Goal: Task Accomplishment & Management: Use online tool/utility

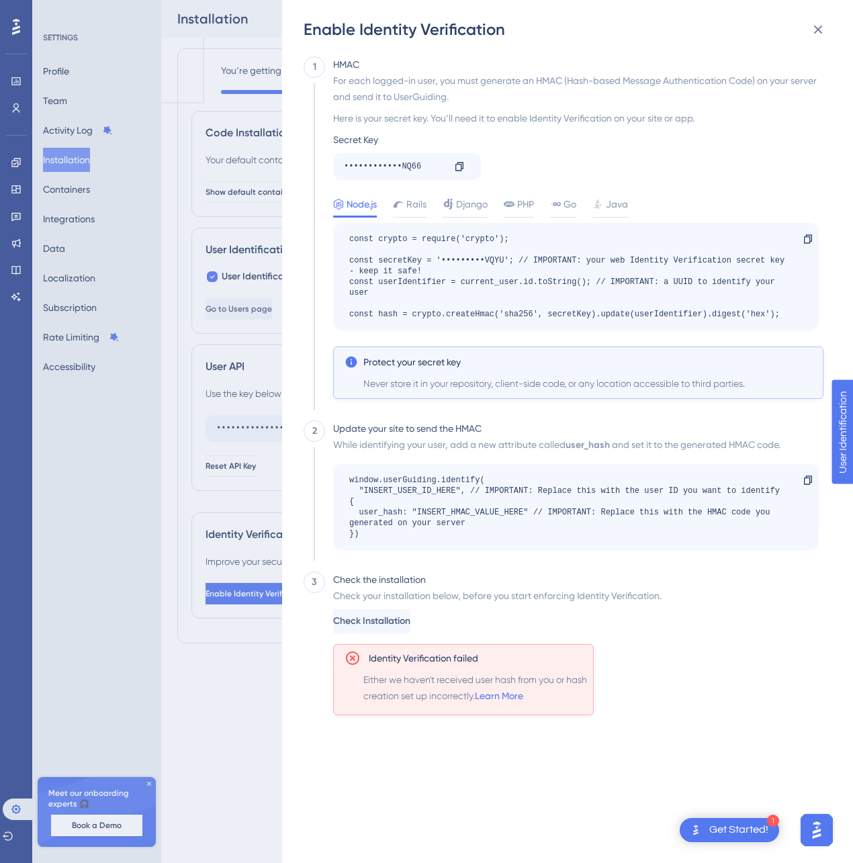
click at [397, 626] on span "Check Installation" at bounding box center [371, 621] width 77 height 16
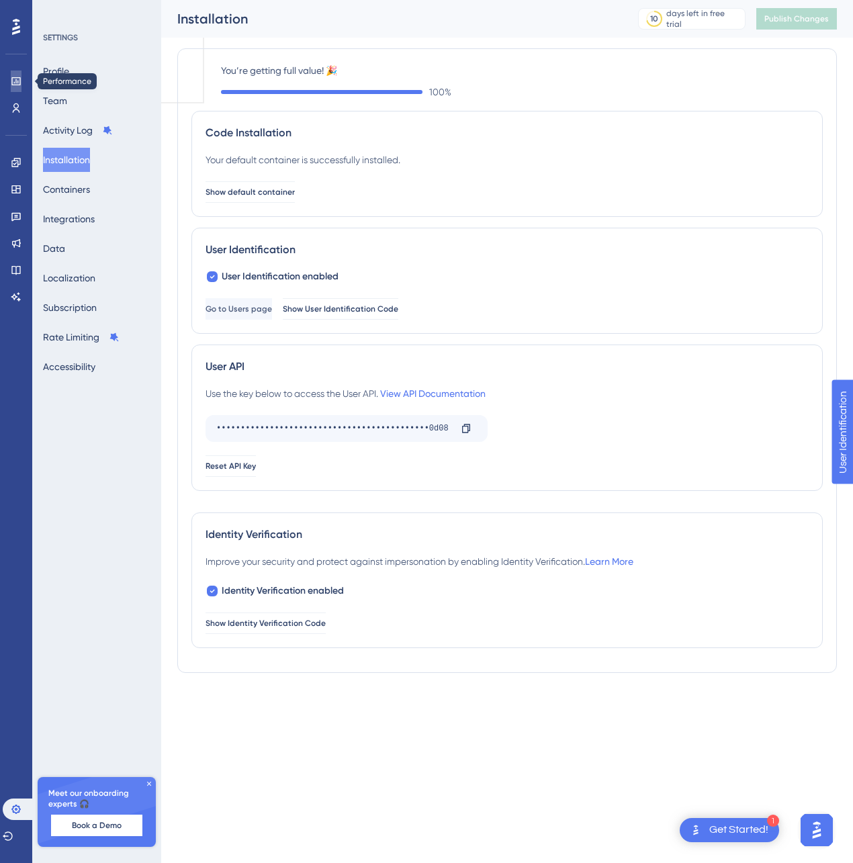
click at [19, 85] on icon at bounding box center [16, 81] width 11 height 11
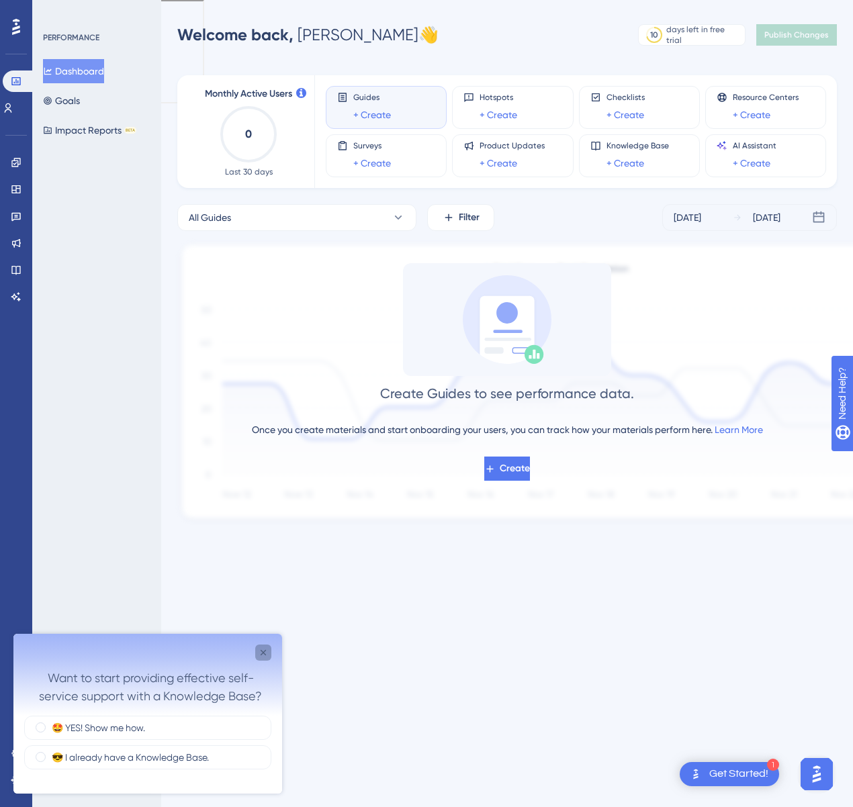
click at [262, 646] on div "Close survey" at bounding box center [263, 653] width 16 height 16
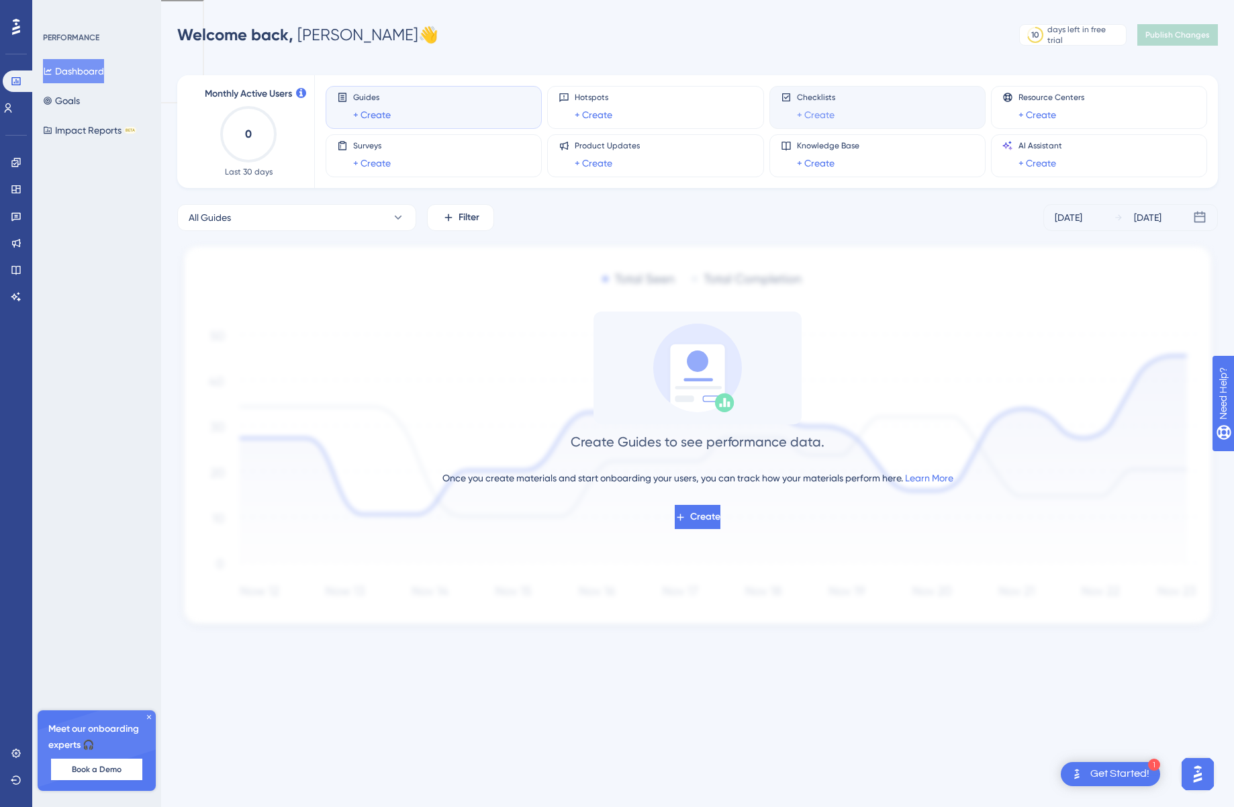
click at [804, 115] on link "+ Create" at bounding box center [816, 115] width 38 height 16
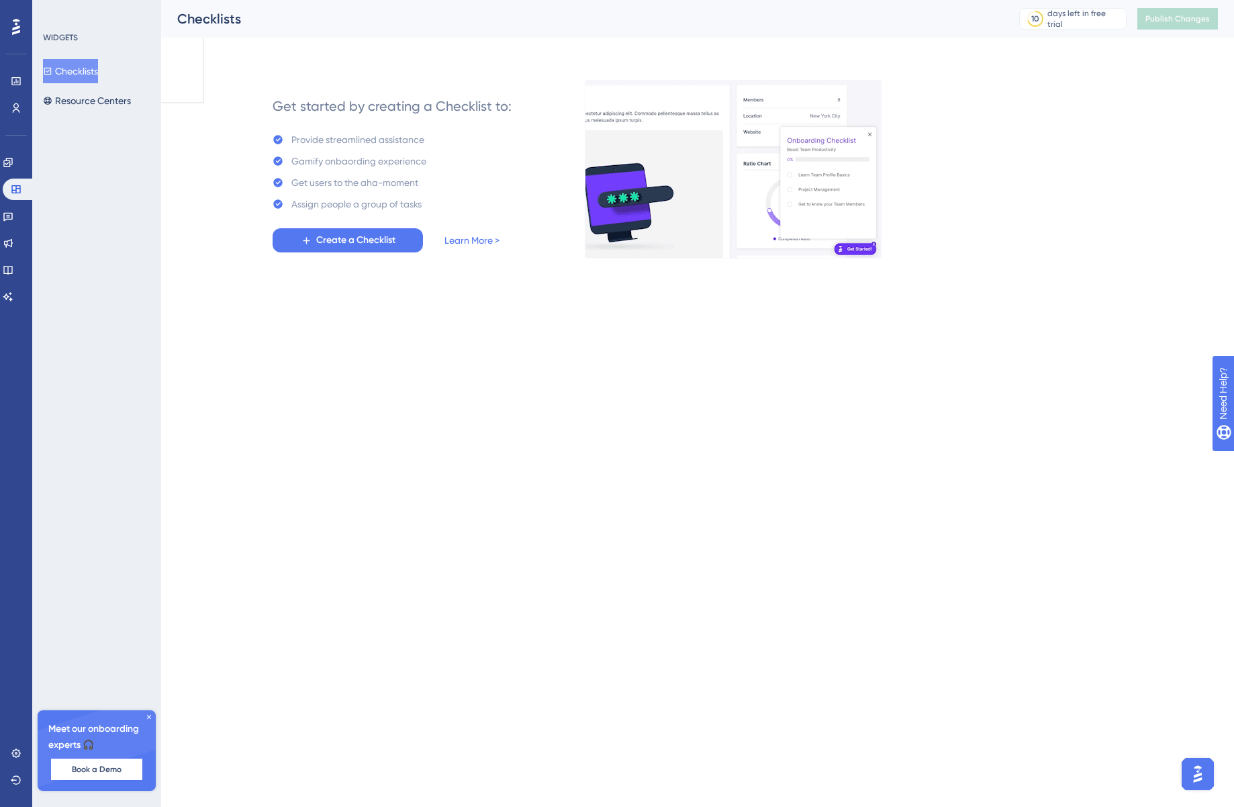
click at [343, 227] on div "Get started by creating a Checklist to: Provide streamlined assistance Gamify o…" at bounding box center [392, 169] width 239 height 167
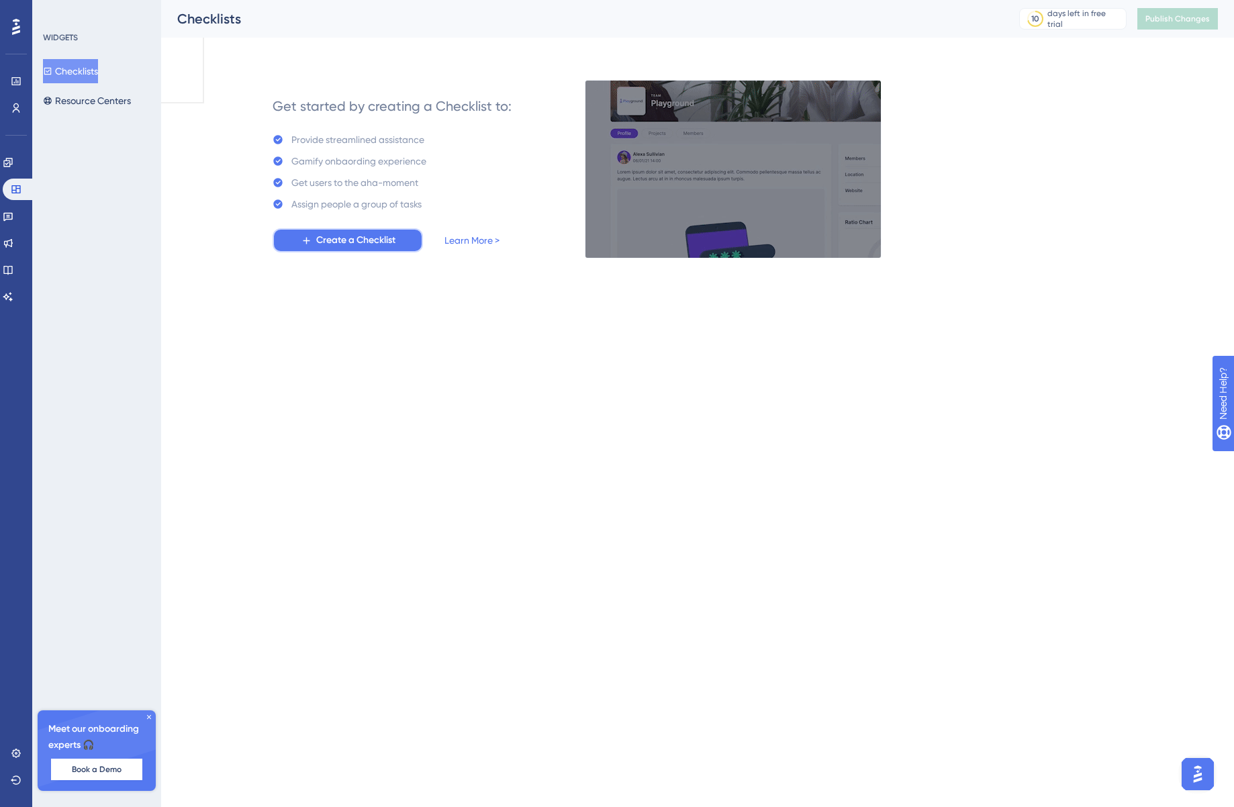
click at [343, 230] on button "Create a Checklist" at bounding box center [348, 240] width 150 height 24
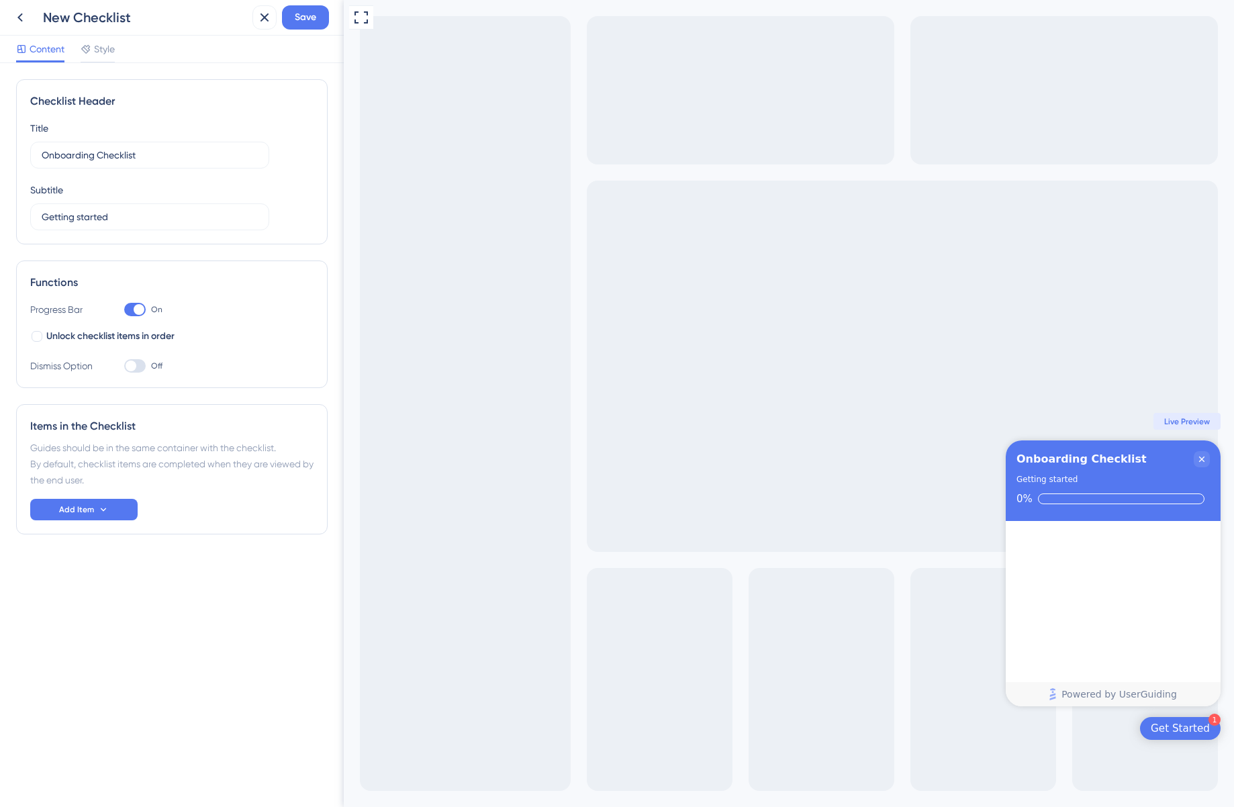
click at [852, 439] on div "Full Screen Preview 1 Get Started Onboarding Checklist Getting started 0% Congr…" at bounding box center [789, 403] width 890 height 807
click at [146, 148] on input "Onboarding Checklist" at bounding box center [150, 155] width 216 height 15
type input "Onboarding Checklist"
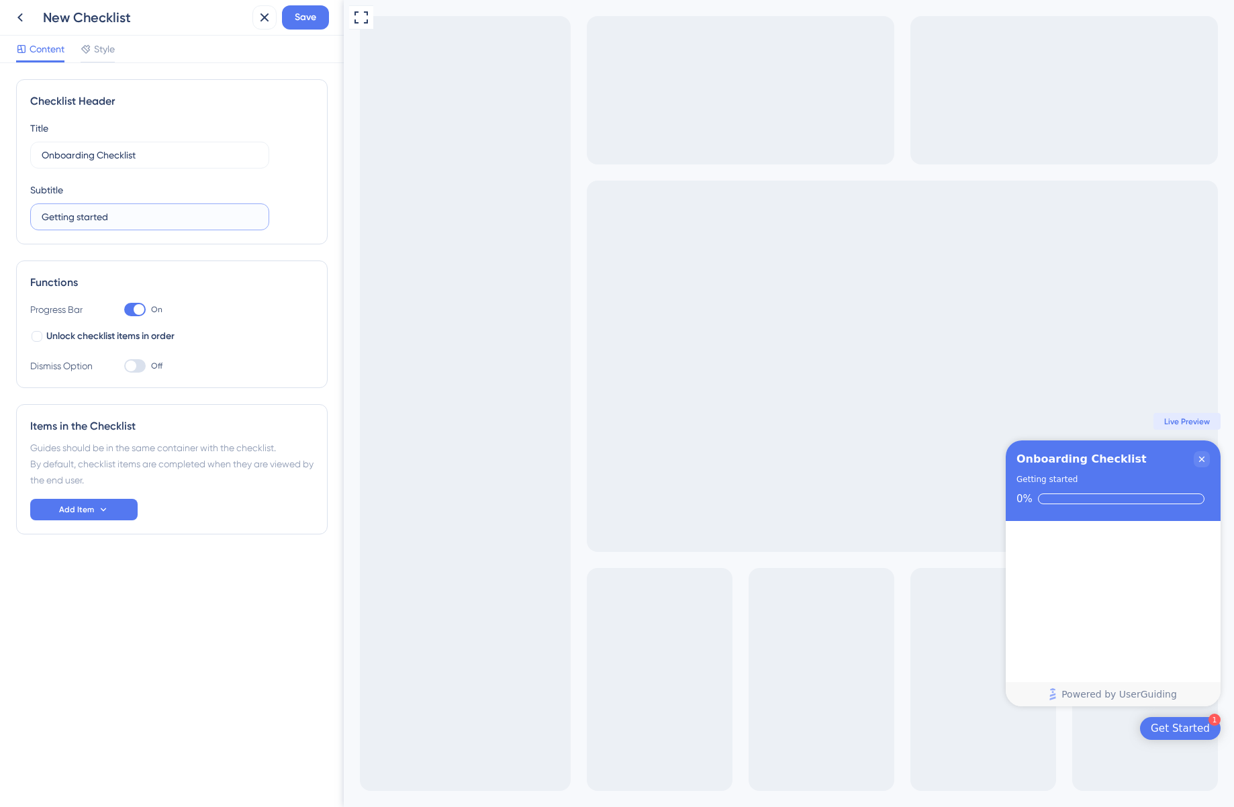
click at [63, 216] on input "Getting started" at bounding box center [150, 217] width 216 height 15
click at [140, 265] on div "Functions Progress Bar On Unlock checklist items in order Dismiss Option Off" at bounding box center [172, 325] width 312 height 128
click at [103, 501] on button "Add Item" at bounding box center [83, 509] width 107 height 21
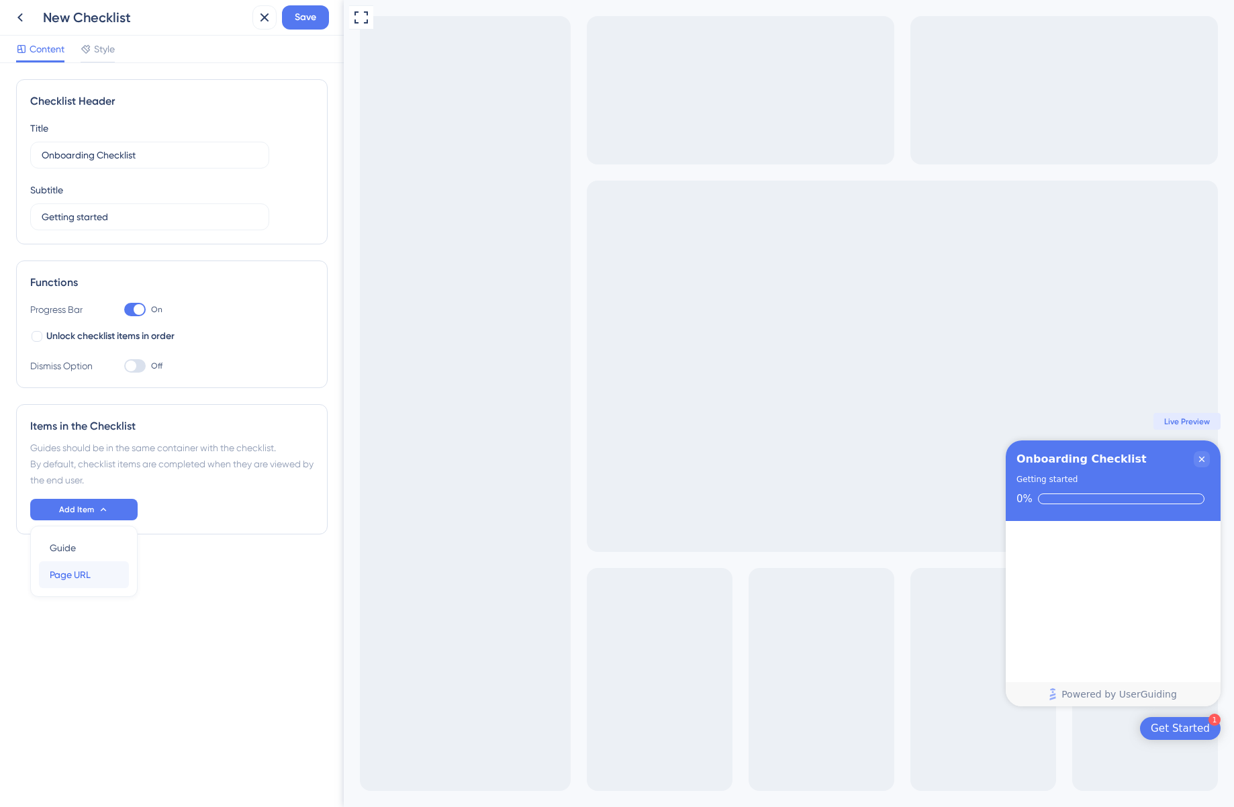
click at [83, 575] on span "Page URL" at bounding box center [70, 575] width 41 height 16
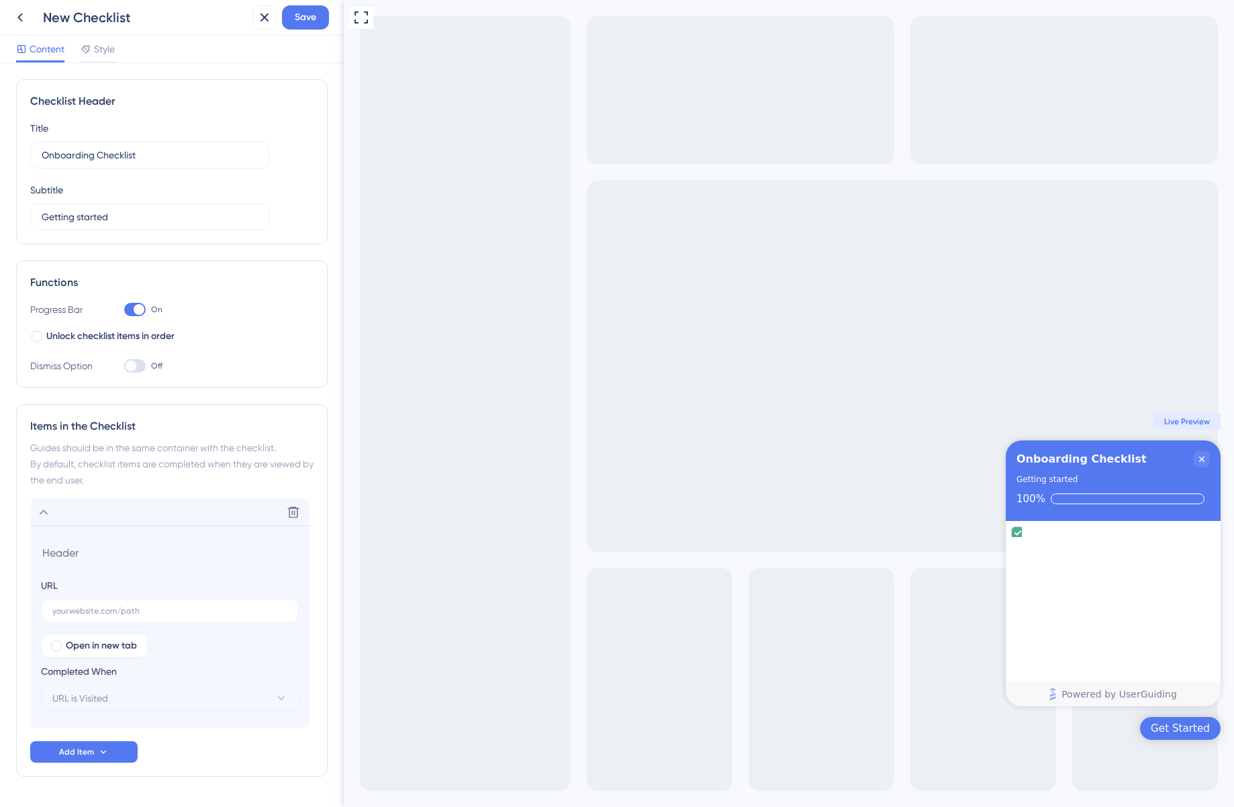
scroll to position [40, 0]
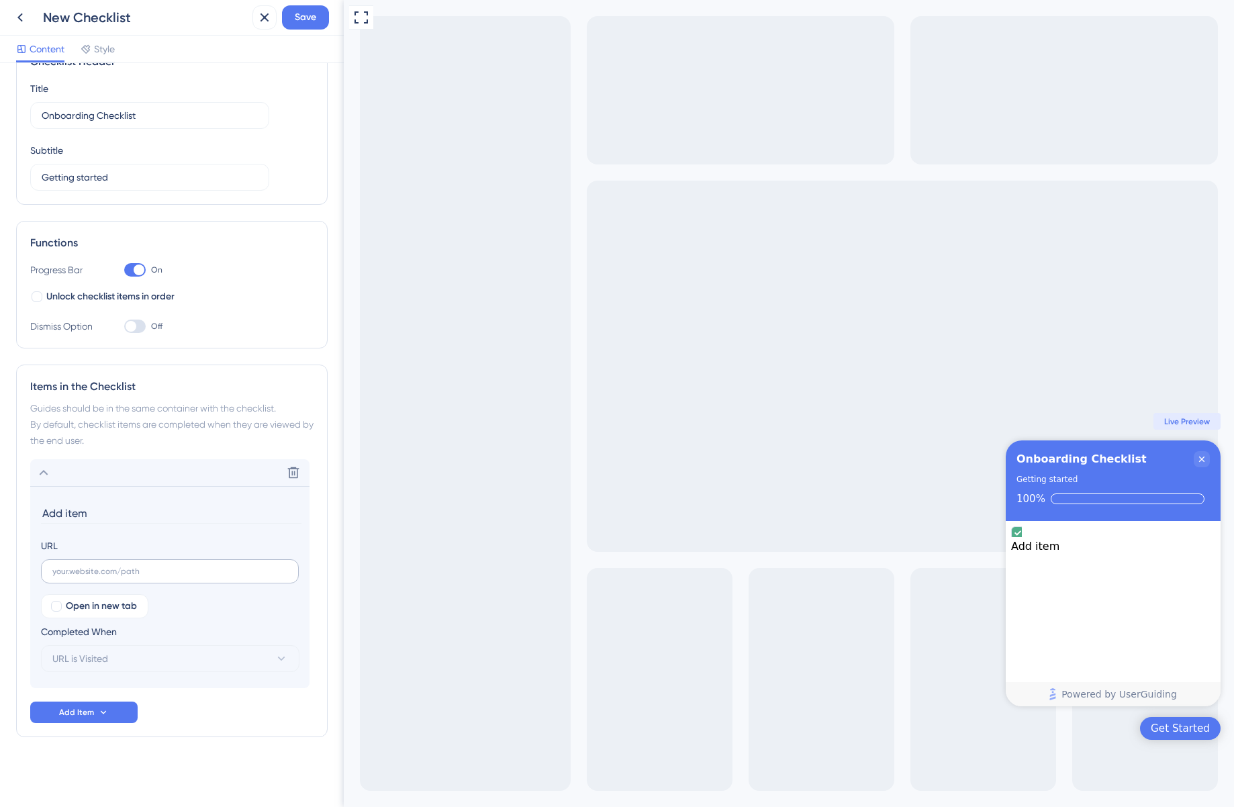
type input "Add item"
click at [126, 569] on input "text" at bounding box center [169, 571] width 235 height 9
type input "/"
type input "googl"
type input "/items"
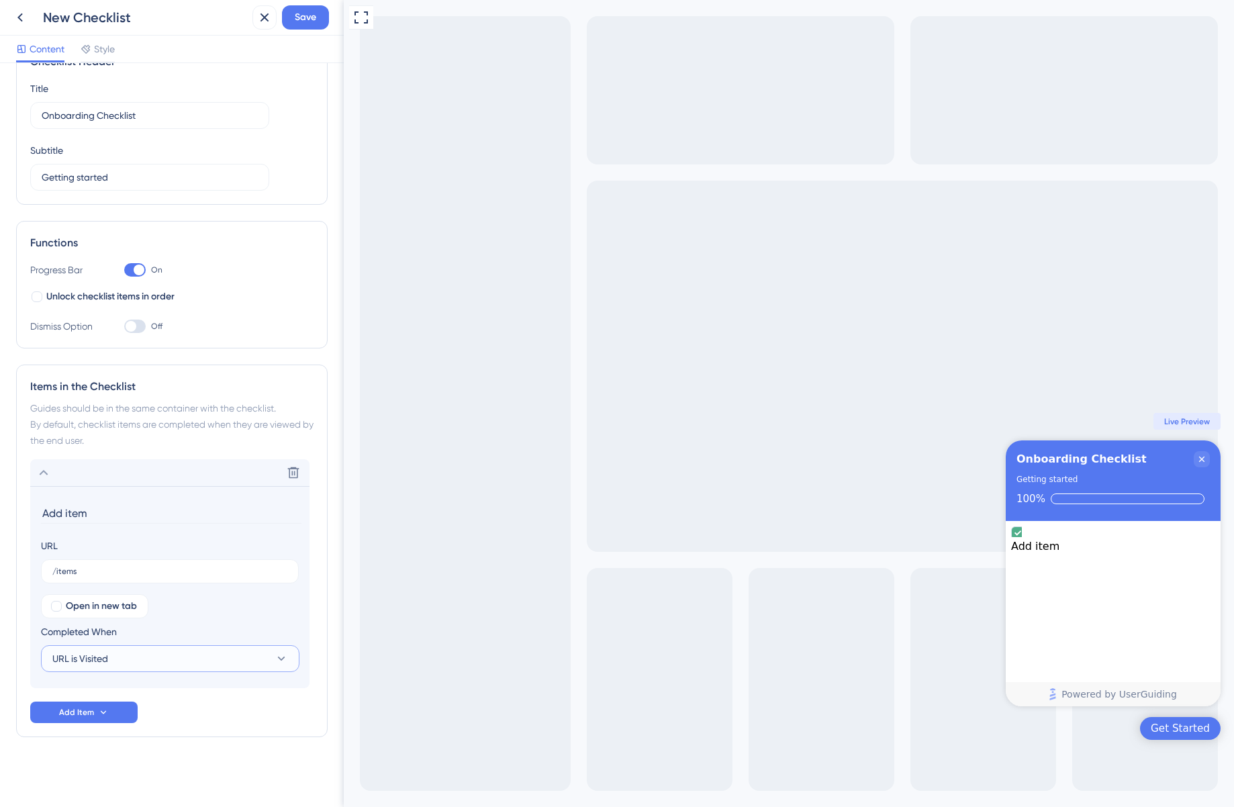
click at [183, 659] on button "URL is Visited" at bounding box center [170, 658] width 259 height 27
click at [142, 725] on div "Goal is Reached Goal is Reached" at bounding box center [170, 726] width 220 height 27
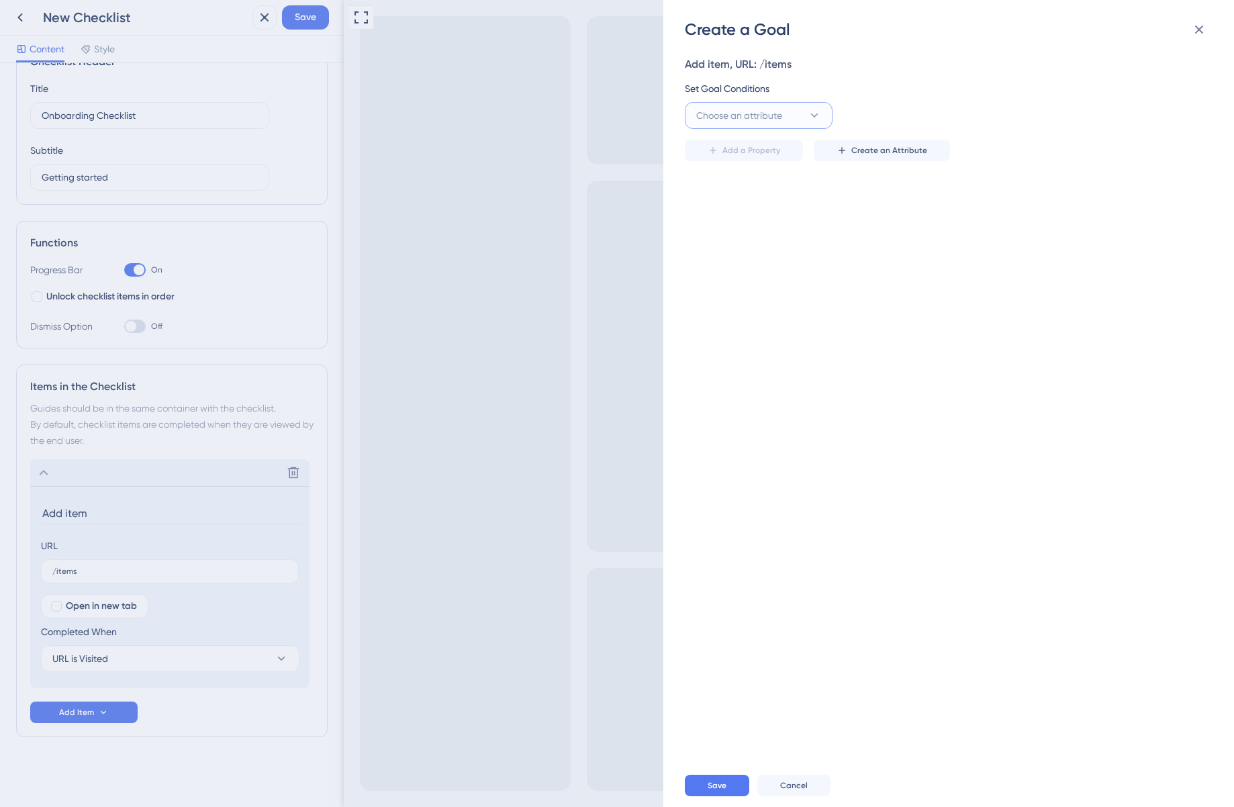
click at [776, 115] on span "Choose an attribute" at bounding box center [739, 115] width 86 height 16
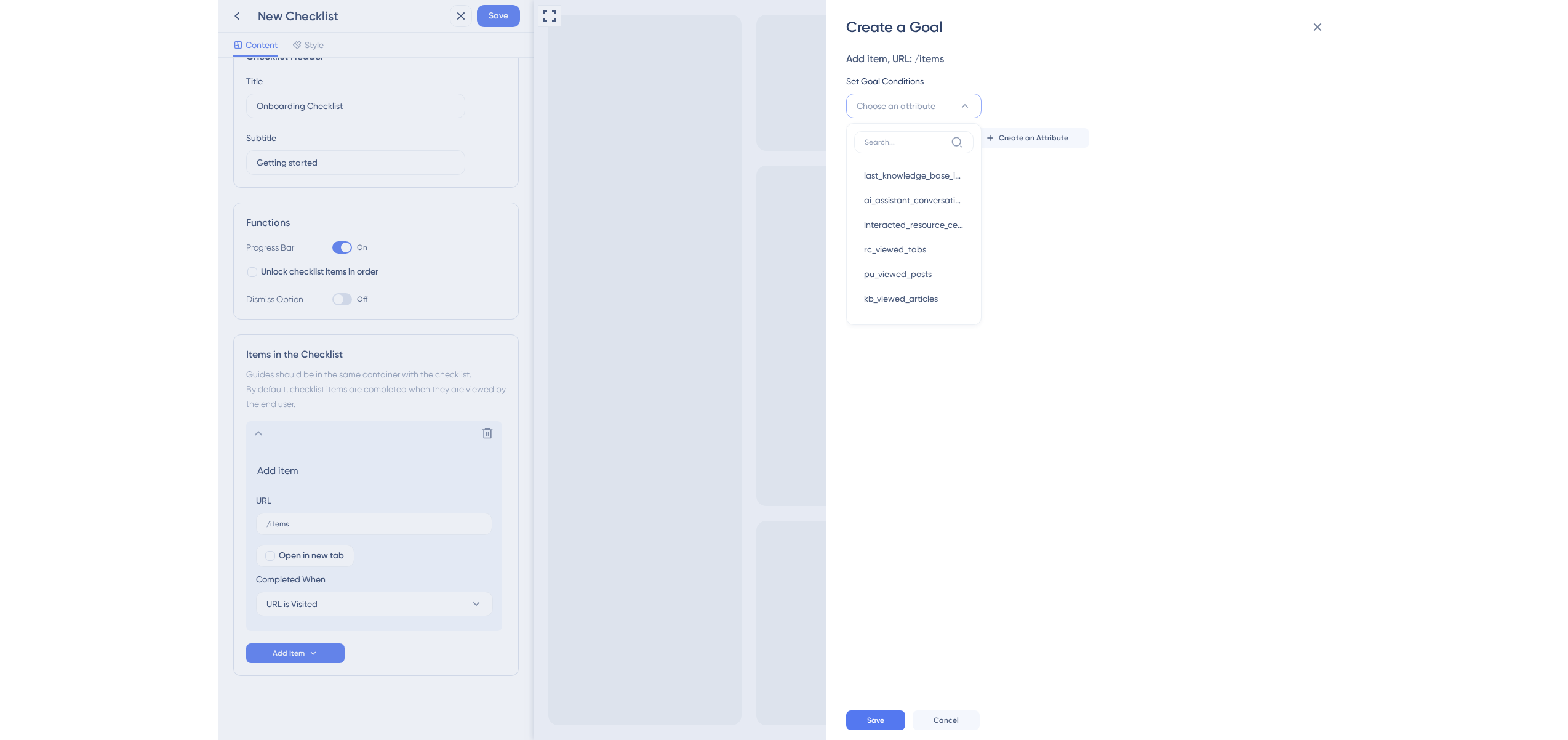
scroll to position [455, 0]
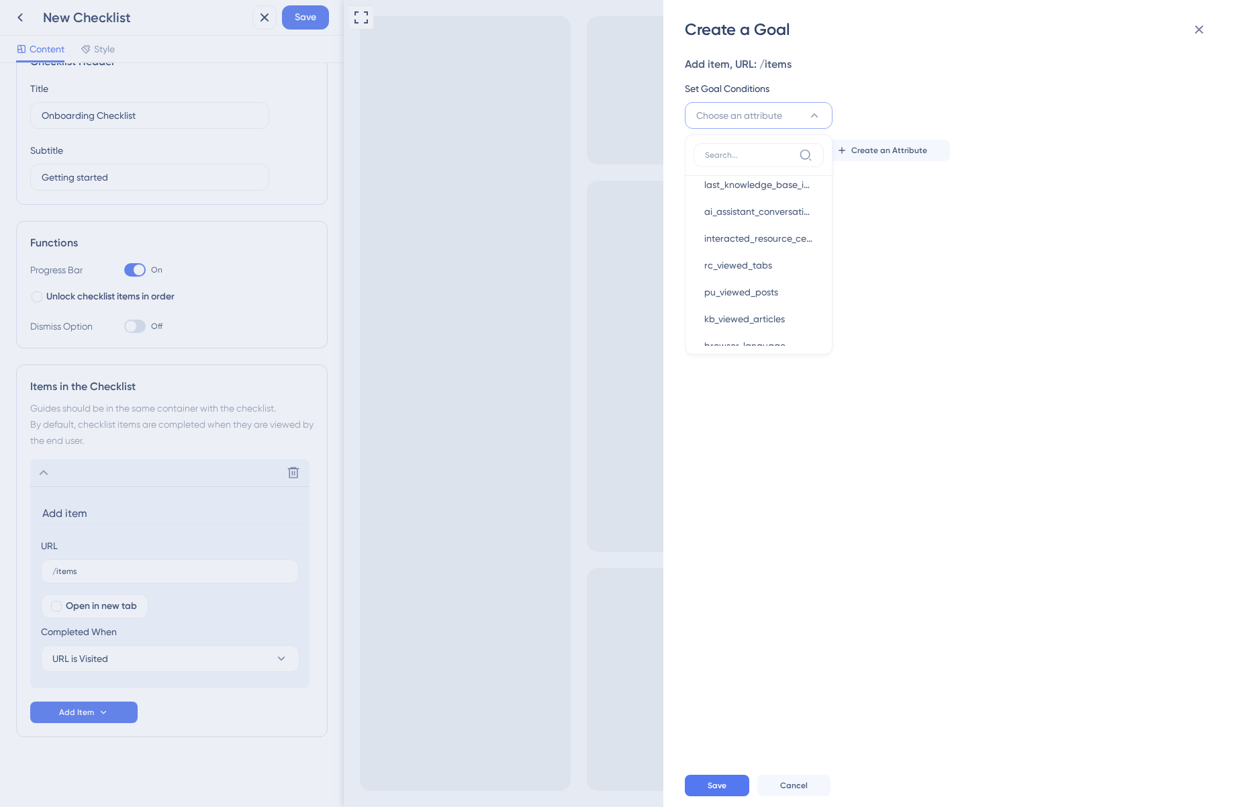
click at [898, 210] on div "Add item, URL: /items Set Goal Conditions Choose an attribute Visited Page Visi…" at bounding box center [955, 402] width 541 height 724
click at [169, 680] on div "Create a Goal Add item, URL: /items Set Goal Conditions Choose an attribute Add…" at bounding box center [617, 403] width 1234 height 807
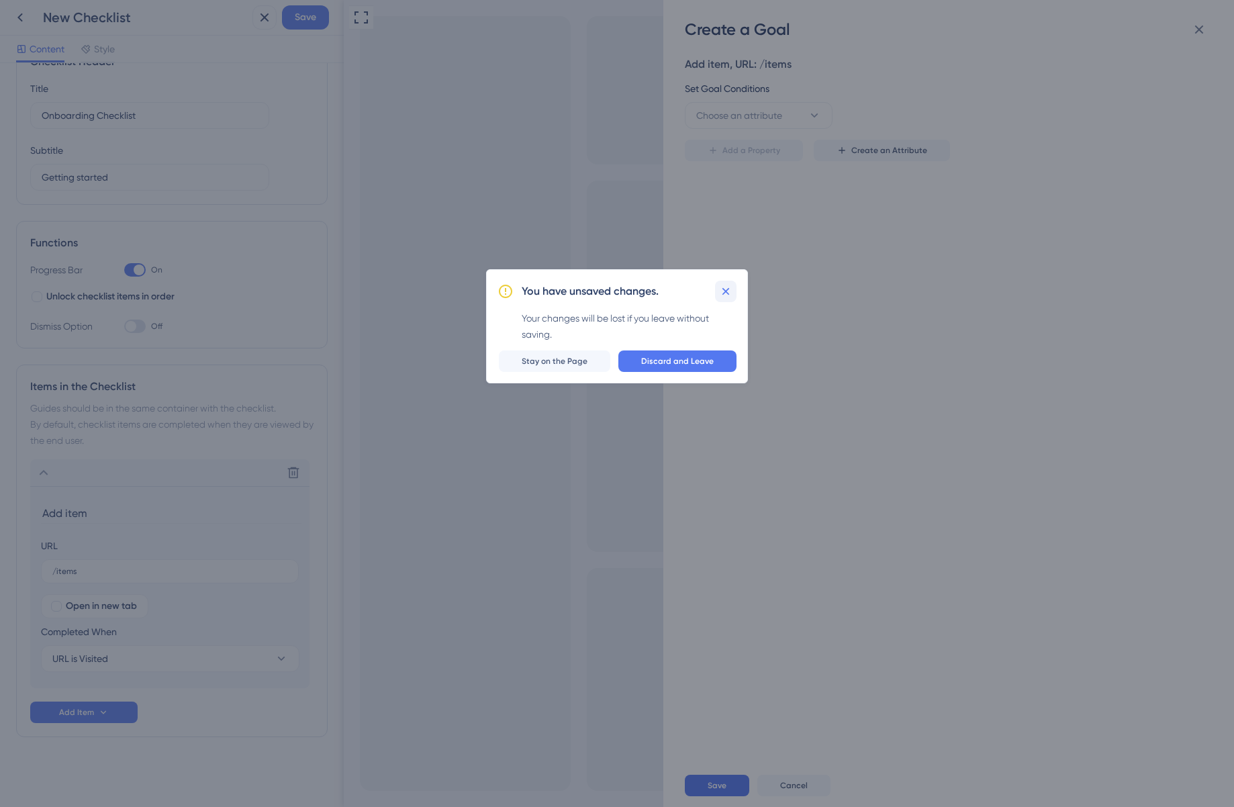
click at [732, 297] on icon at bounding box center [725, 291] width 13 height 13
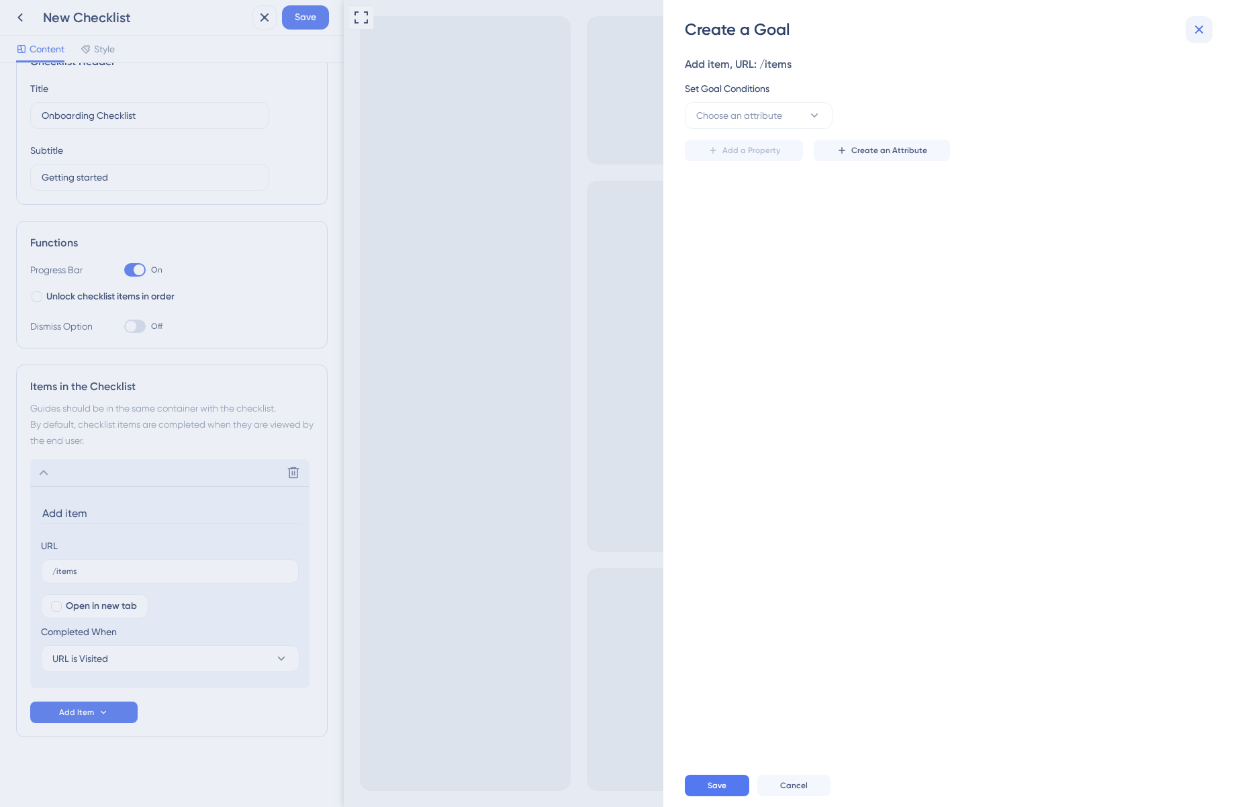
click at [1206, 24] on icon at bounding box center [1199, 29] width 16 height 16
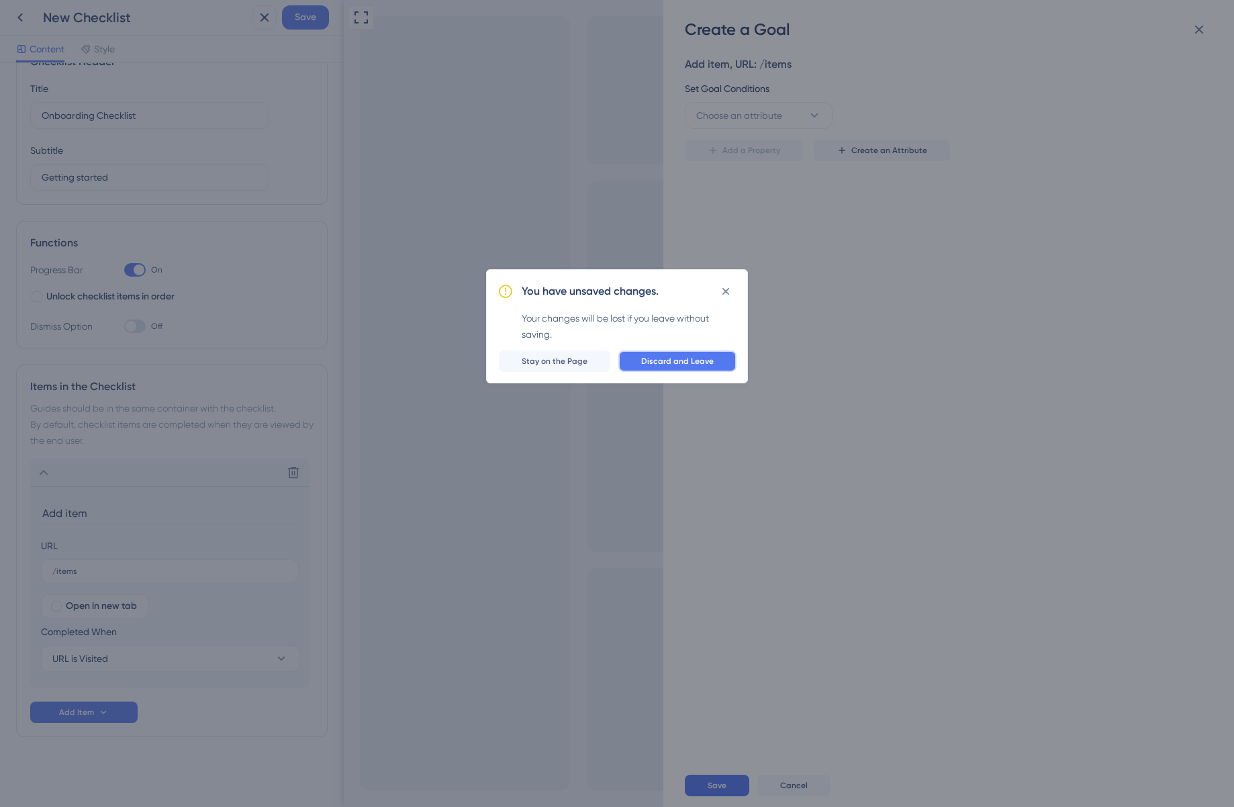
click at [695, 361] on span "Discard and Leave" at bounding box center [677, 361] width 73 height 11
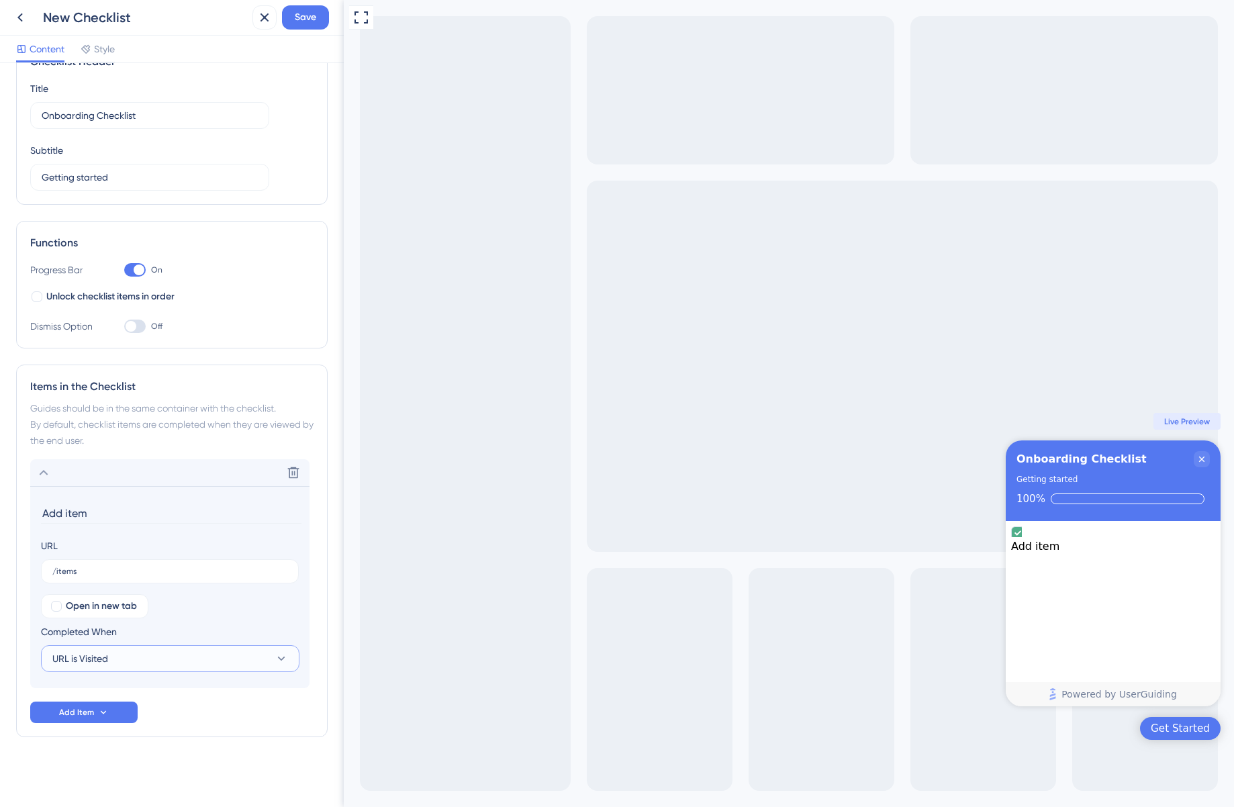
click at [78, 667] on button "URL is Visited" at bounding box center [170, 658] width 259 height 27
click at [138, 648] on button "URL is Visited" at bounding box center [170, 658] width 259 height 27
click at [222, 708] on div "Delete Add item URL /items Open in new tab Completed When URL is Visited Add It…" at bounding box center [171, 591] width 283 height 264
click at [306, 19] on span "Save" at bounding box center [305, 17] width 21 height 16
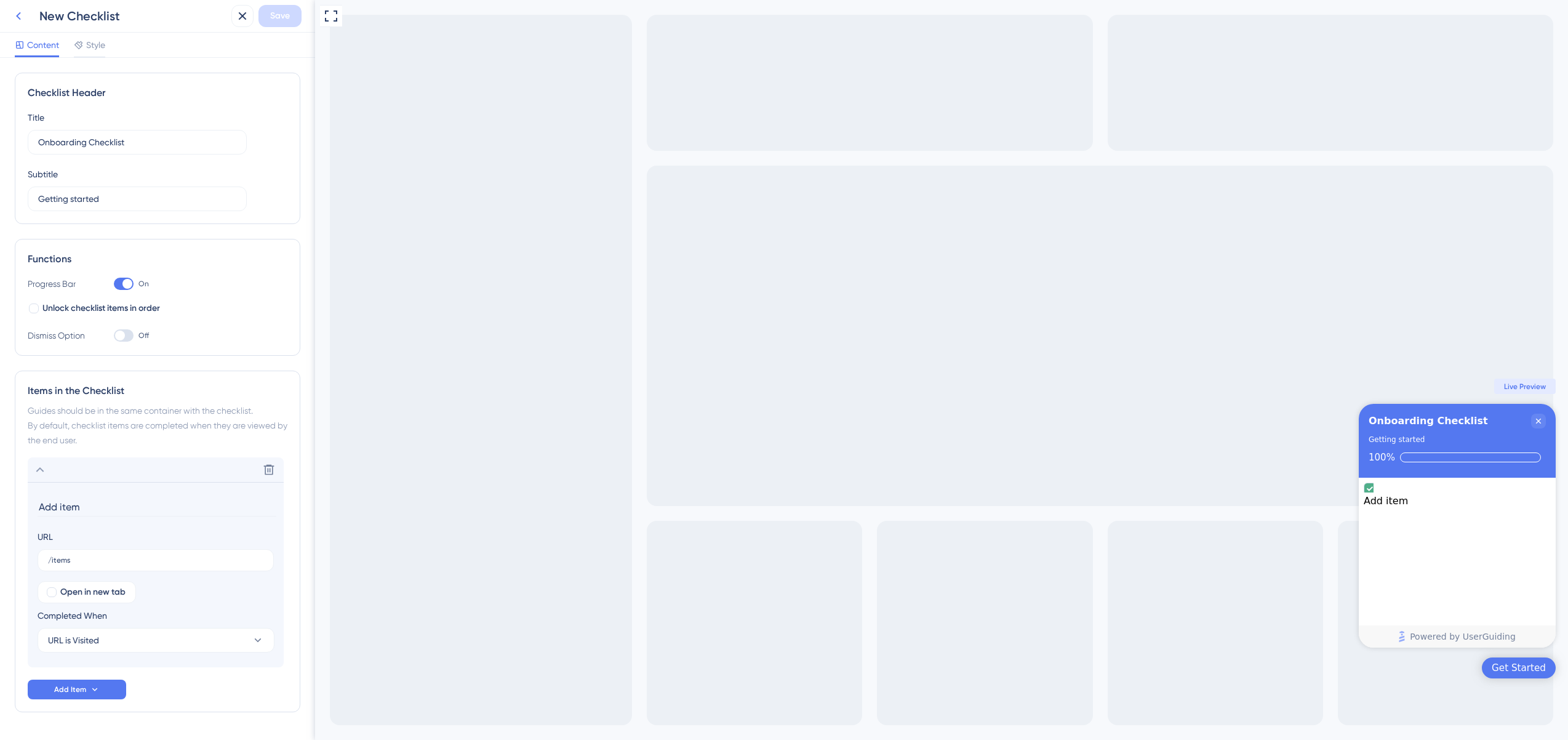
click at [19, 17] on icon at bounding box center [17, 16] width 5 height 8
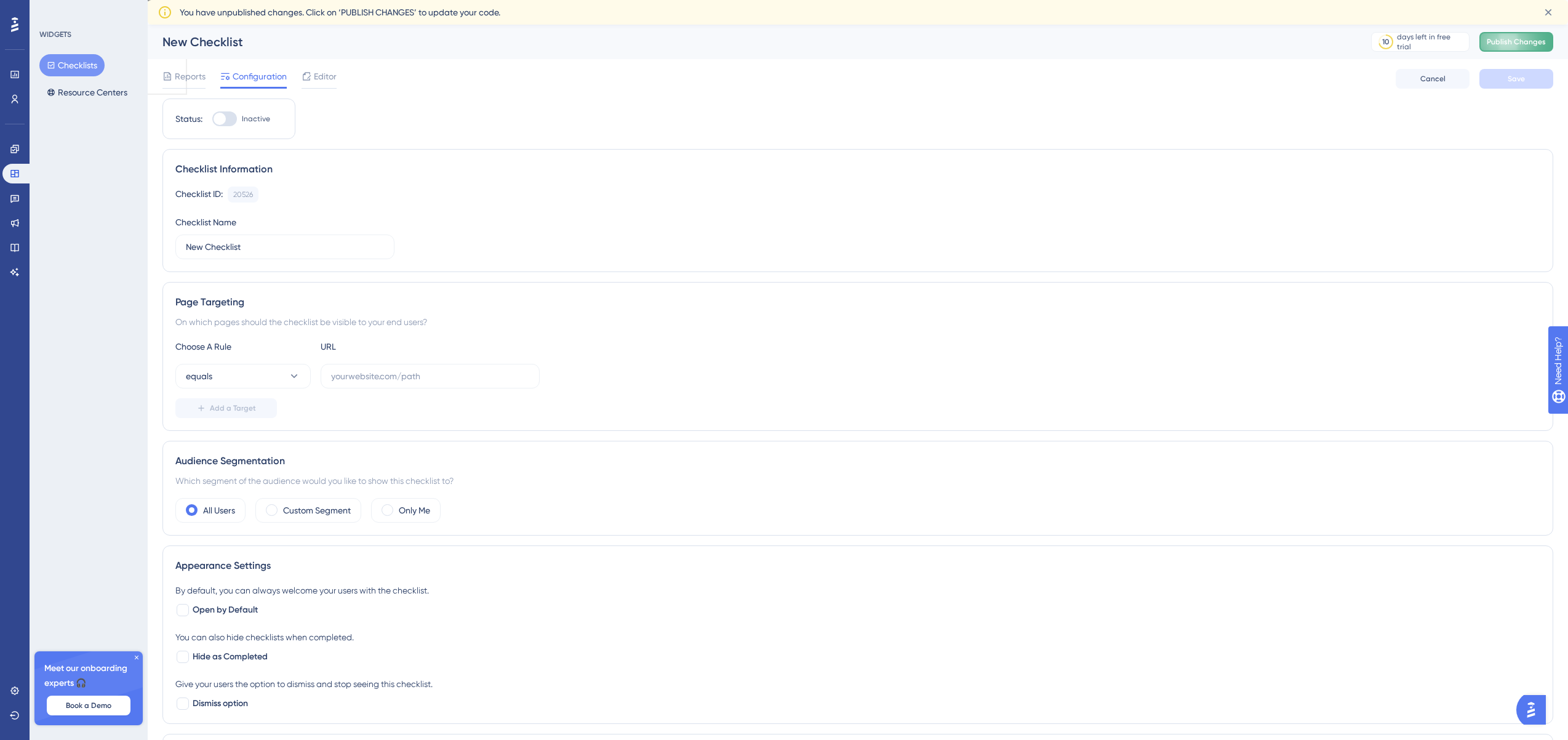
click at [1131, 47] on button "Publish Changes" at bounding box center [1516, 41] width 74 height 19
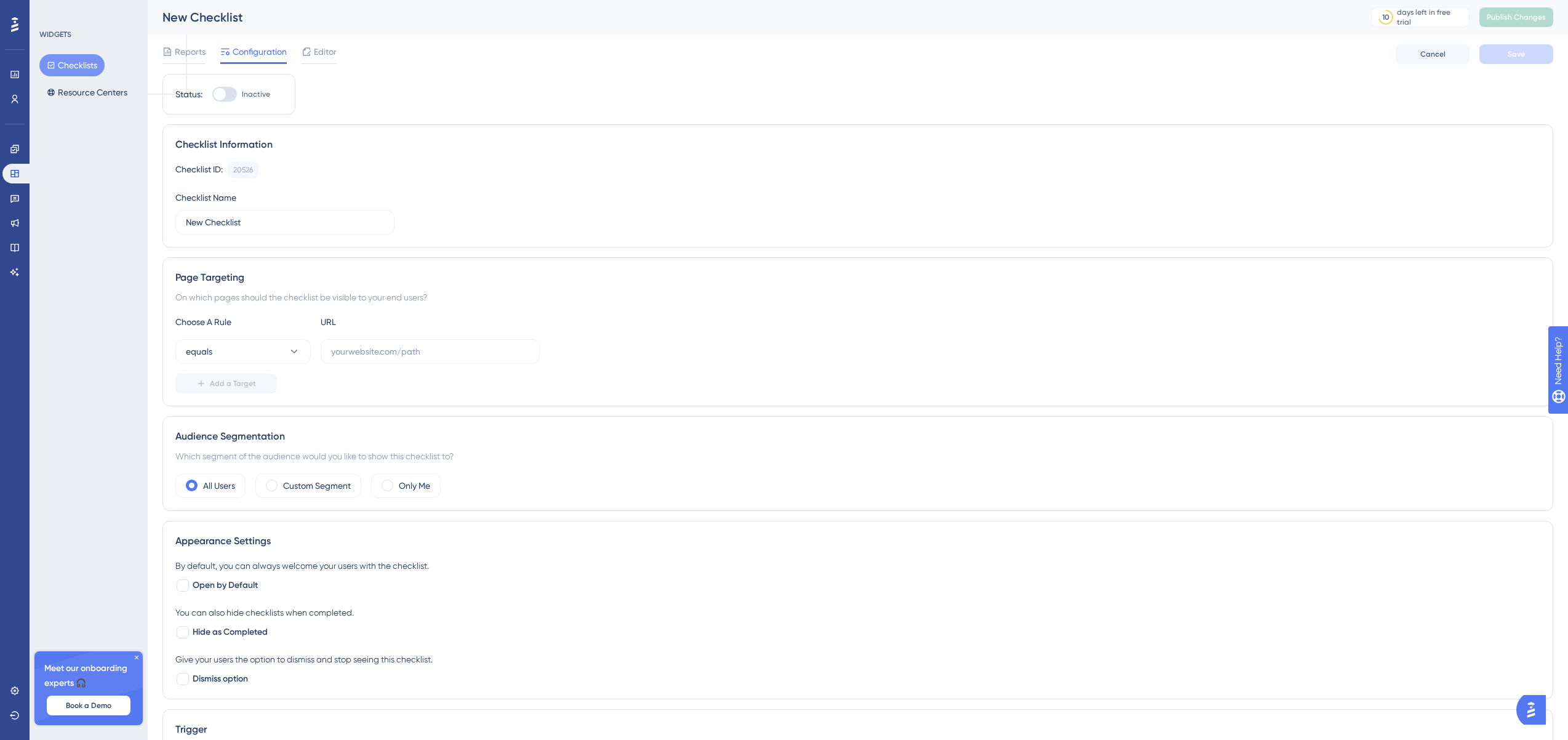
click at [224, 94] on div at bounding box center [219, 94] width 12 height 12
click at [213, 94] on input "Inactive" at bounding box center [212, 94] width 1 height 1
checkbox input "false"
click at [400, 359] on label at bounding box center [430, 351] width 219 height 25
click at [400, 359] on input "text" at bounding box center [430, 351] width 198 height 14
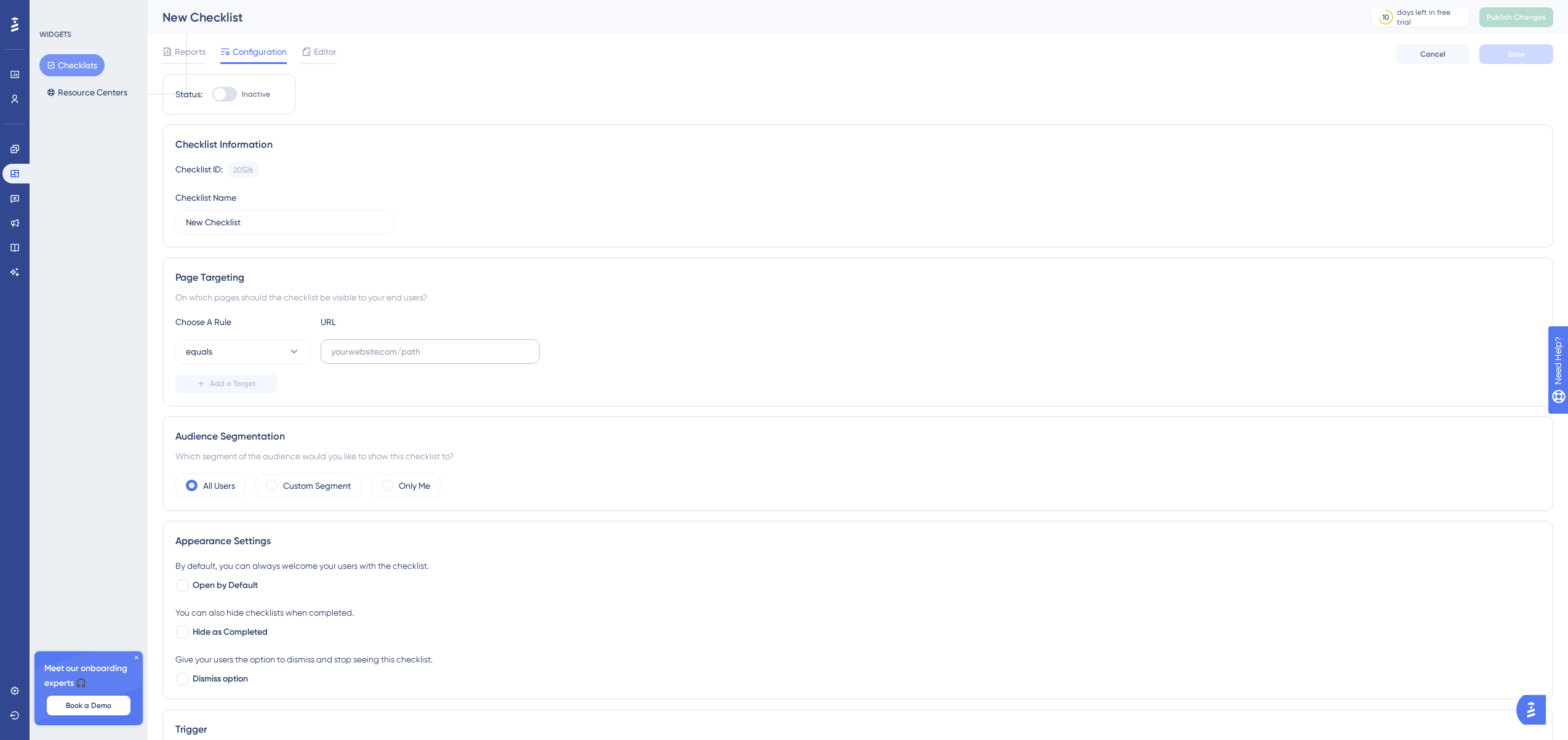
click at [400, 359] on label at bounding box center [430, 351] width 219 height 25
click at [400, 359] on input "text" at bounding box center [430, 351] width 198 height 14
click at [625, 366] on div "Choose A Rule URL equals /dashboard Add a Target" at bounding box center [857, 354] width 1365 height 79
click at [1131, 58] on span "Save" at bounding box center [1516, 54] width 17 height 10
click at [1131, 20] on span "Publish Changes" at bounding box center [1516, 17] width 59 height 10
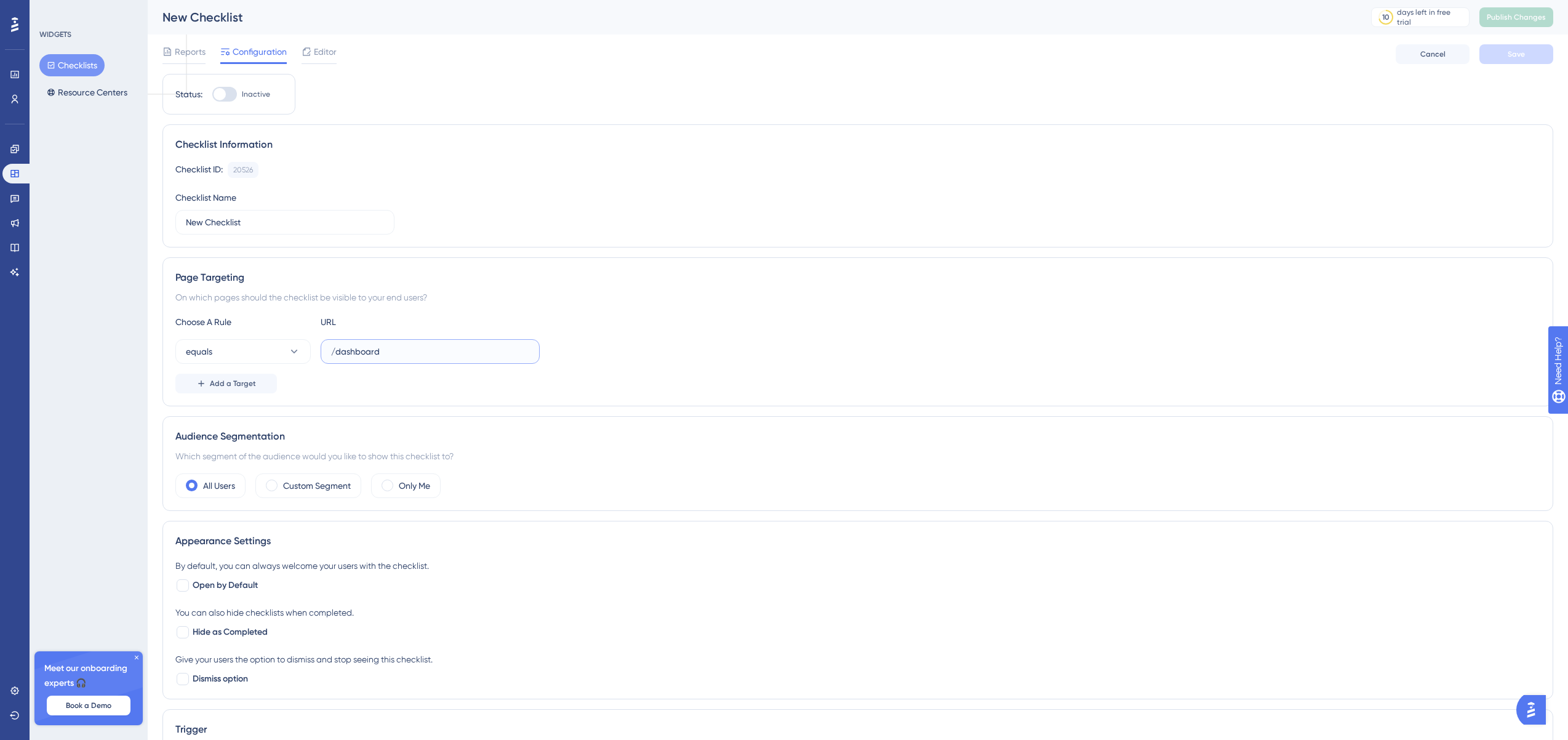
click at [349, 354] on input "/dashboard" at bounding box center [430, 351] width 198 height 14
paste input "https://merchant-portal.test/"
type input "https://merchant-portal.test/dashboard"
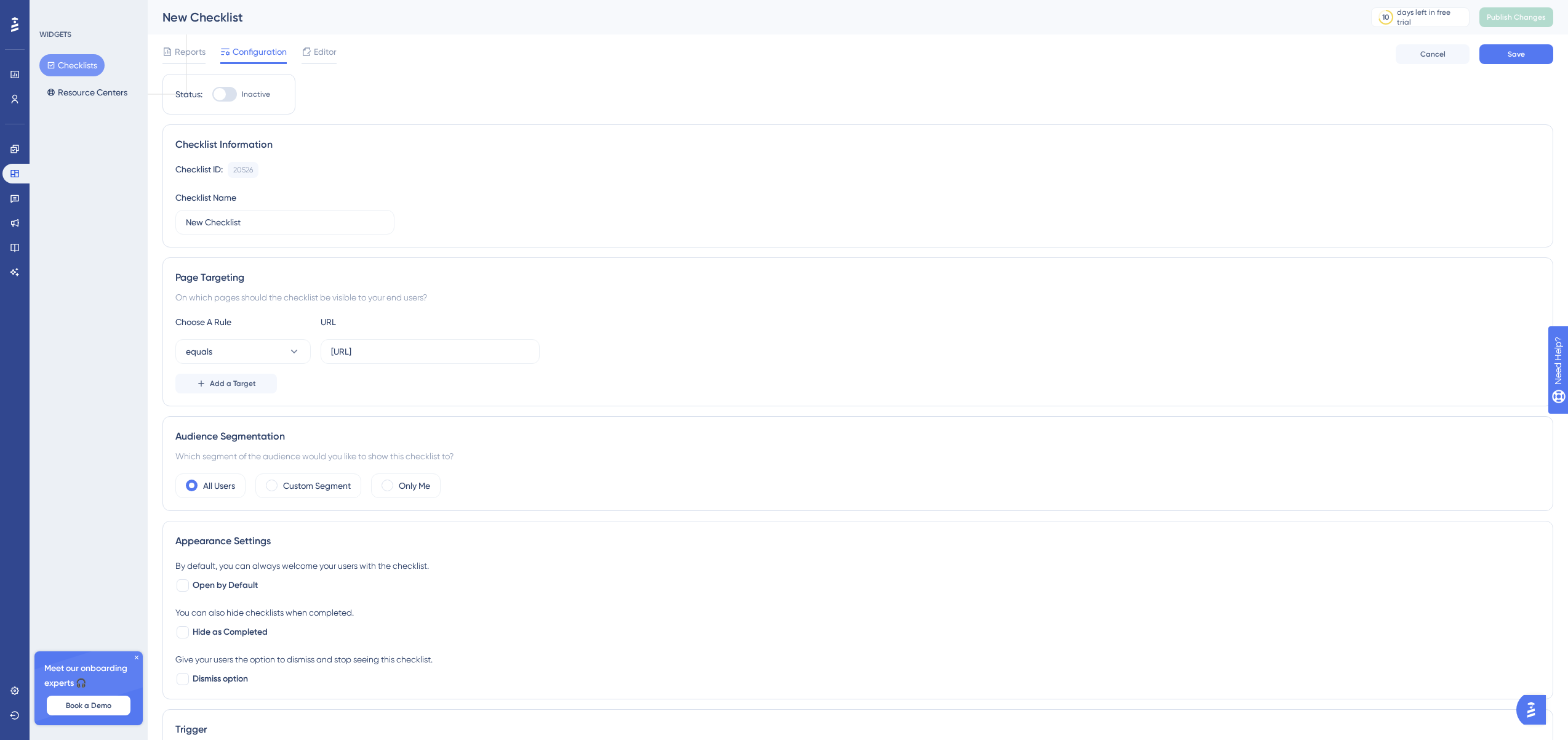
click at [647, 356] on div "equals https://merchant-portal.test/dashboard" at bounding box center [857, 351] width 1365 height 25
click at [1131, 61] on button "Save" at bounding box center [1516, 53] width 74 height 19
click at [1131, 29] on div "New Checklist 10 days left in free trial Click to see upgrade options Publish C…" at bounding box center [858, 17] width 1420 height 35
click at [1131, 22] on span "Publish Changes" at bounding box center [1516, 17] width 59 height 10
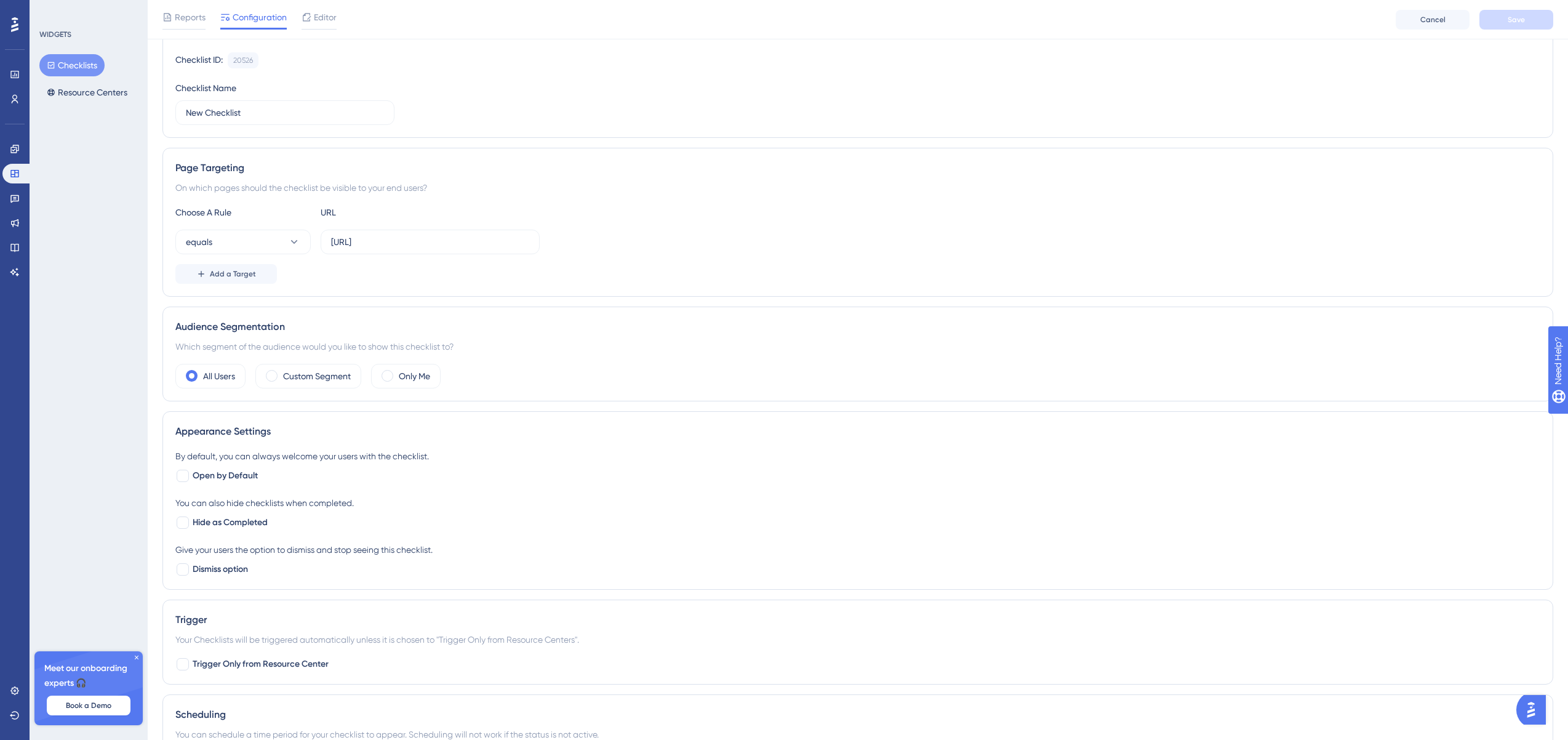
scroll to position [116, 0]
click at [252, 272] on span "Add a Target" at bounding box center [233, 271] width 46 height 10
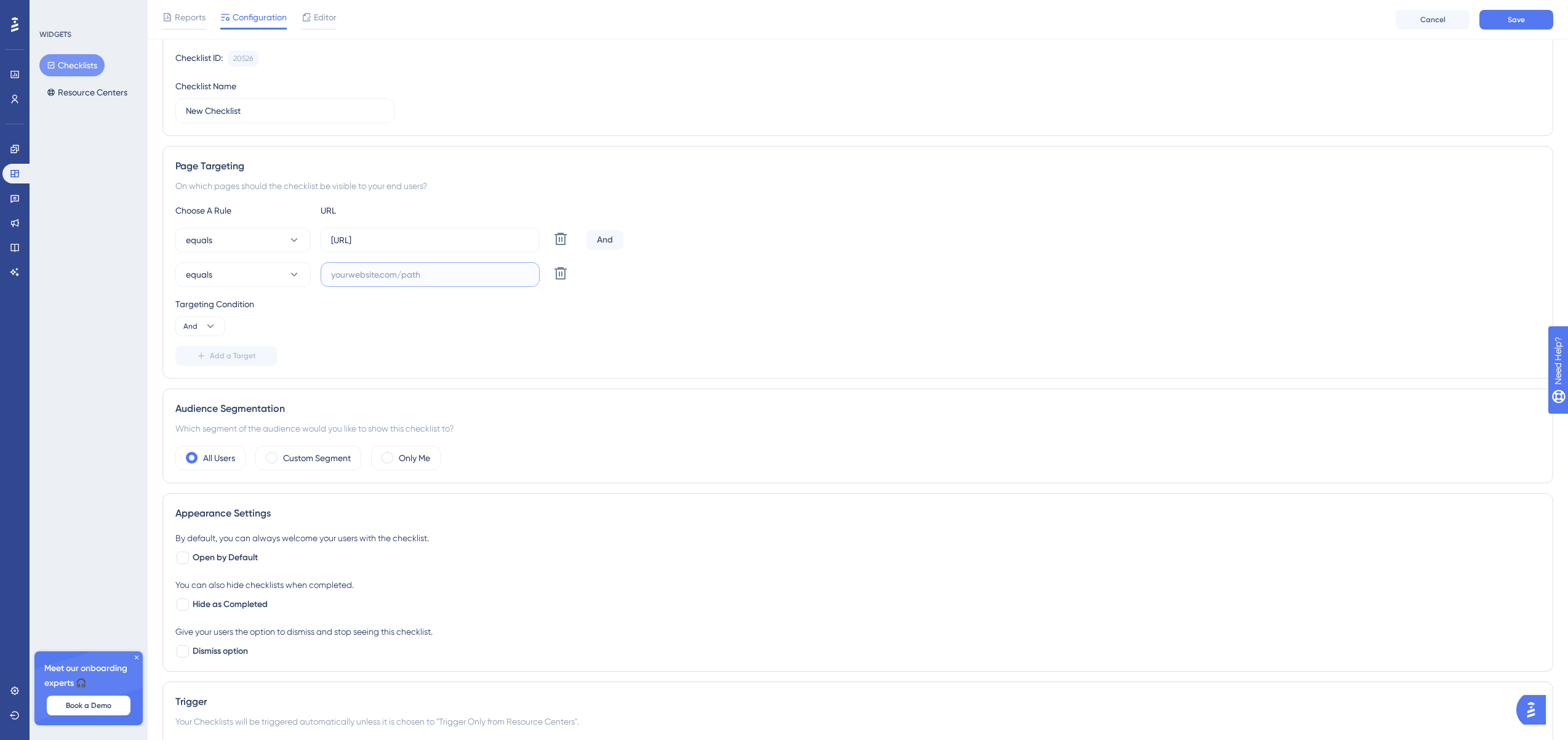
click at [352, 269] on input "text" at bounding box center [430, 274] width 198 height 14
click at [565, 237] on icon at bounding box center [561, 238] width 15 height 15
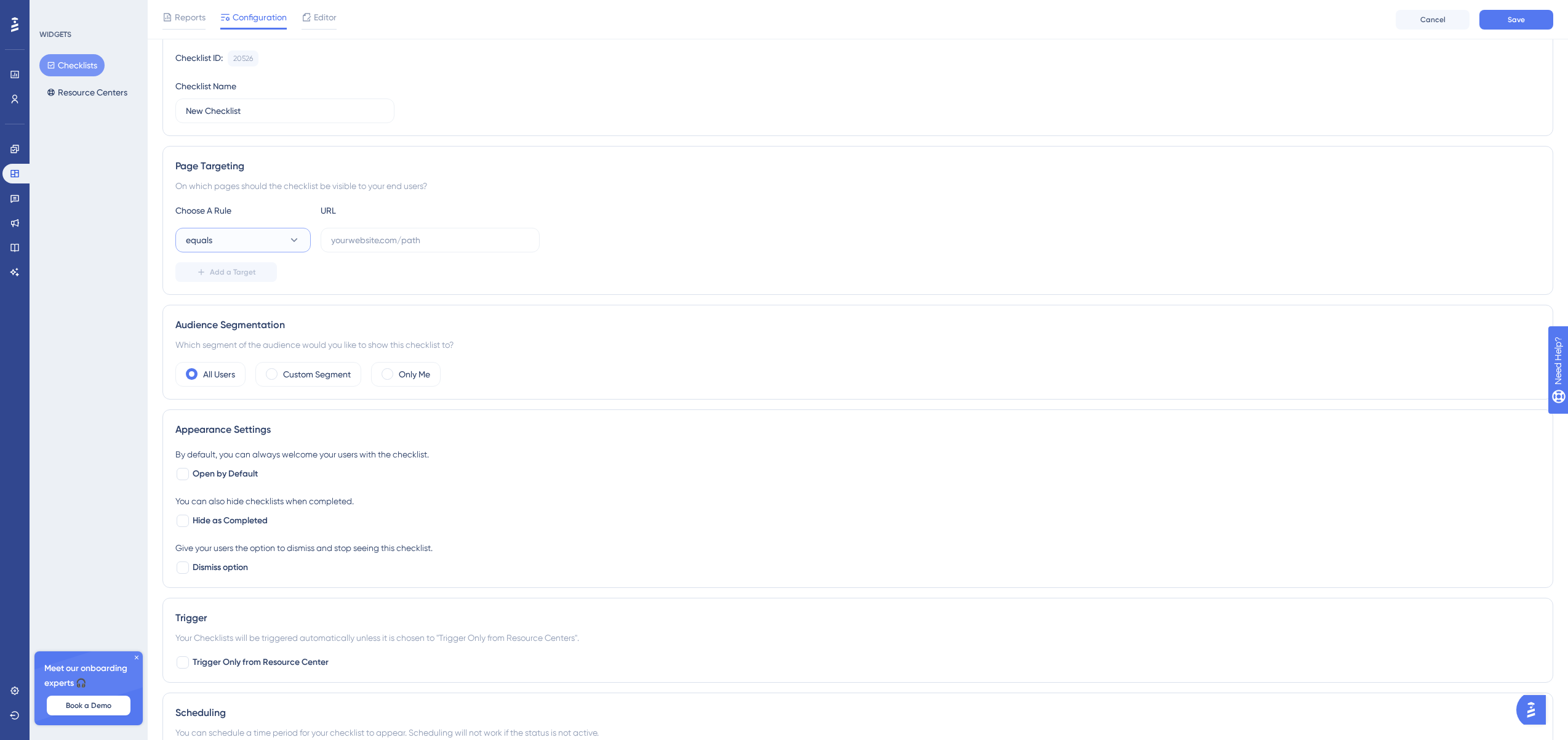
click at [282, 244] on button "equals" at bounding box center [243, 239] width 136 height 25
click at [348, 248] on label at bounding box center [430, 239] width 219 height 25
click at [348, 247] on input "text" at bounding box center [430, 239] width 198 height 14
click at [348, 248] on label at bounding box center [430, 239] width 219 height 25
click at [348, 247] on input "text" at bounding box center [430, 239] width 198 height 14
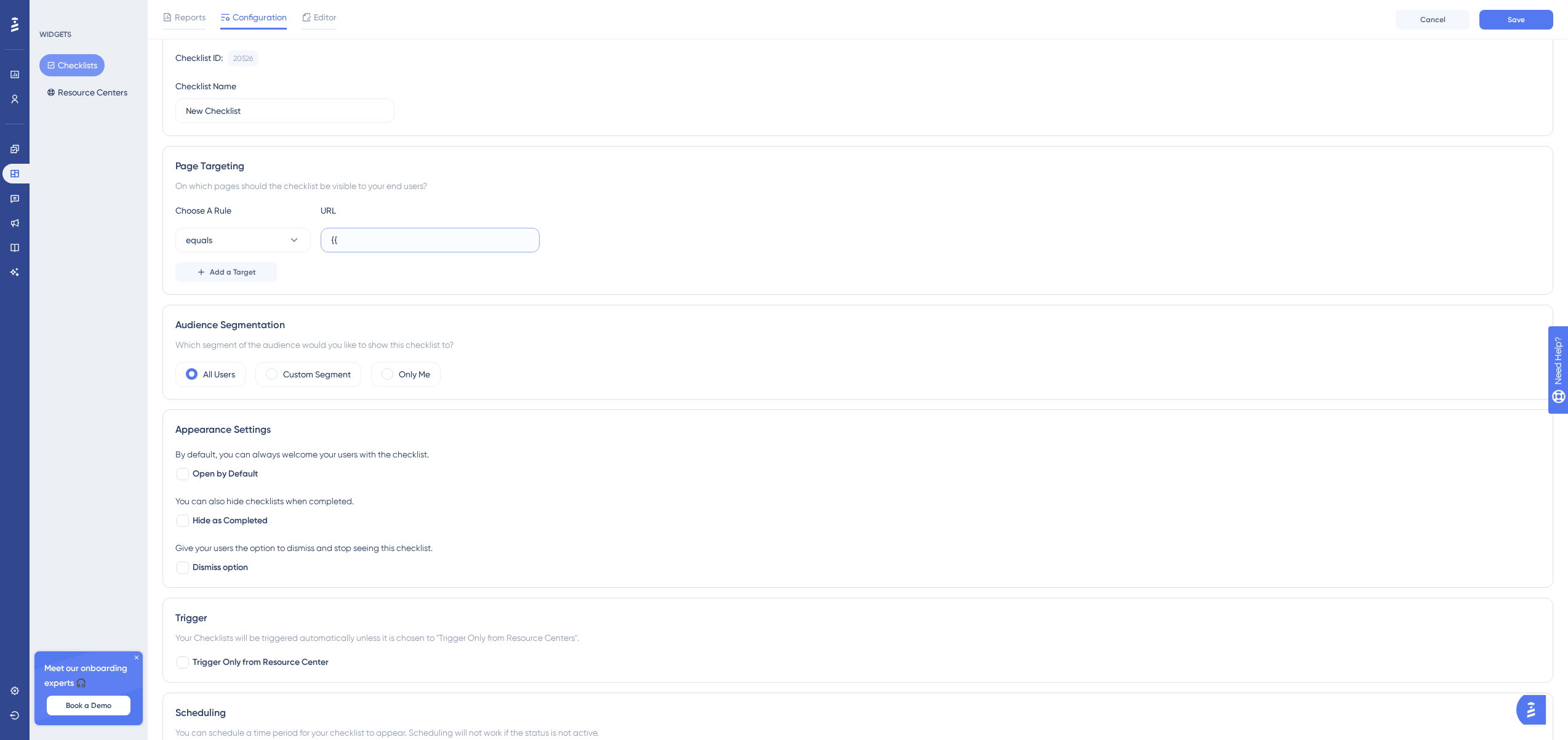
type input "{"
click at [555, 164] on div "Page Targeting" at bounding box center [857, 166] width 1365 height 15
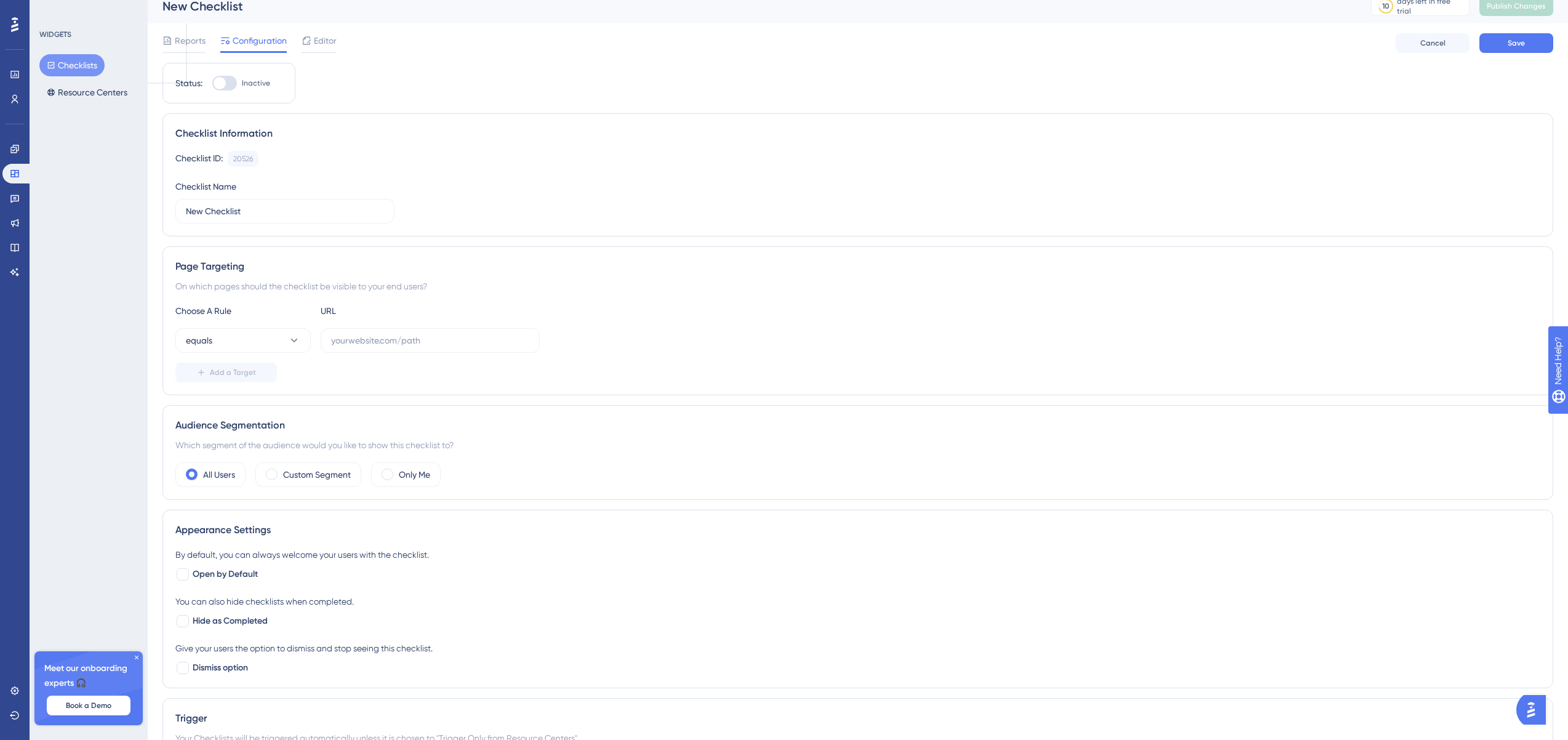
scroll to position [0, 0]
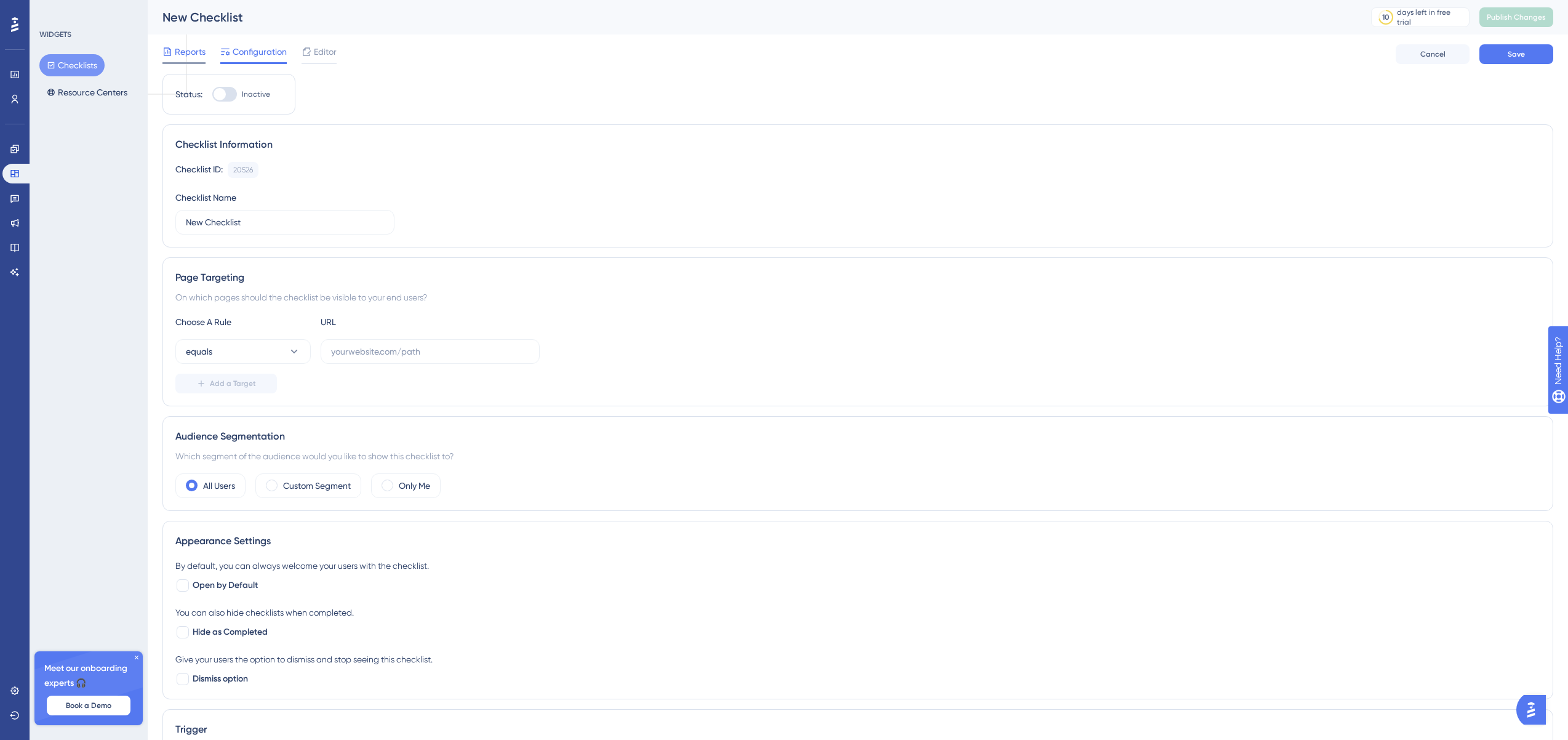
click at [185, 60] on div "Reports" at bounding box center [183, 53] width 43 height 19
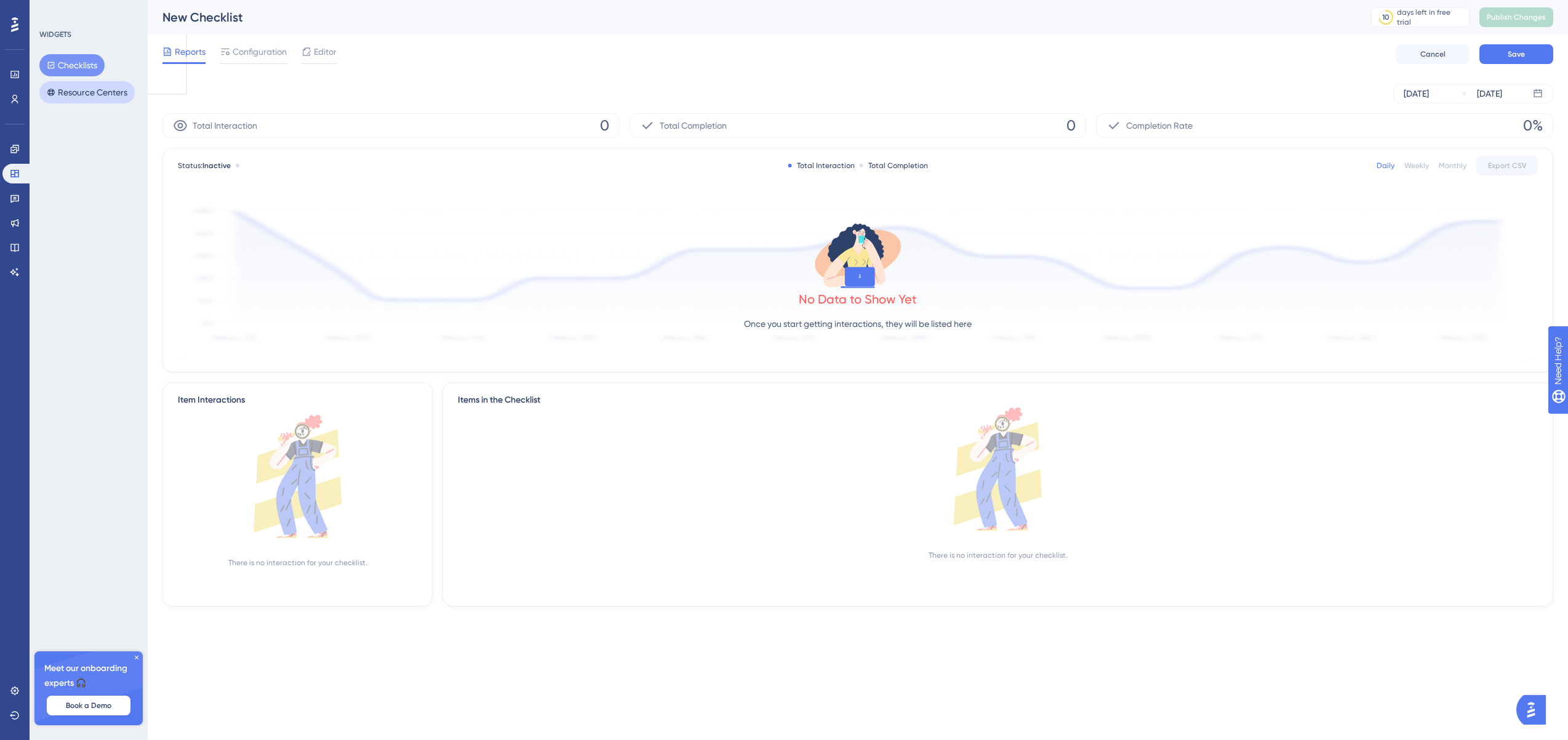
click at [114, 93] on button "Resource Centers" at bounding box center [87, 93] width 95 height 22
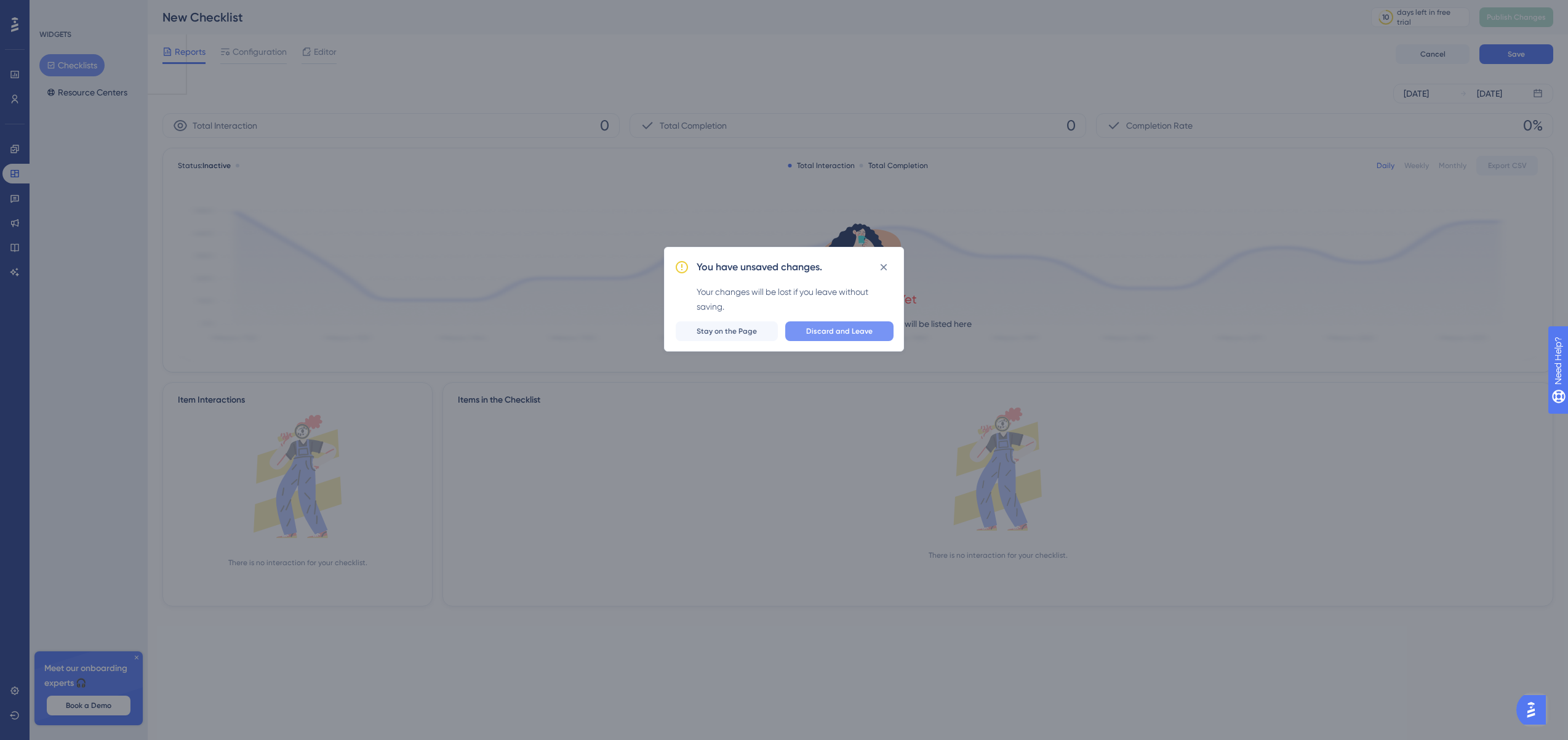
click at [814, 335] on span "Discard and Leave" at bounding box center [839, 331] width 67 height 10
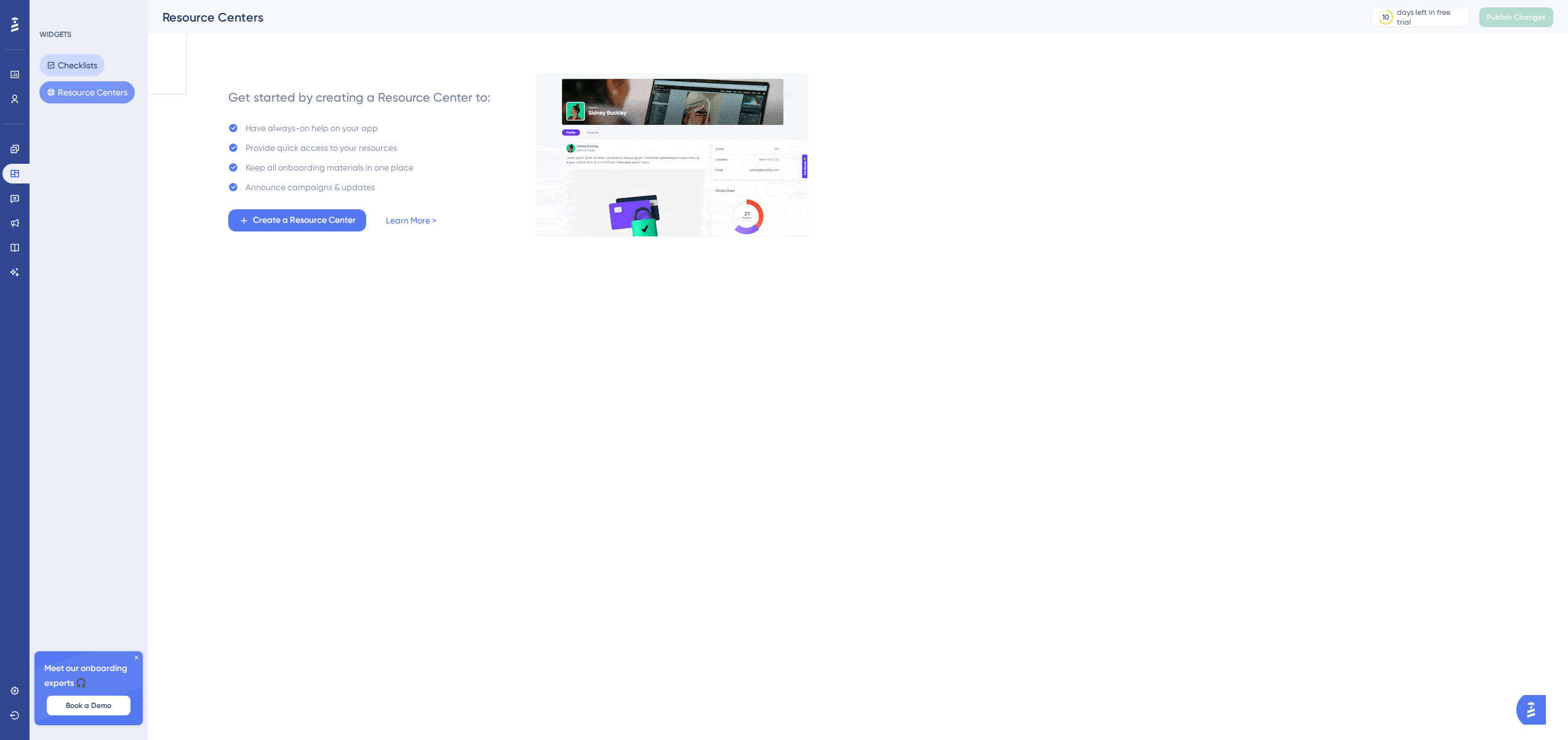
click at [53, 61] on icon at bounding box center [50, 64] width 8 height 8
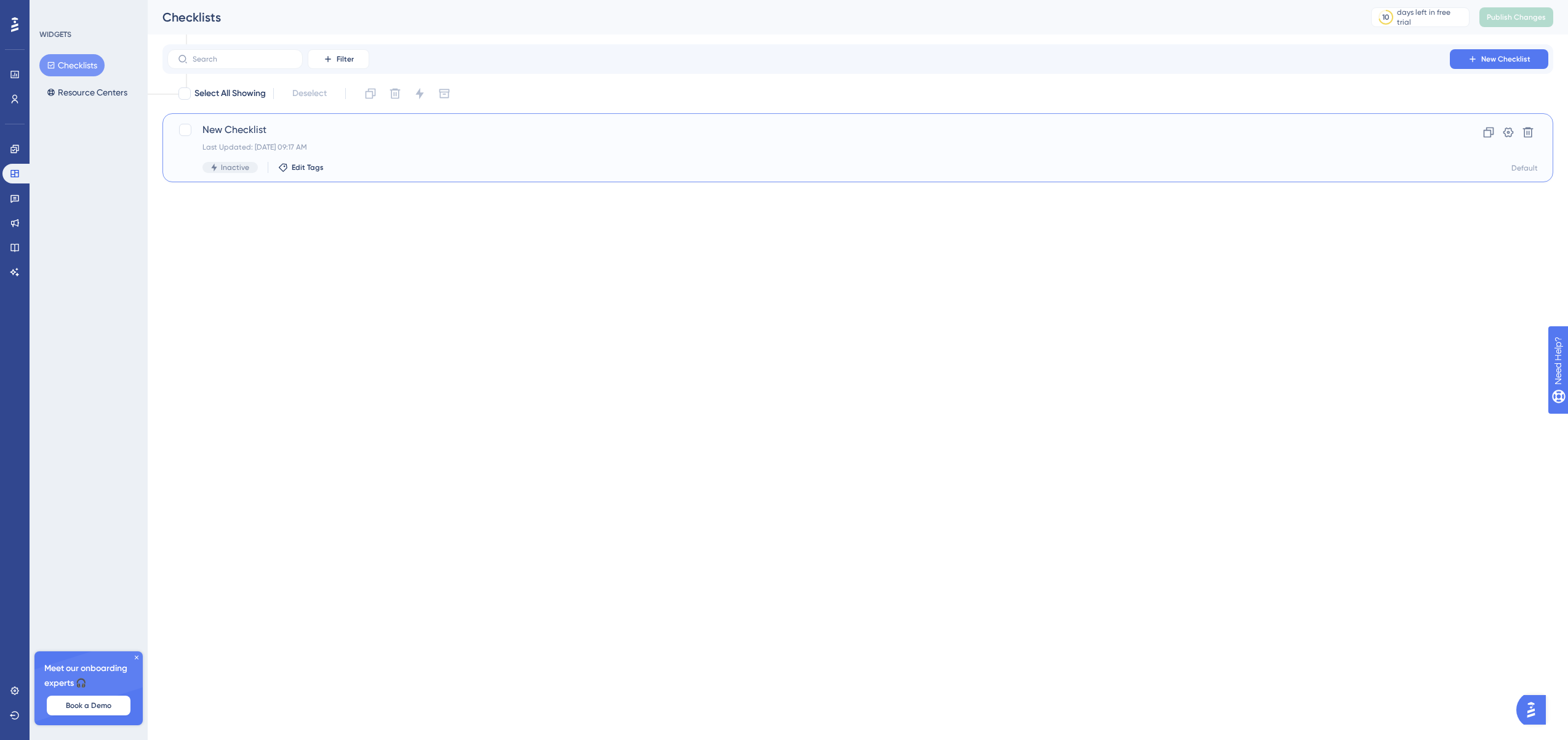
click at [1126, 117] on div "New Checklist Last Updated: Sep 18 2025, 09:17 AM Inactive Edit Tags Clone Sett…" at bounding box center [858, 148] width 1391 height 69
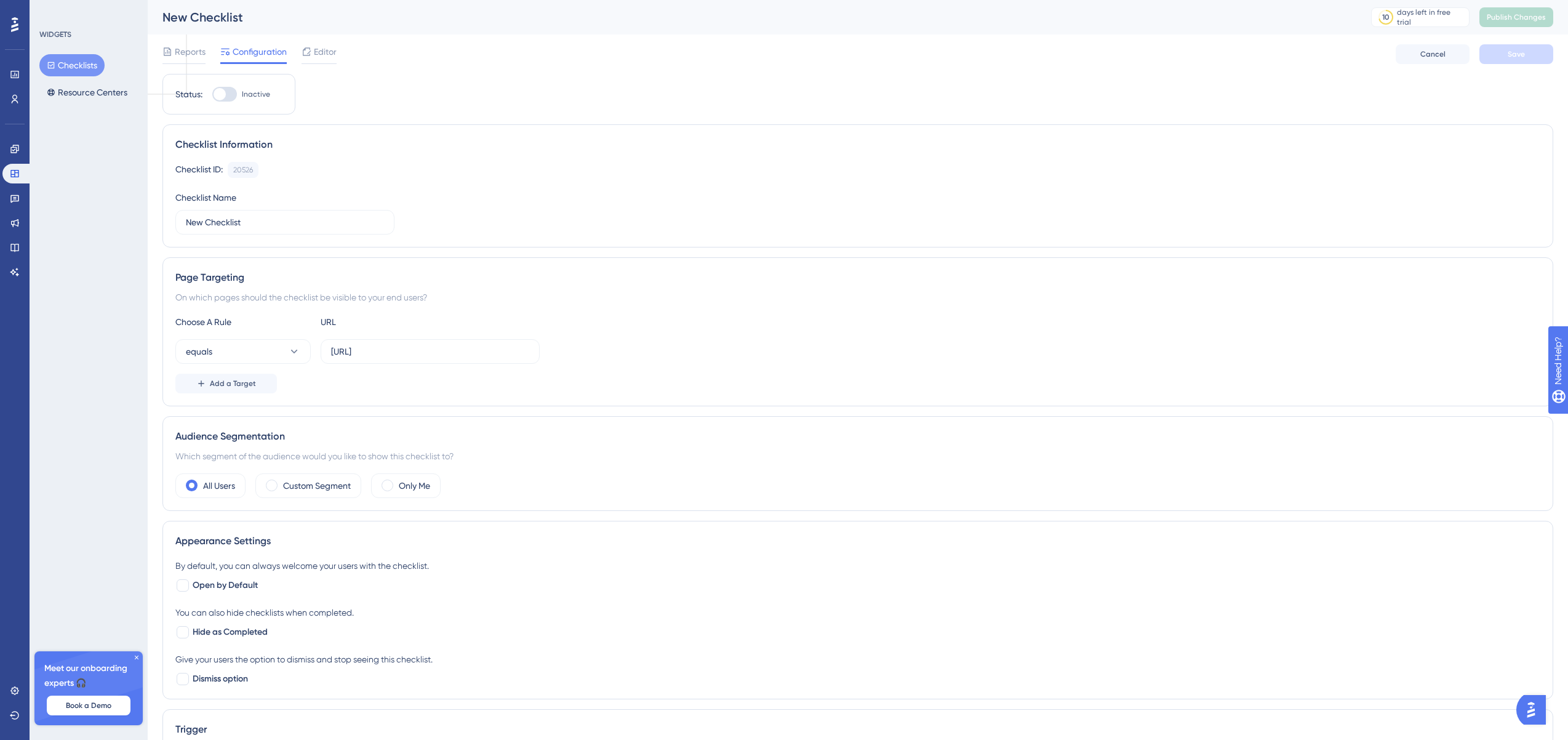
click at [225, 95] on div at bounding box center [225, 94] width 25 height 15
click at [213, 94] on input "Inactive" at bounding box center [212, 94] width 1 height 1
checkbox input "true"
click at [1131, 52] on span "Save" at bounding box center [1516, 54] width 17 height 10
click at [1131, 57] on icon at bounding box center [1376, 54] width 11 height 11
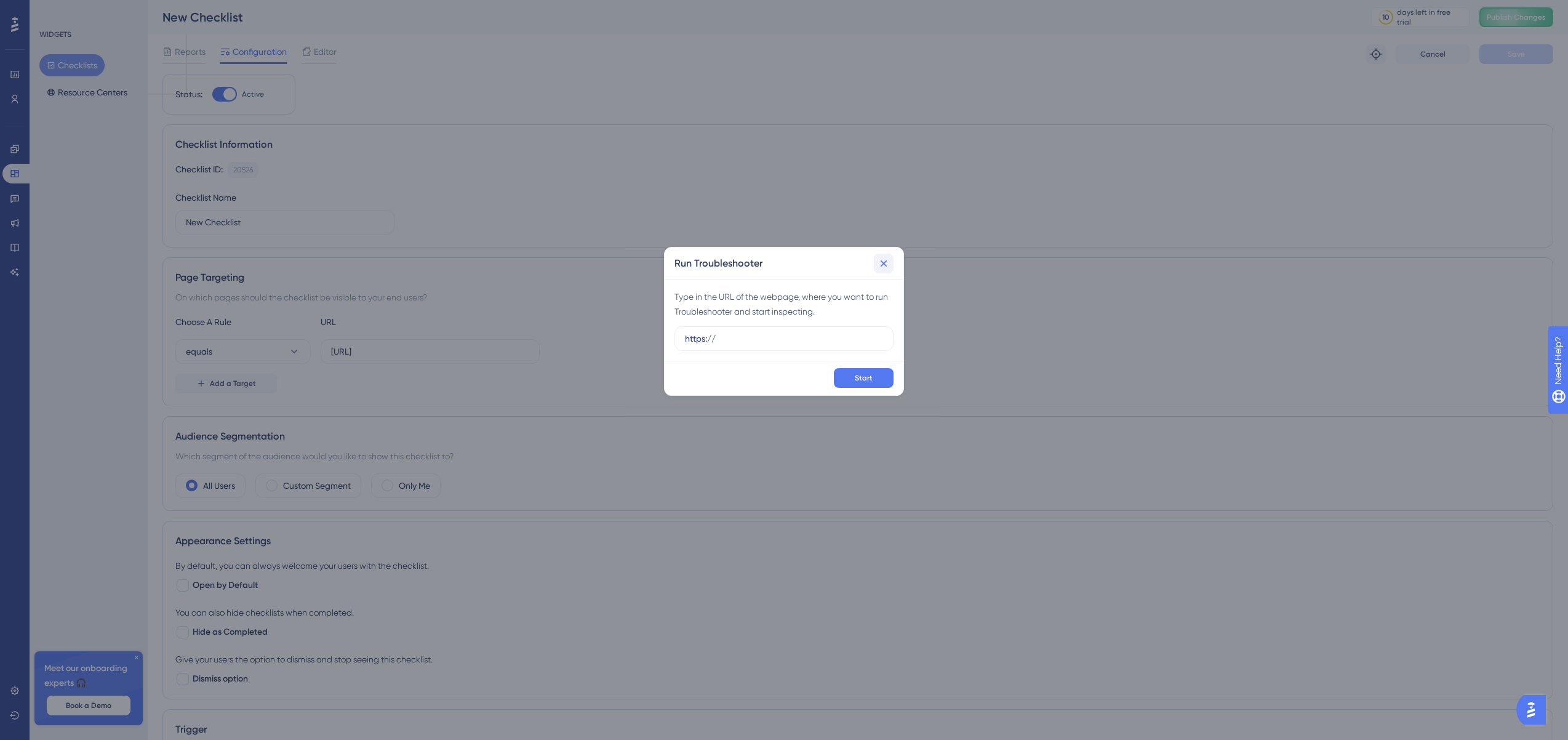
click at [888, 256] on button at bounding box center [883, 263] width 19 height 19
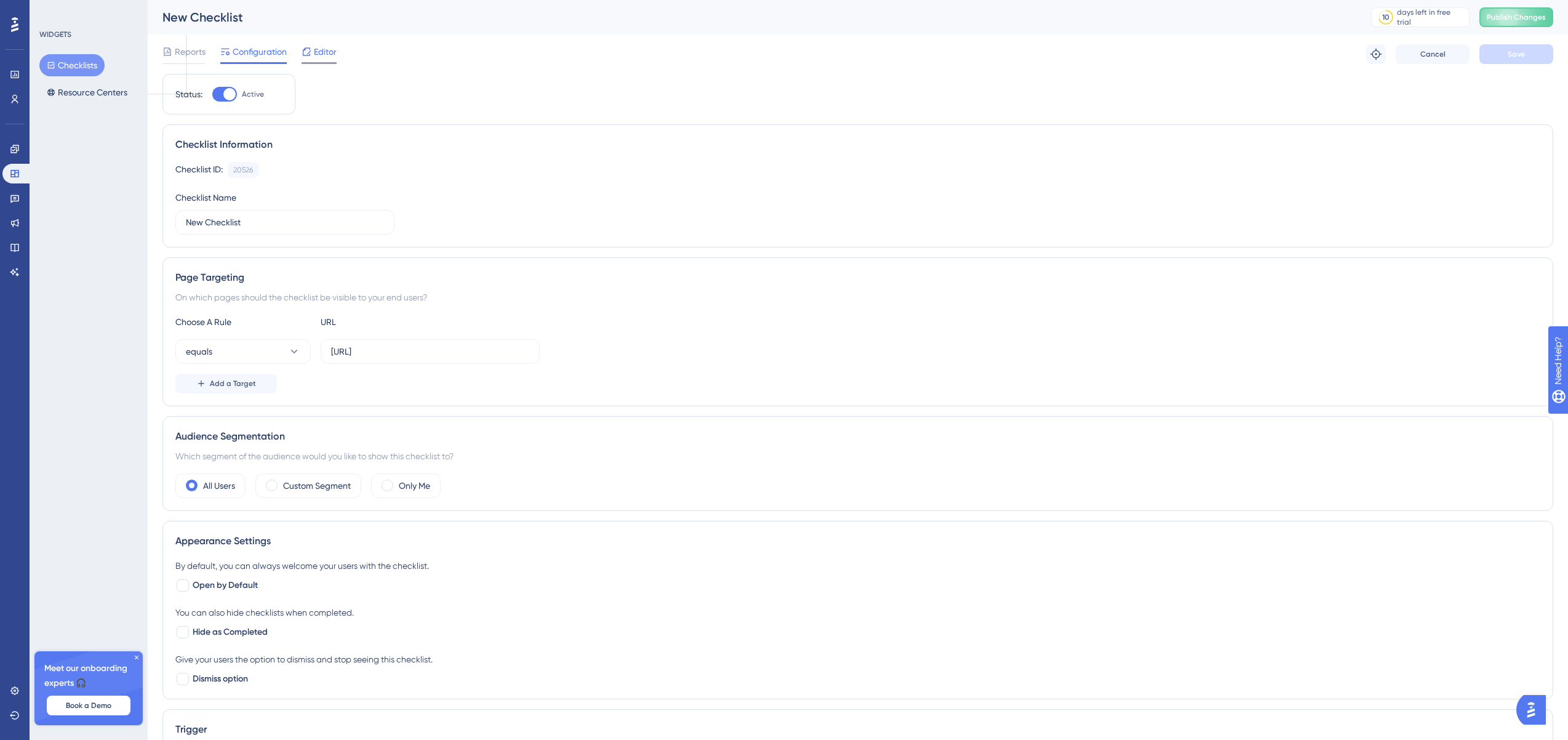
click at [310, 52] on icon at bounding box center [306, 51] width 10 height 10
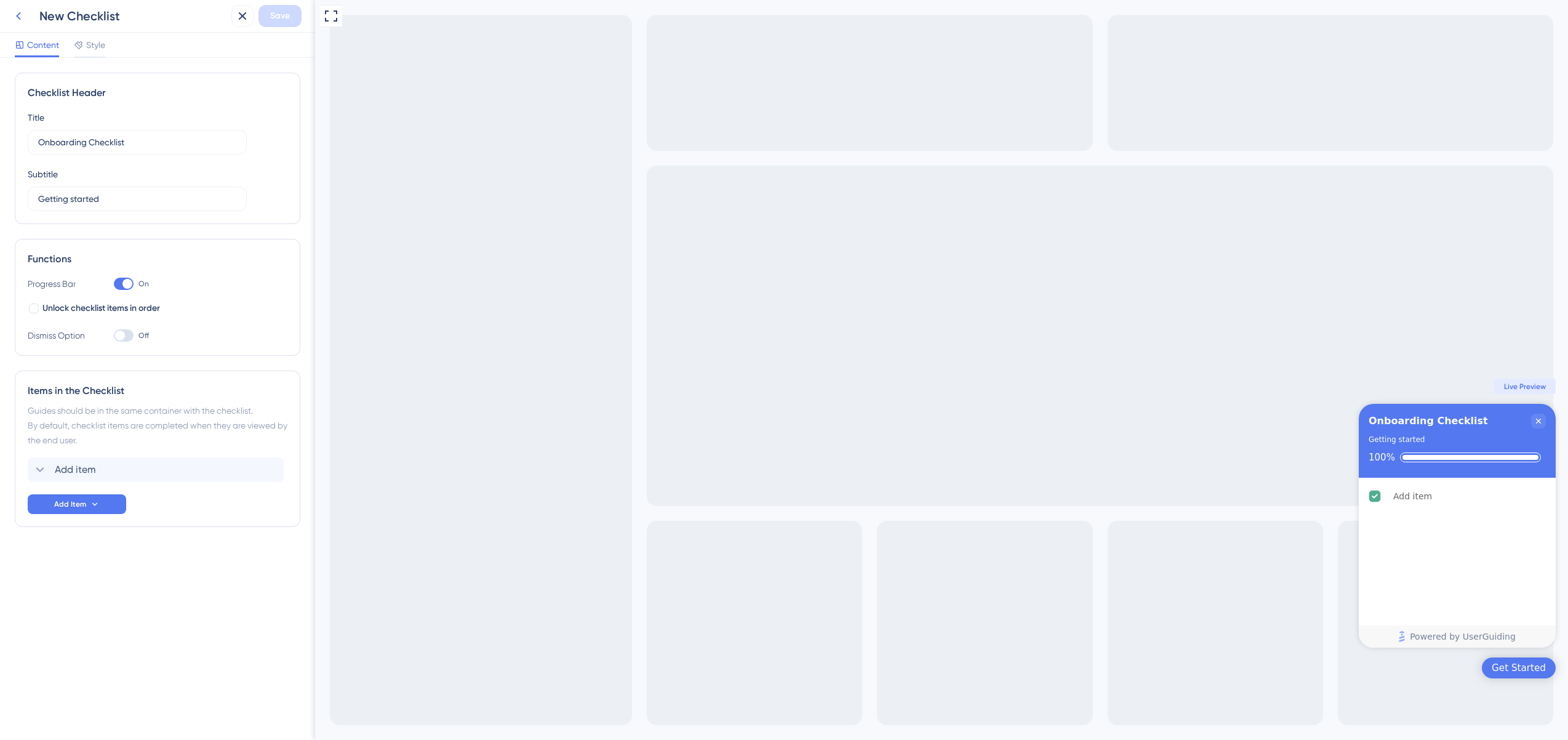
click at [17, 15] on icon at bounding box center [17, 16] width 5 height 8
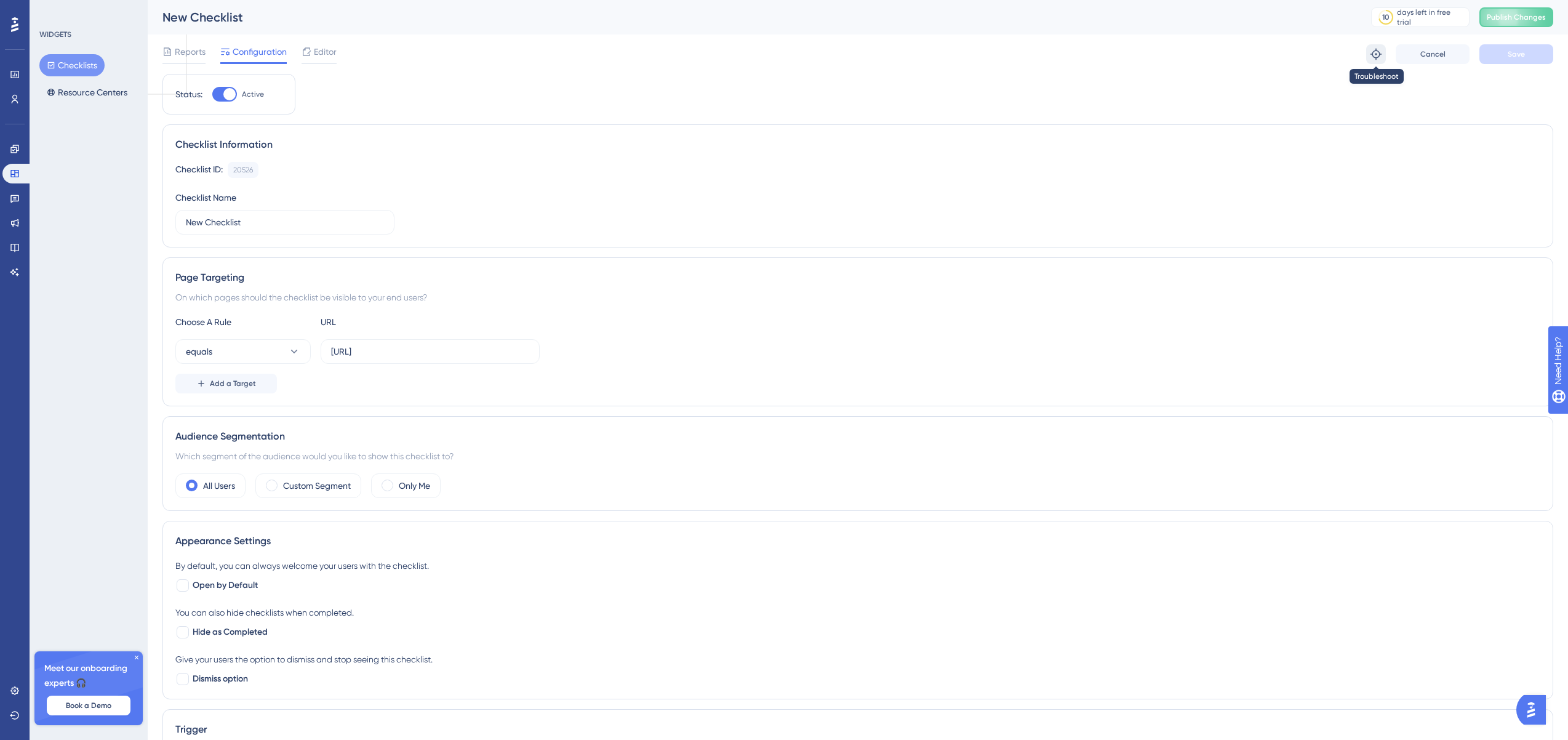
click at [1131, 56] on icon at bounding box center [1376, 53] width 12 height 12
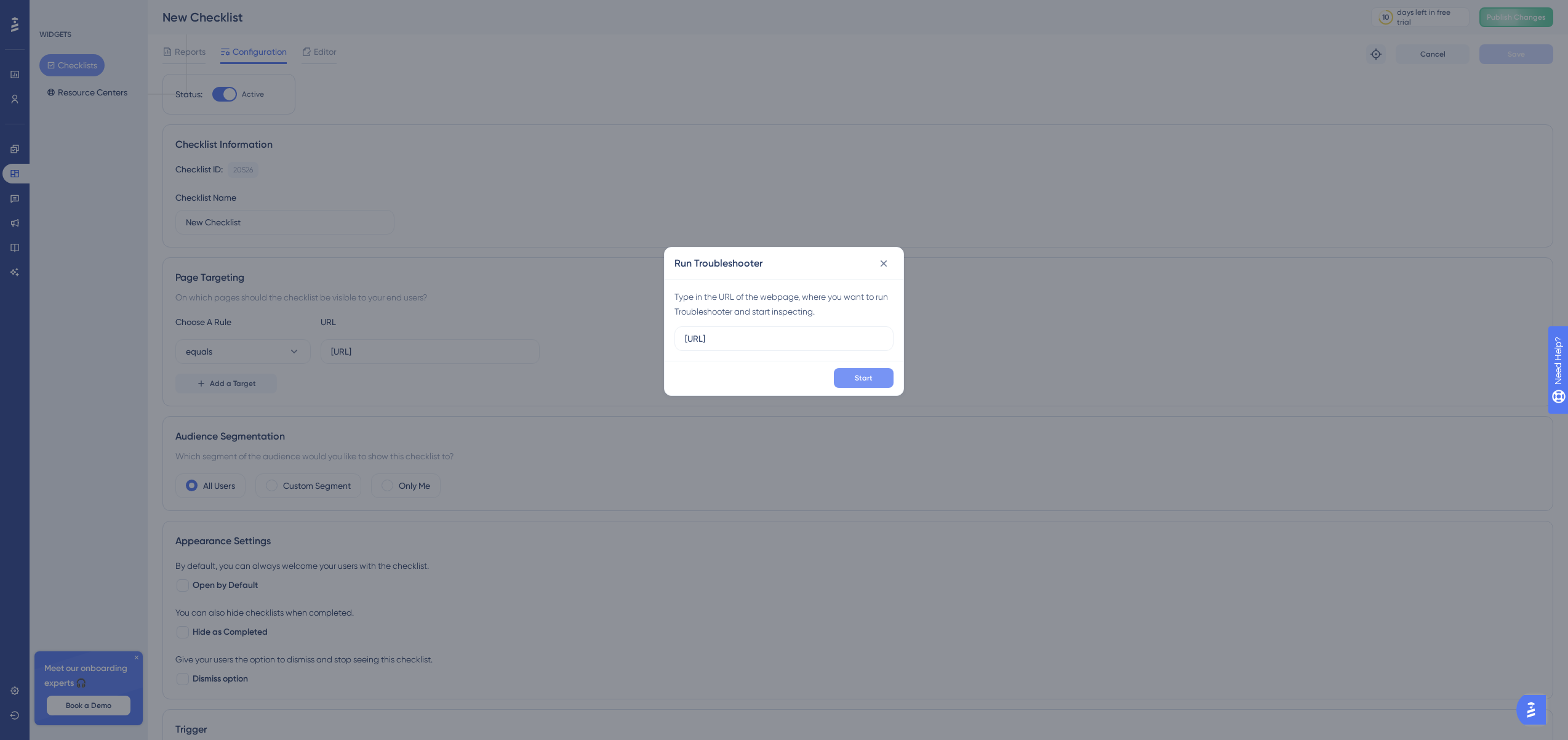
type input "https://merchant-portal.test/"
click at [883, 374] on button "Start" at bounding box center [863, 378] width 60 height 19
click at [883, 265] on icon at bounding box center [883, 263] width 12 height 12
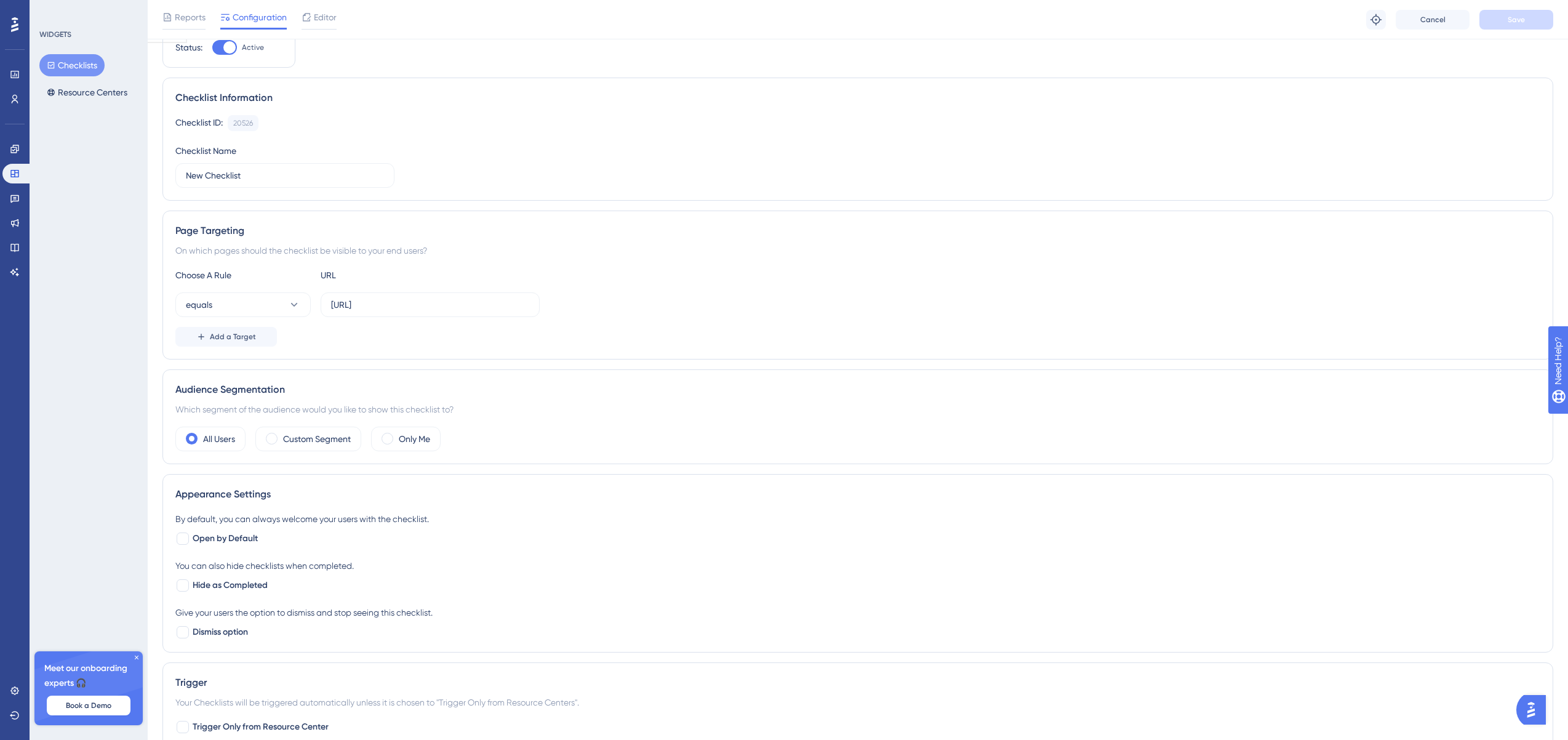
scroll to position [63, 0]
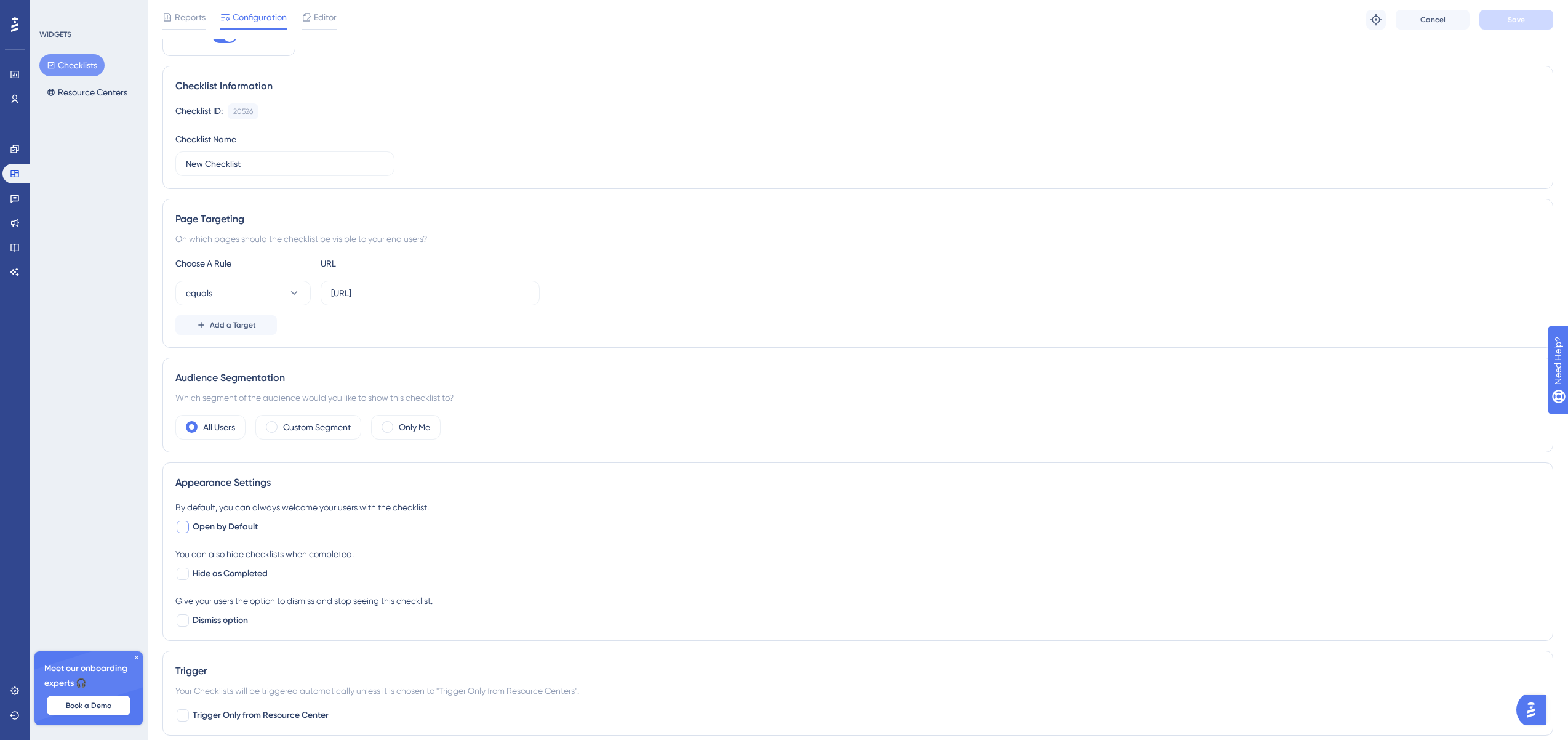
click at [231, 523] on span "Open by Default" at bounding box center [225, 527] width 65 height 15
checkbox input "true"
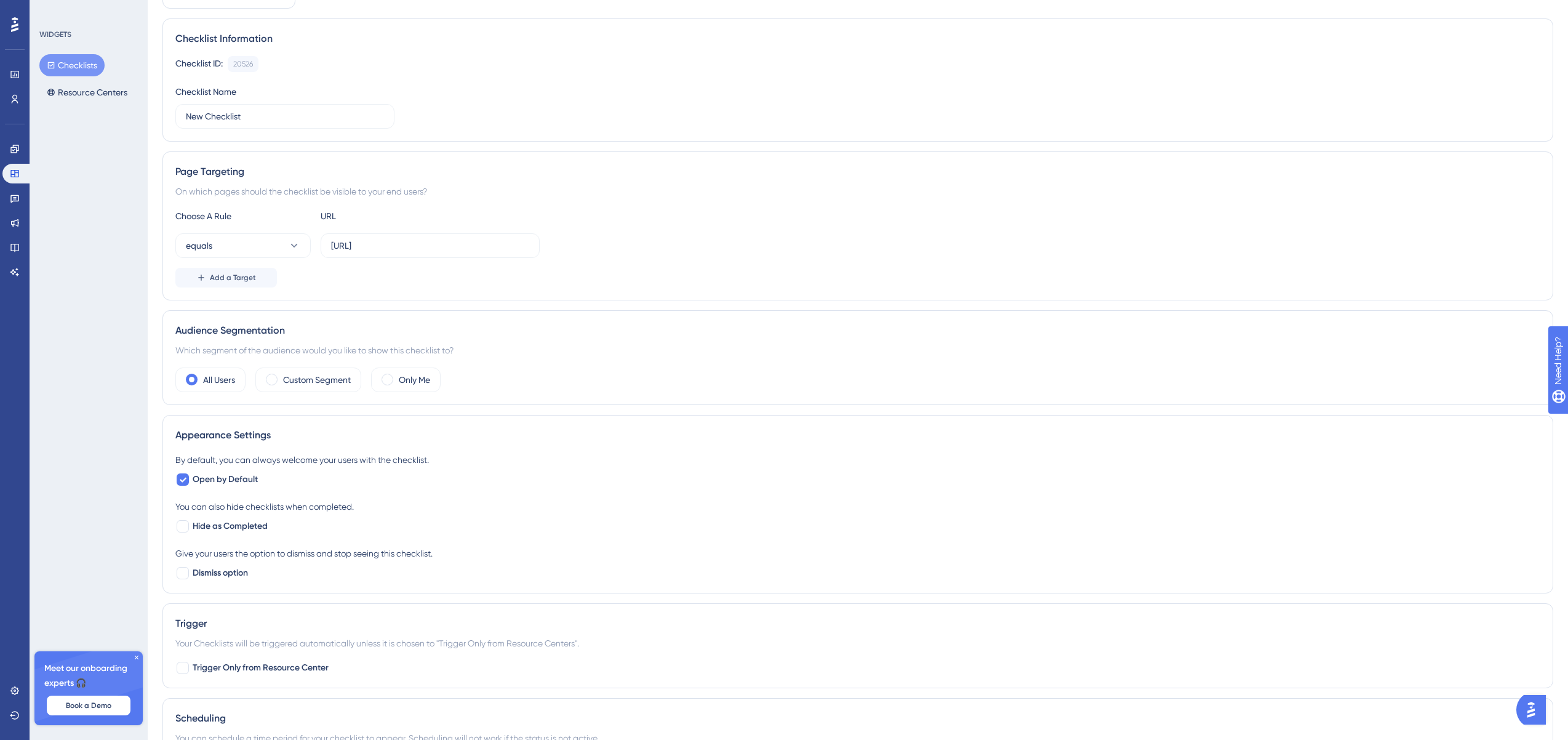
scroll to position [0, 0]
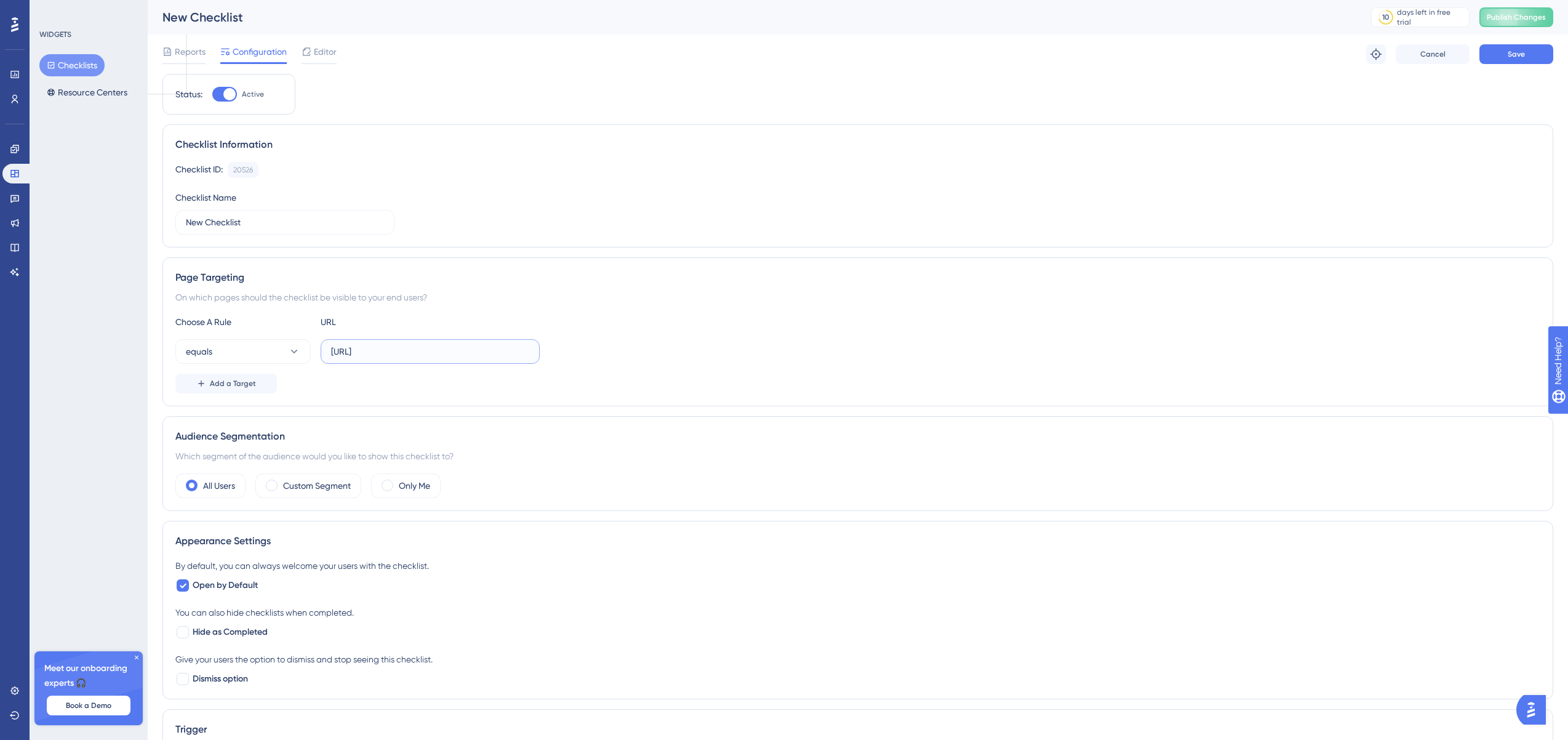
click at [449, 348] on input "https://merchant-portal.test/dashboard" at bounding box center [430, 351] width 198 height 14
type input "https://merchant-portal.test/"
click at [1131, 68] on div "Reports Configuration Editor Troubleshoot Cancel Save" at bounding box center [858, 54] width 1391 height 39
click at [1131, 54] on span "Save" at bounding box center [1516, 54] width 17 height 10
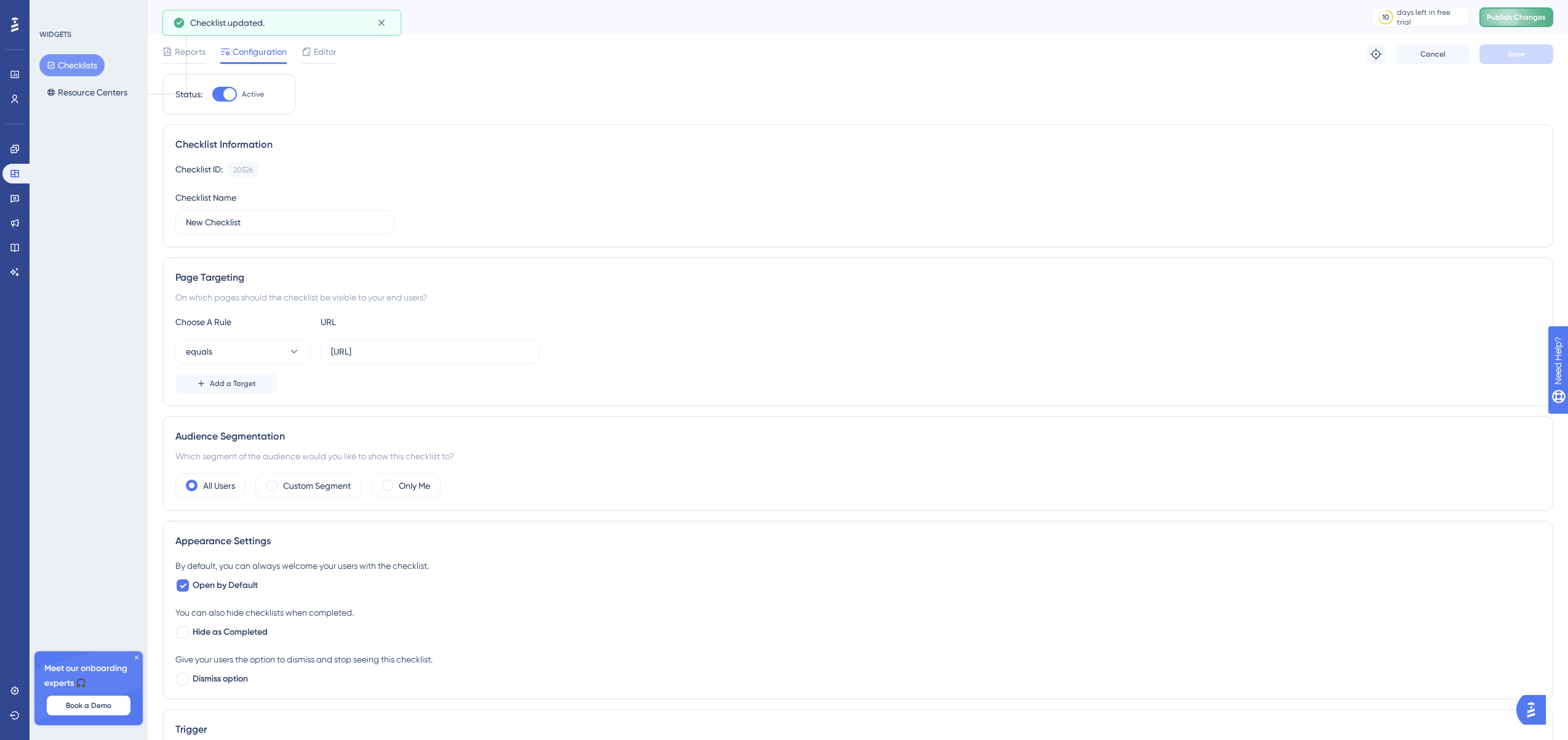
click at [1131, 14] on span "Publish Changes" at bounding box center [1516, 17] width 59 height 10
click at [322, 43] on div "Reports Configuration Editor Troubleshoot Cancel Save" at bounding box center [858, 54] width 1391 height 39
click at [322, 50] on span "Editor" at bounding box center [324, 51] width 23 height 15
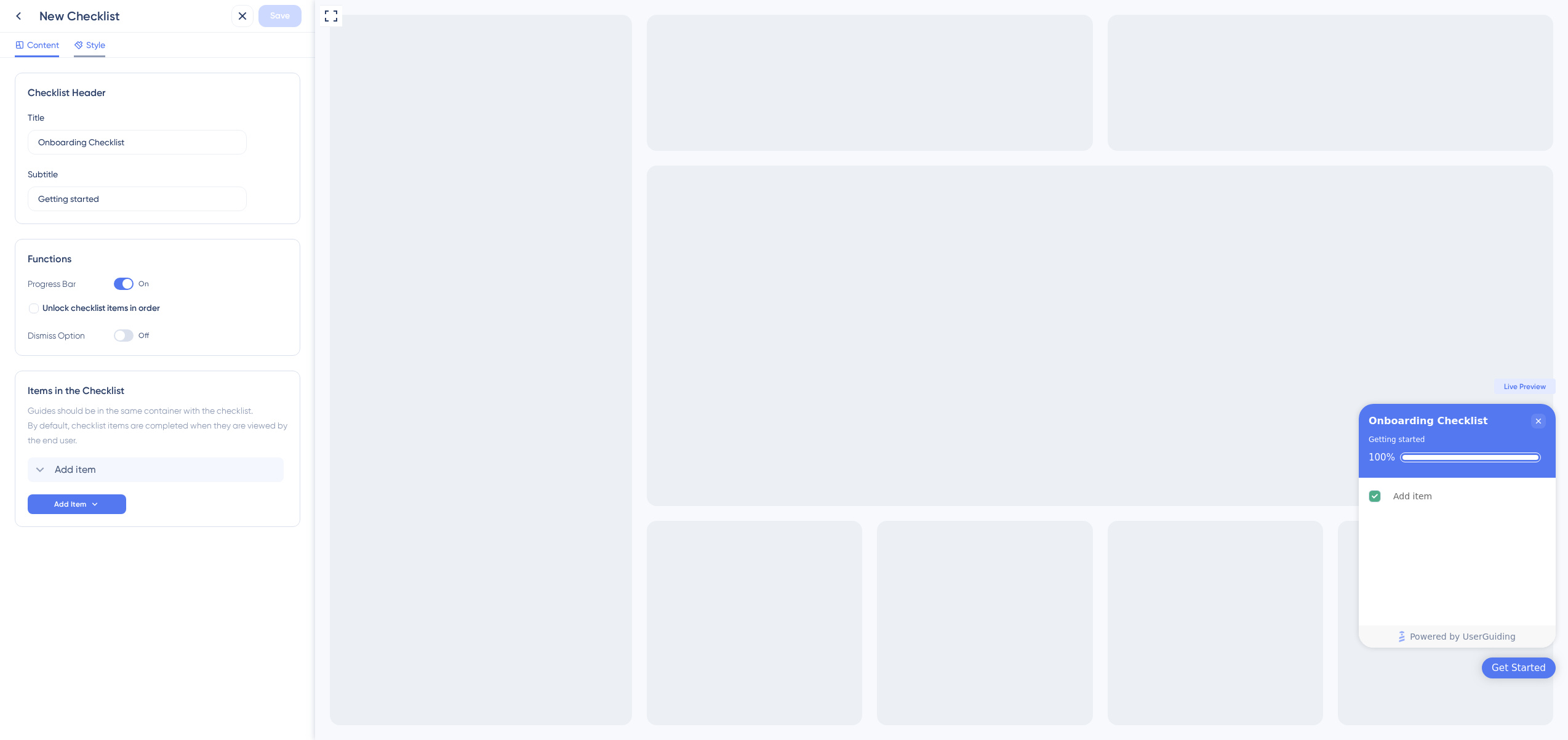
click at [79, 44] on icon at bounding box center [78, 45] width 8 height 8
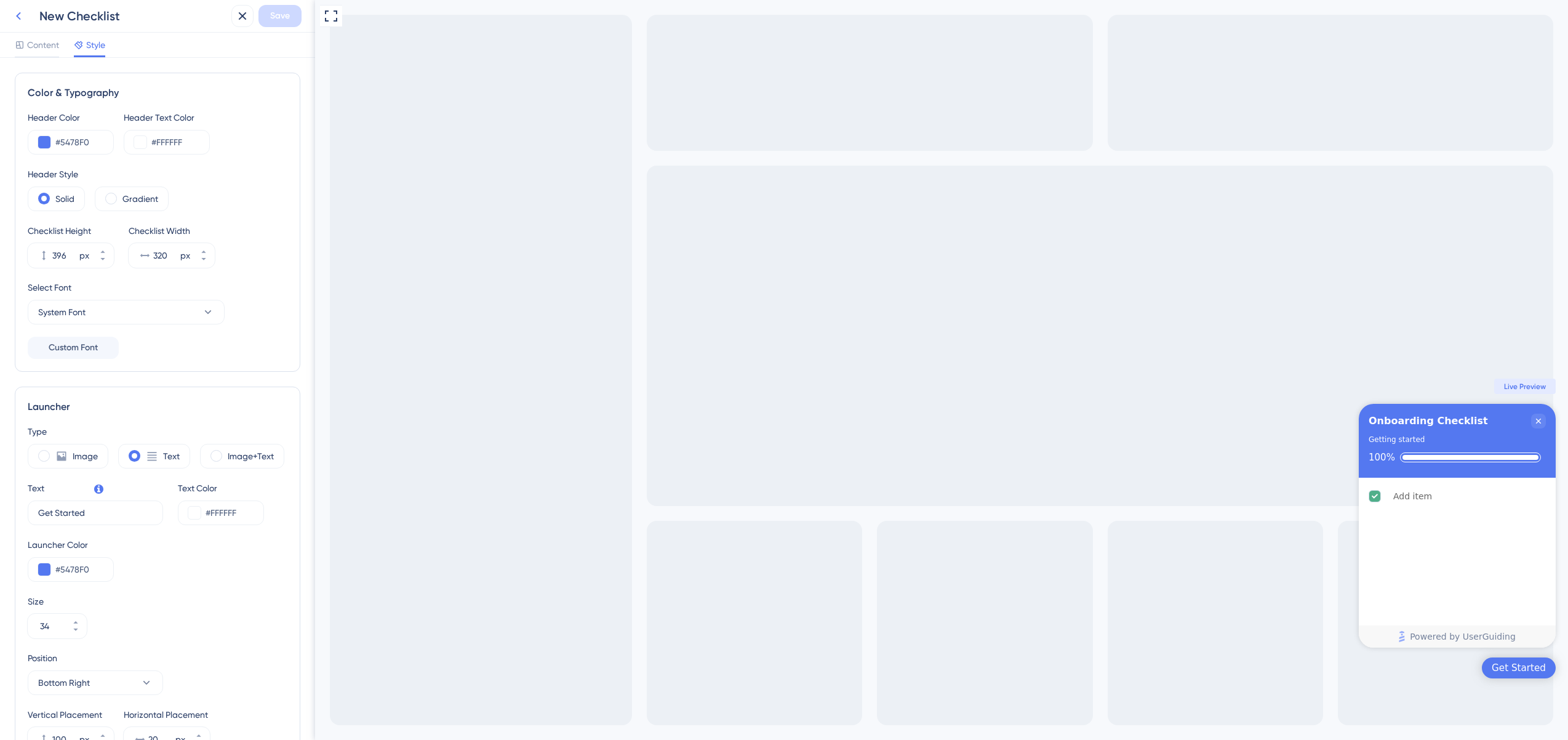
click at [17, 19] on icon at bounding box center [18, 16] width 15 height 15
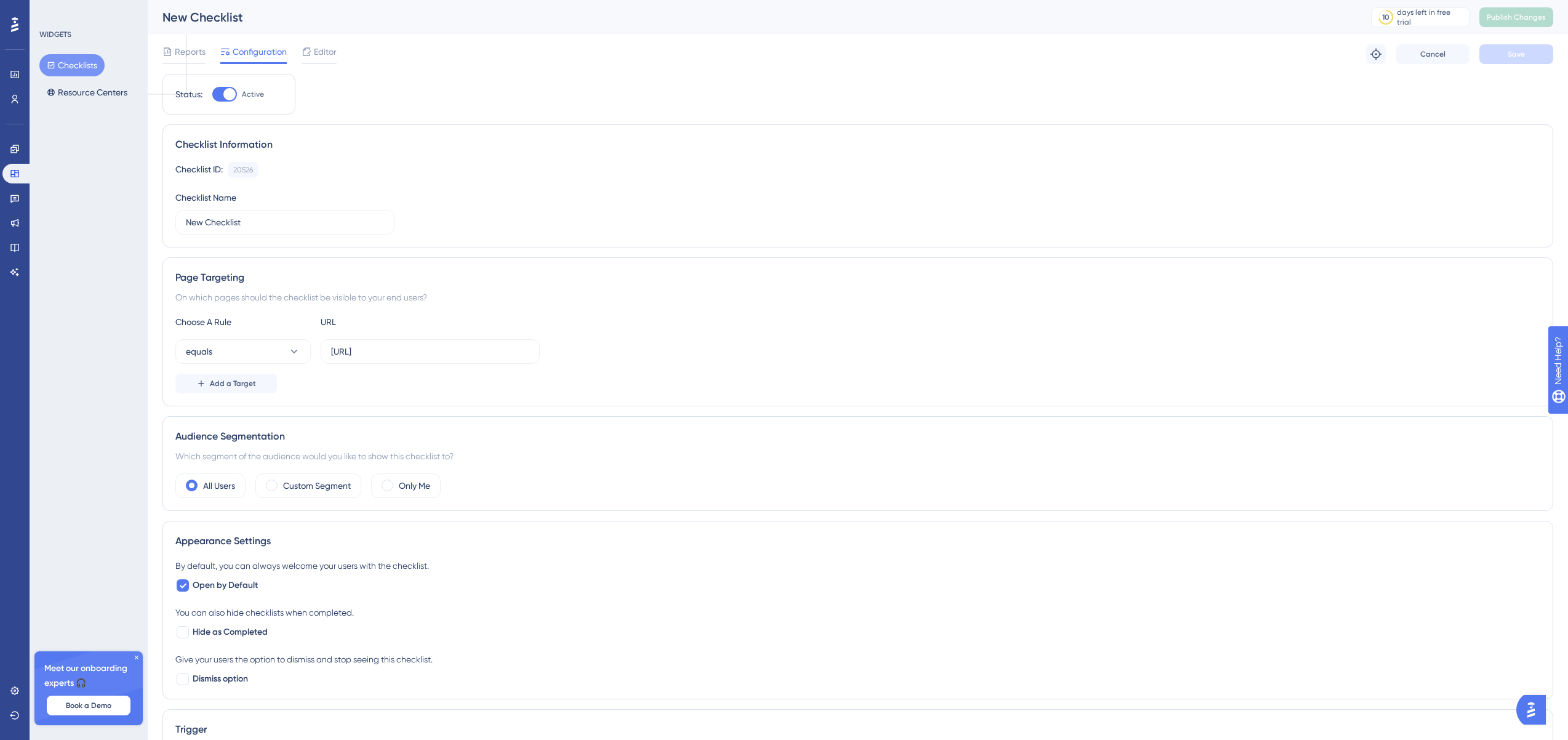
click at [16, 28] on icon at bounding box center [15, 24] width 7 height 16
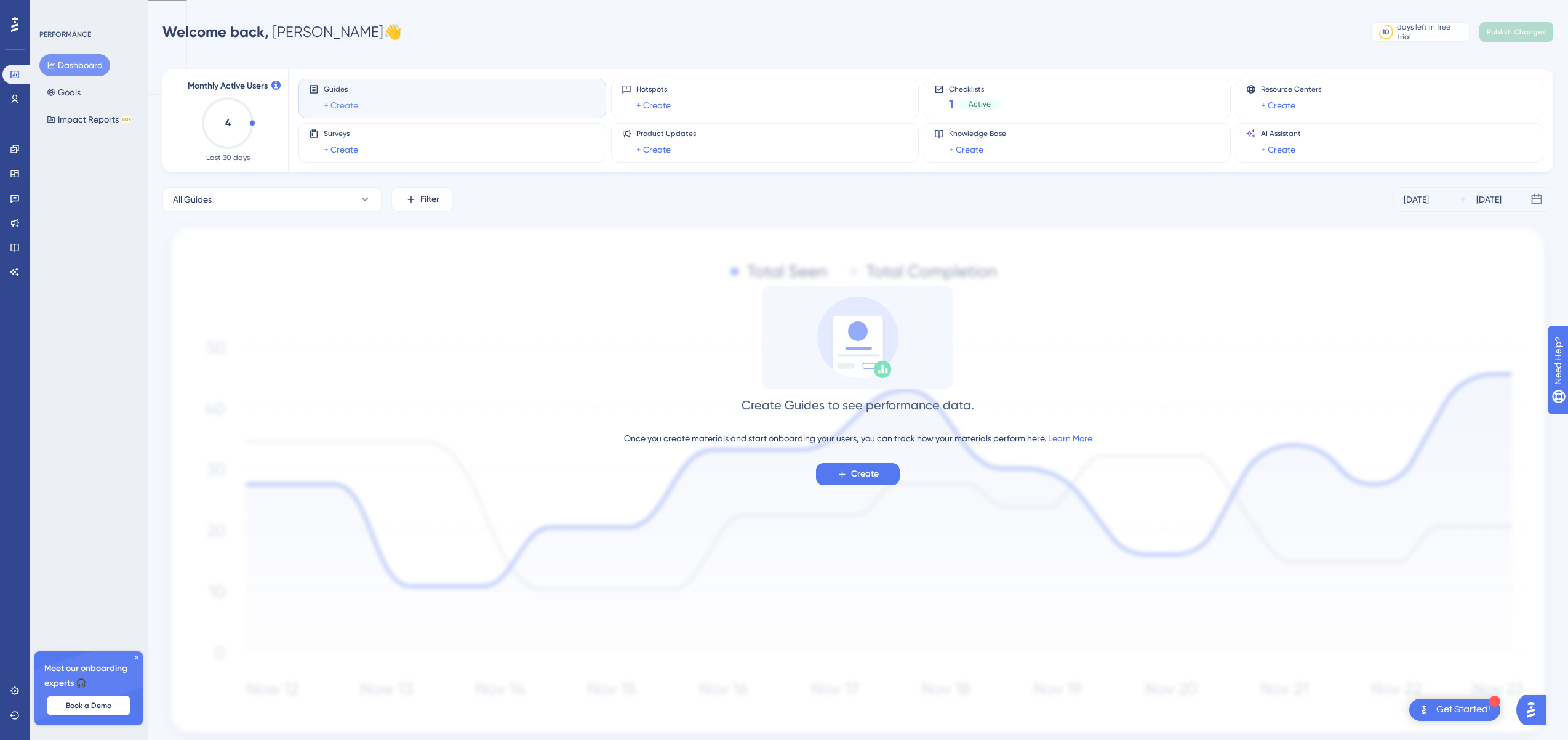
click at [345, 104] on link "+ Create" at bounding box center [341, 105] width 35 height 15
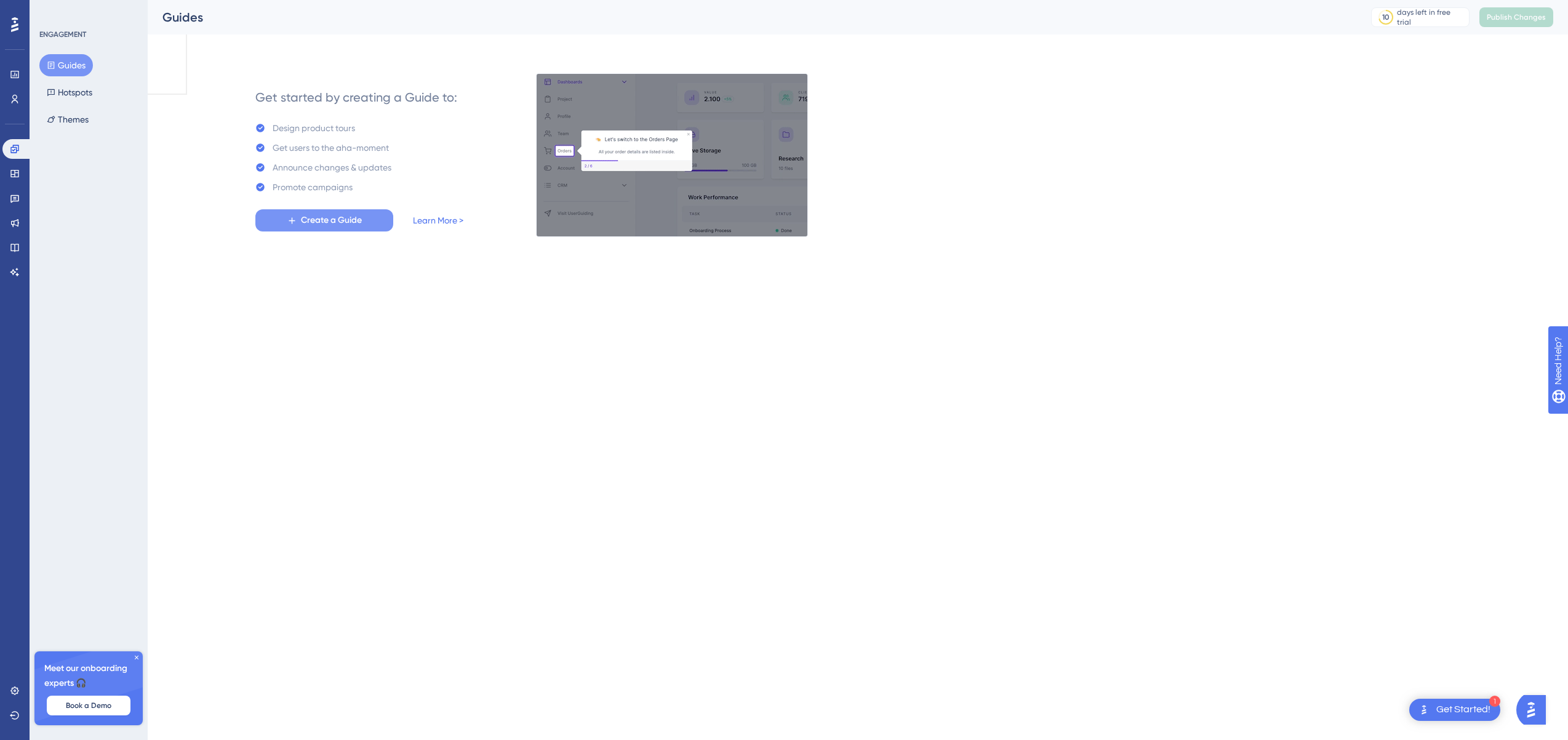
click at [313, 220] on span "Create a Guide" at bounding box center [331, 220] width 60 height 15
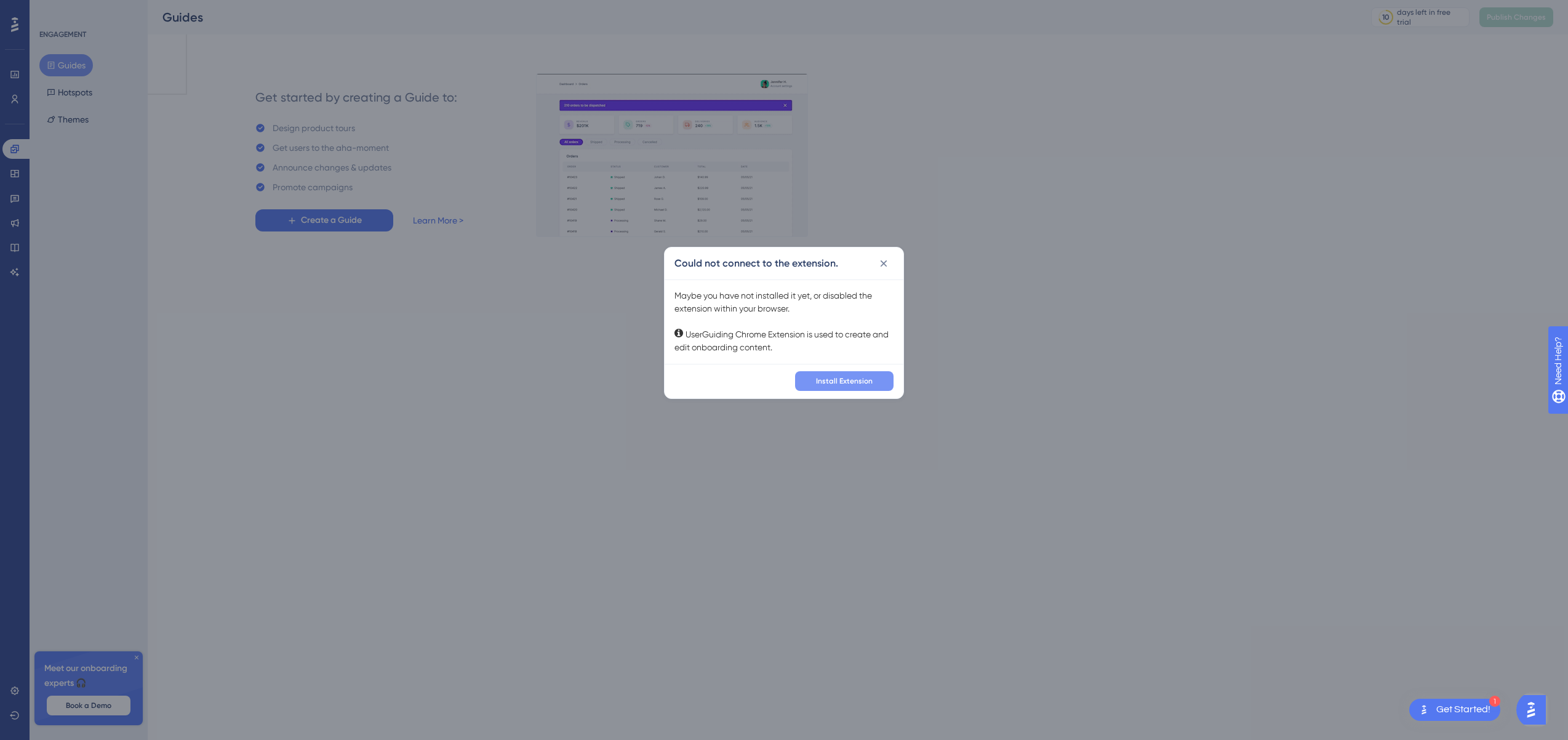
click at [840, 384] on span "Install Extension" at bounding box center [844, 381] width 57 height 10
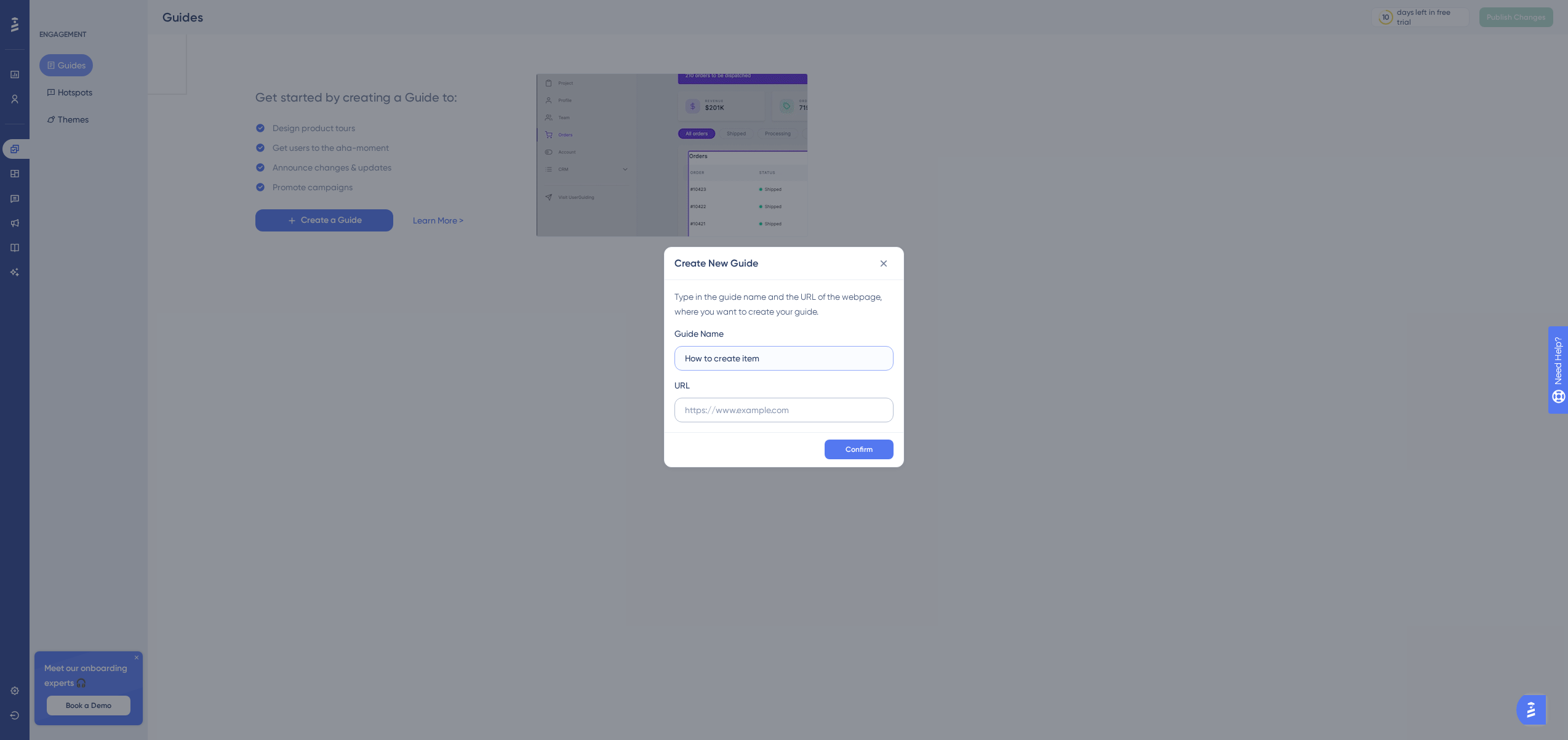
type input "How to create item"
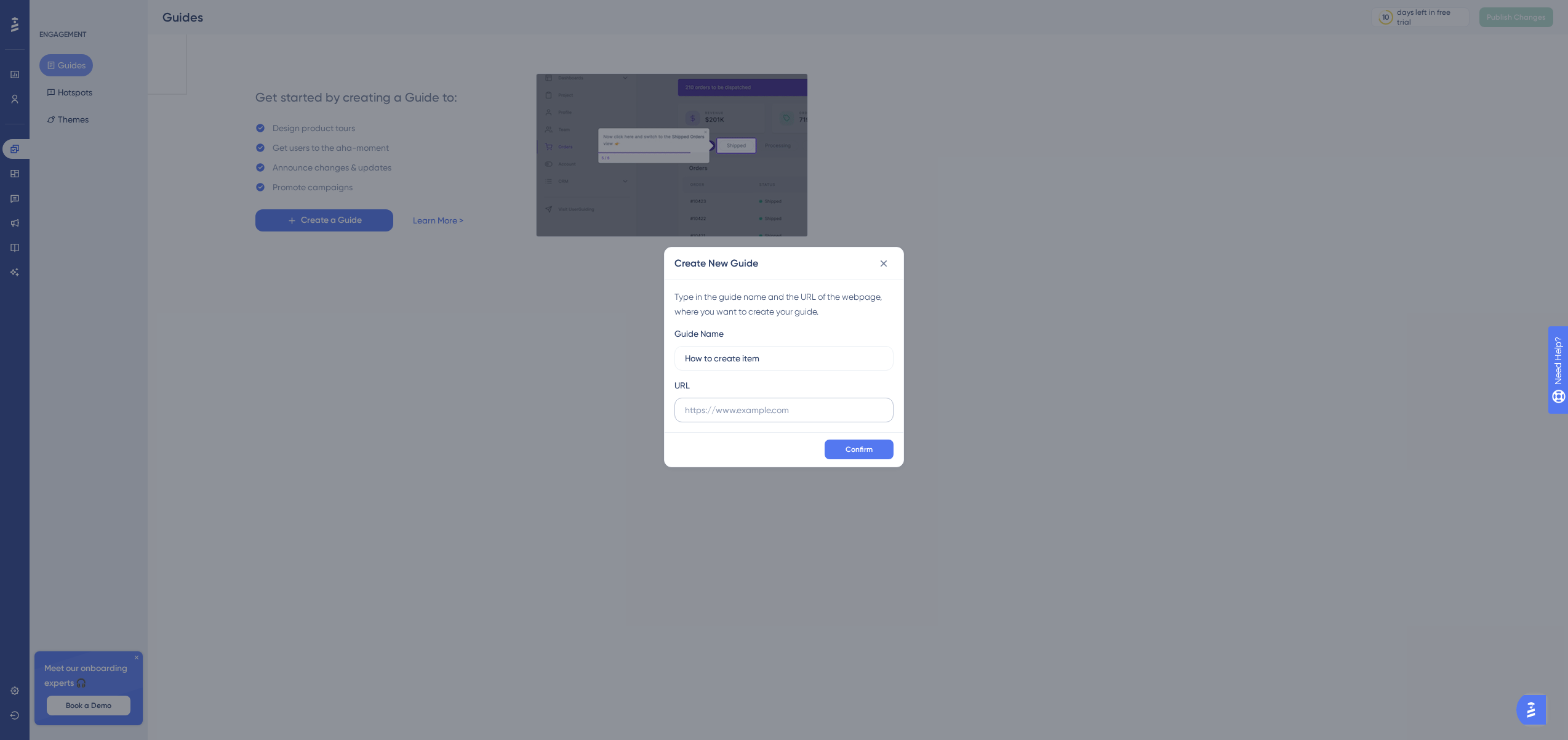
click at [760, 418] on label at bounding box center [784, 410] width 219 height 25
click at [760, 417] on input "text" at bounding box center [784, 410] width 198 height 14
paste input "https://merchant-portal.test/items"
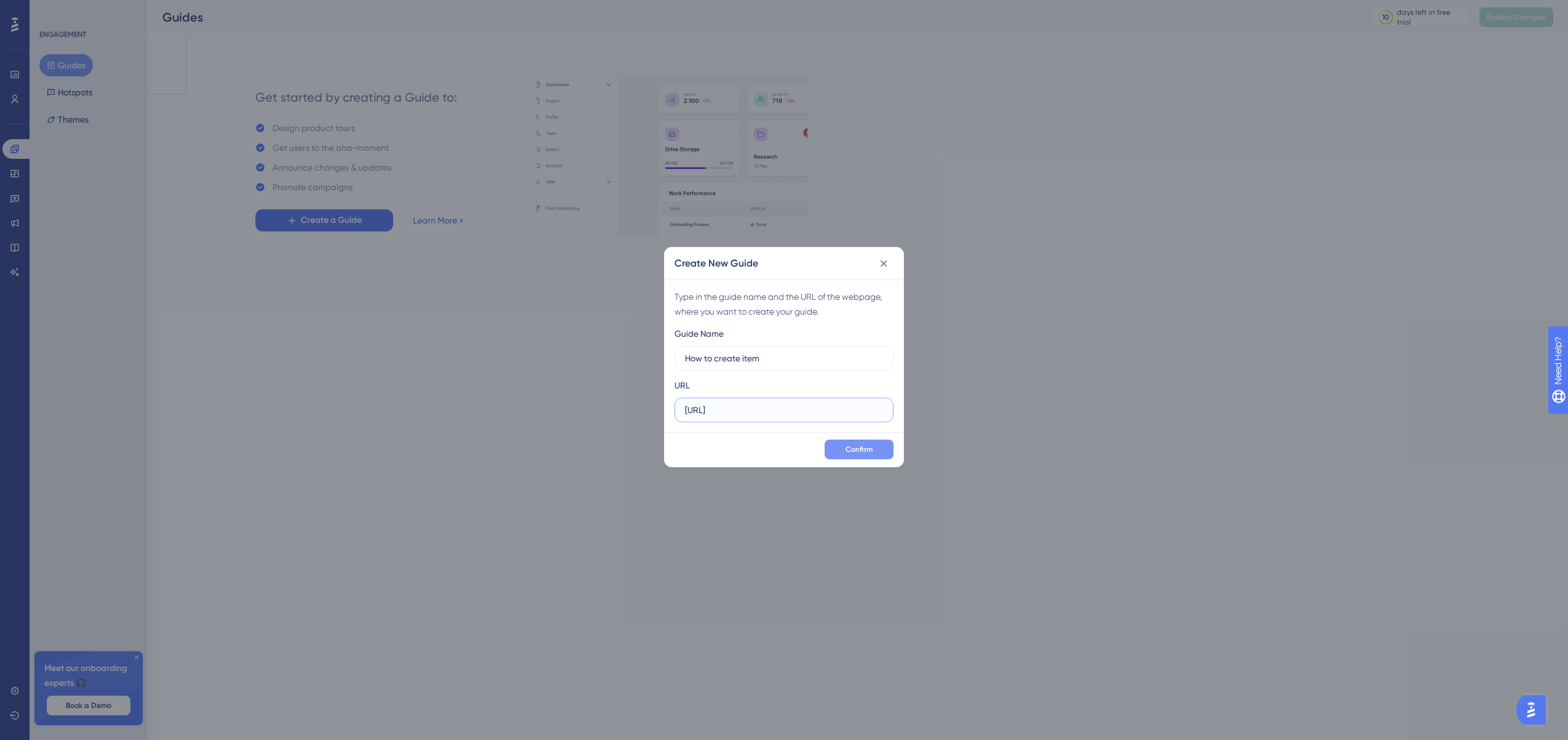
type input "https://merchant-portal.test/items"
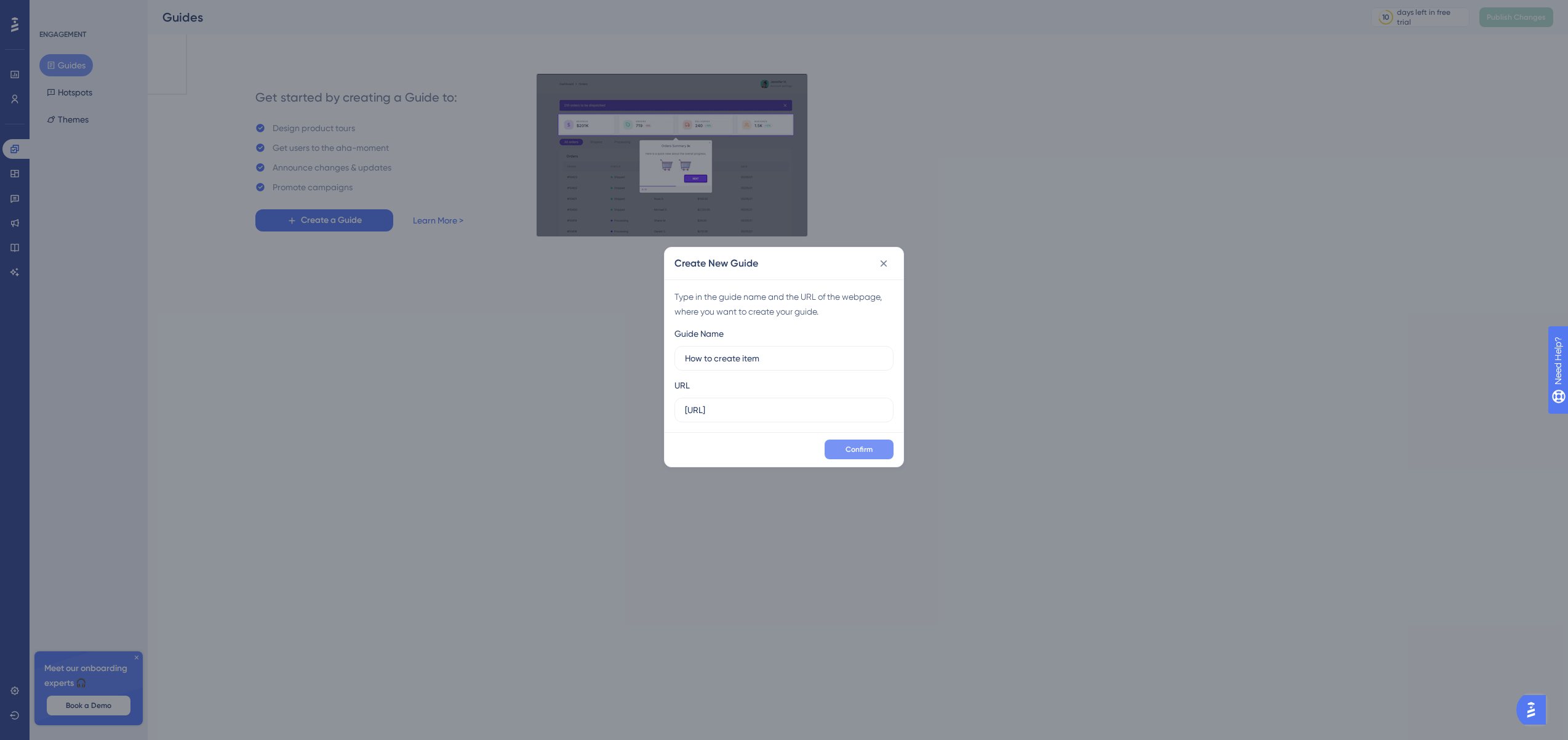
click at [855, 449] on span "Confirm" at bounding box center [860, 449] width 27 height 10
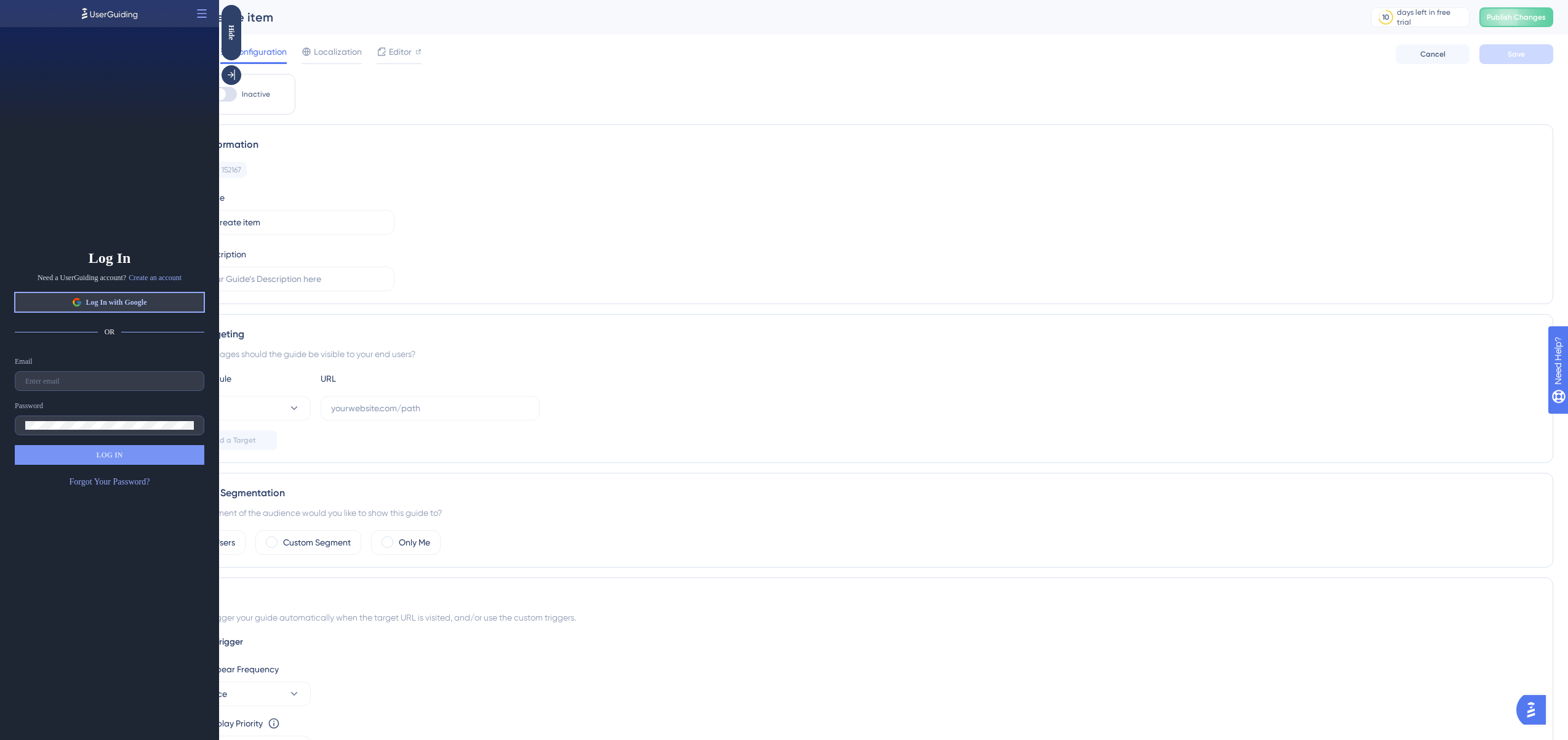
click at [65, 298] on button "Log In with Google" at bounding box center [109, 302] width 190 height 19
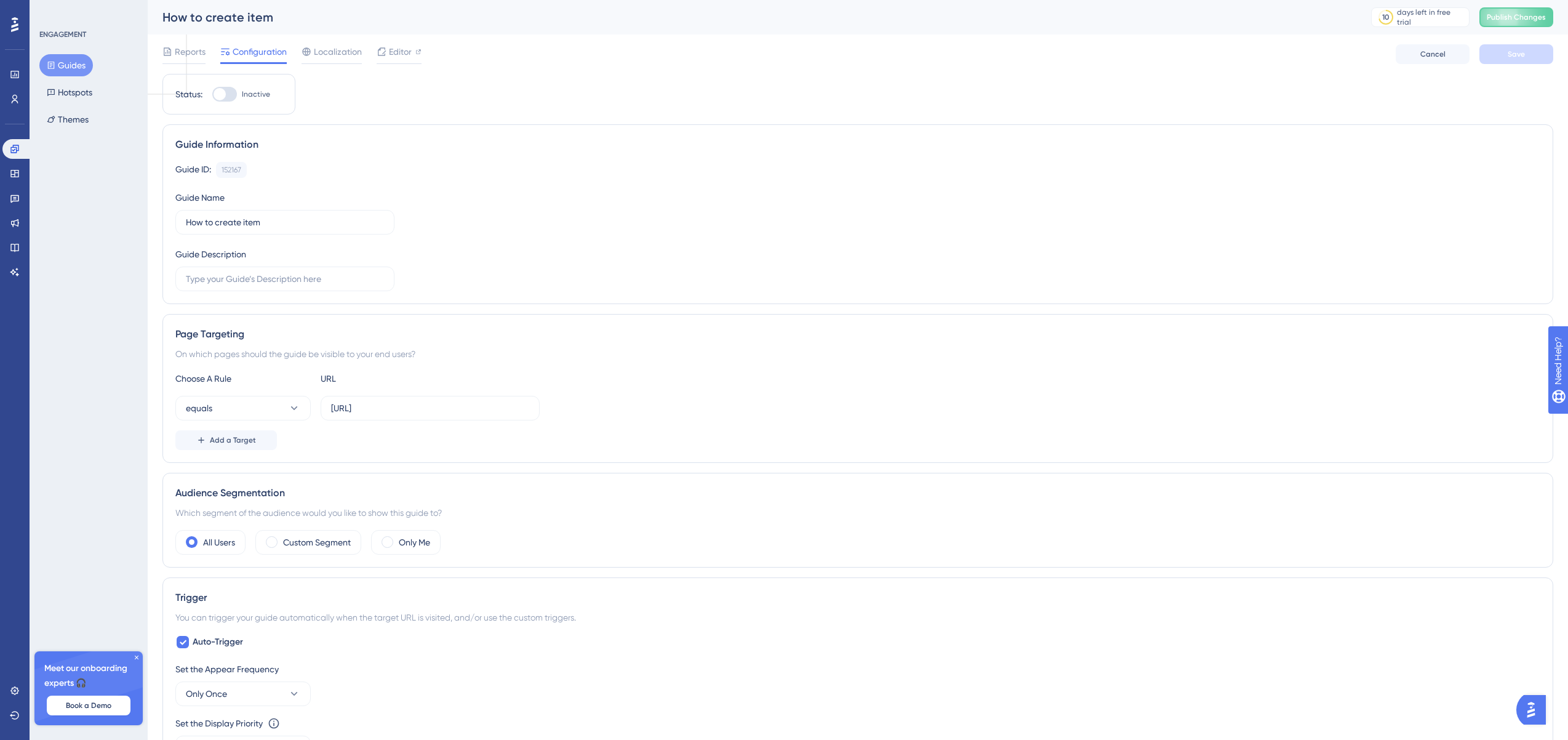
click at [137, 659] on icon at bounding box center [137, 657] width 7 height 7
click at [16, 223] on icon at bounding box center [15, 223] width 10 height 10
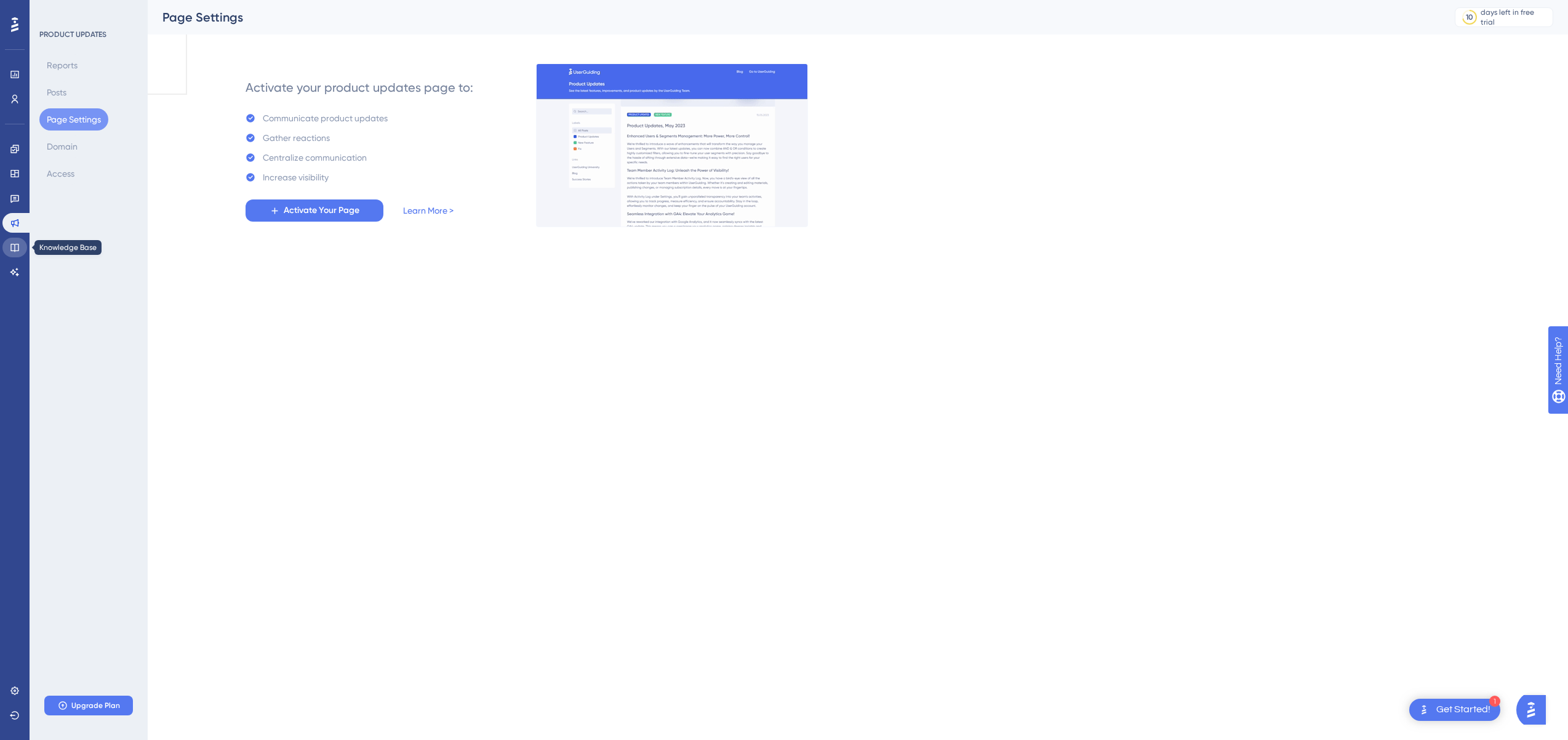
click at [10, 239] on link at bounding box center [15, 247] width 25 height 19
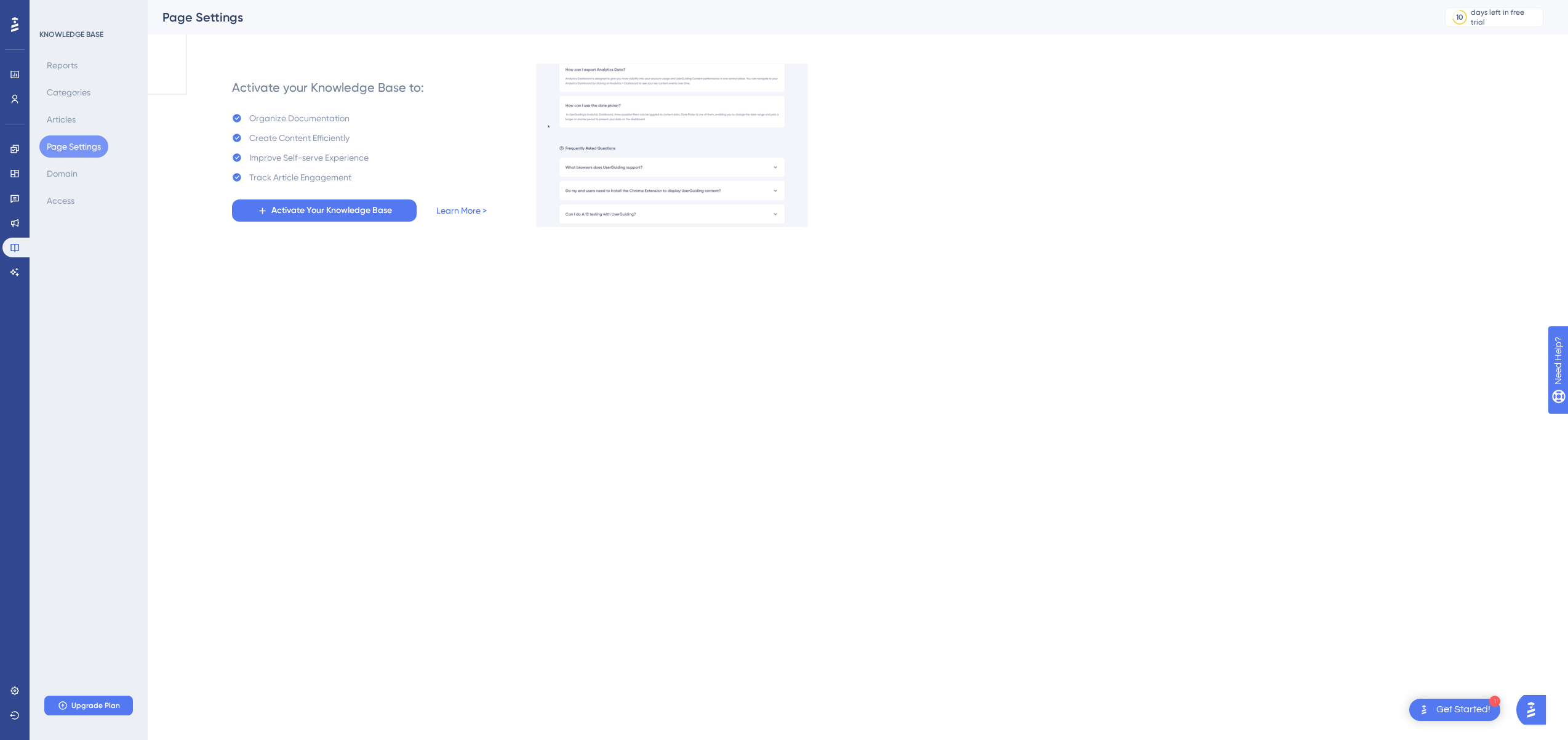
click at [18, 161] on div "Engagement Widgets Feedback Product Updates Knowledge Base AI Assistant" at bounding box center [15, 211] width 25 height 143
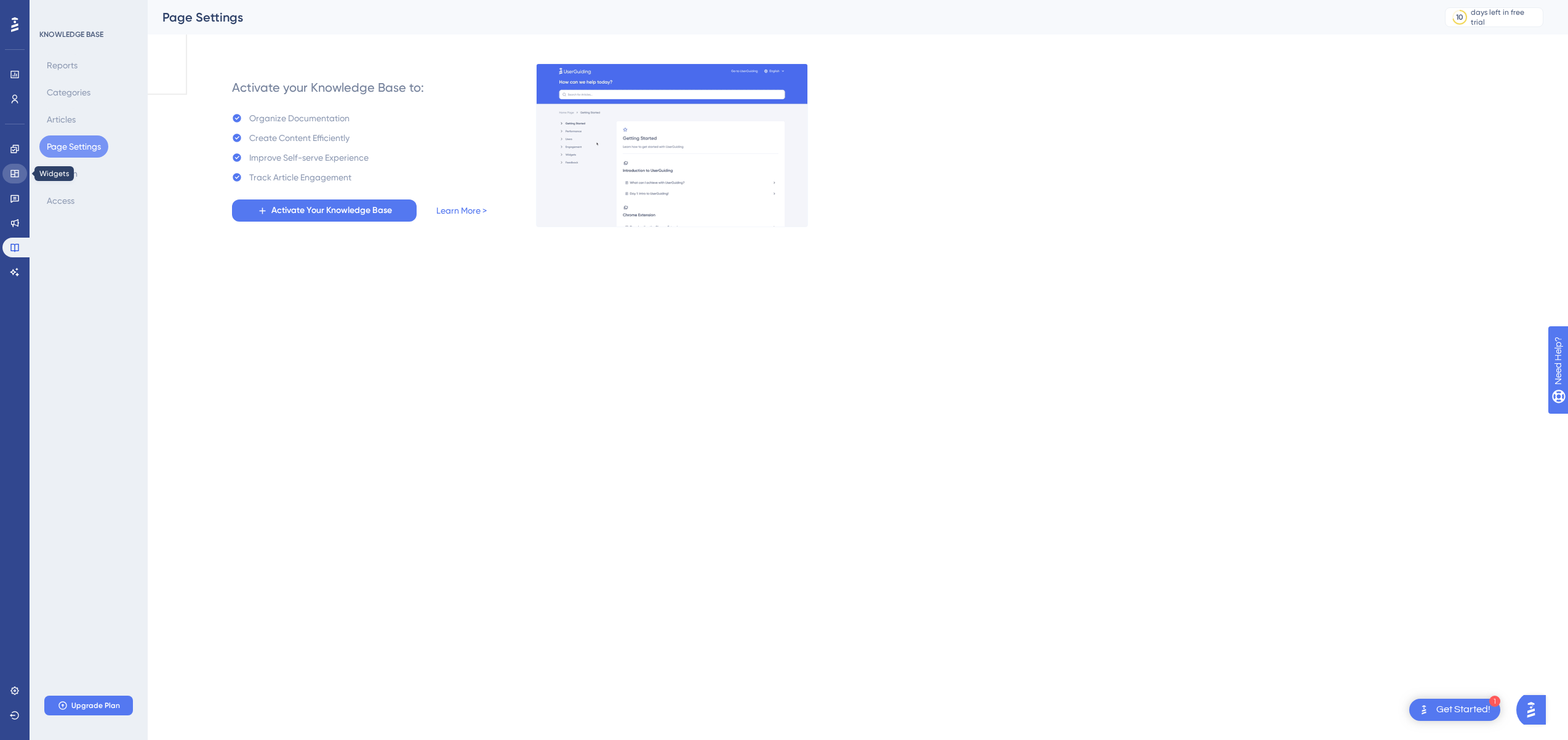
click at [18, 171] on icon at bounding box center [14, 173] width 8 height 7
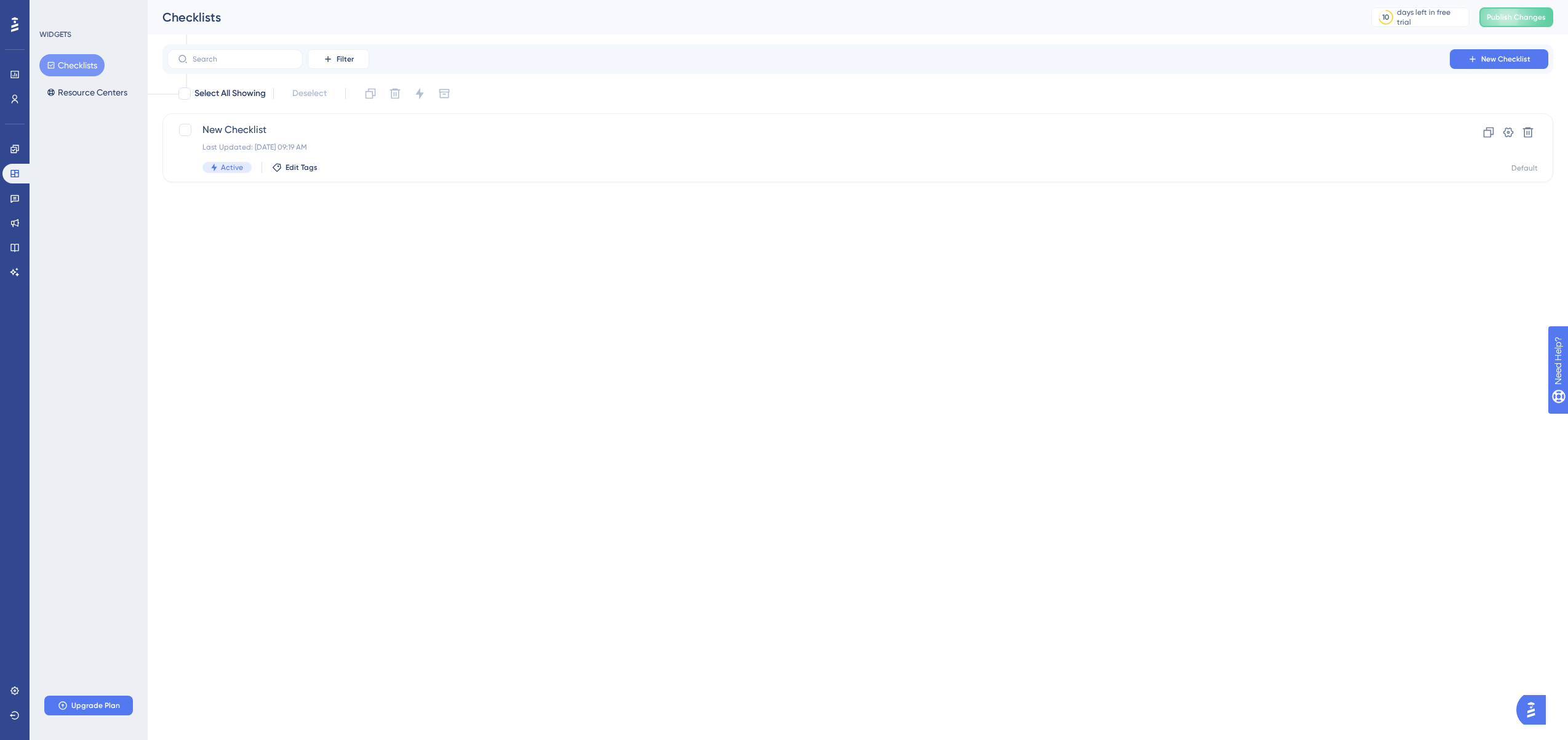
click at [17, 119] on div "Engagement Widgets Feedback Product Updates Knowledge Base AI Assistant" at bounding box center [15, 195] width 25 height 173
click at [17, 100] on icon at bounding box center [15, 99] width 10 height 10
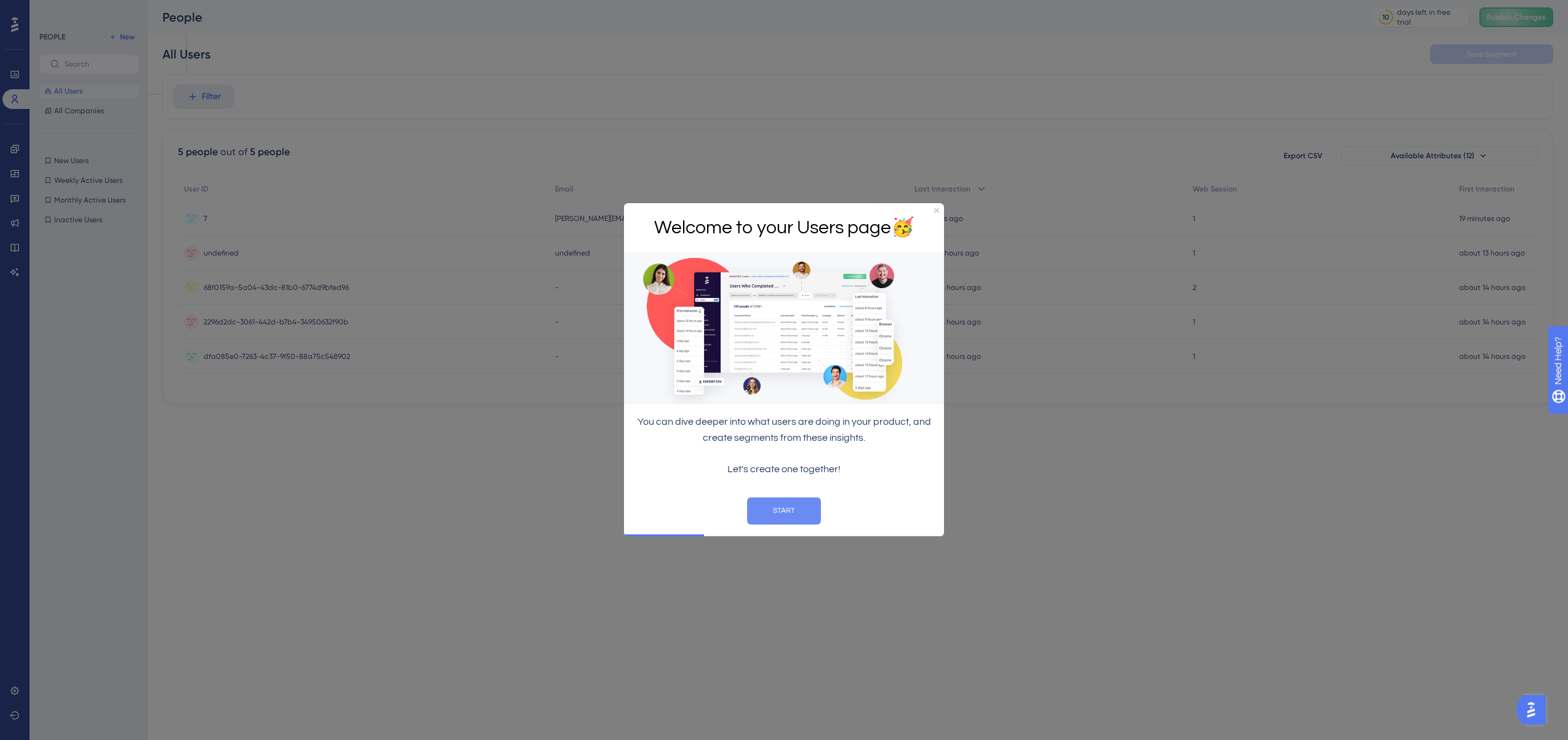
click at [795, 507] on button "START" at bounding box center [784, 512] width 74 height 28
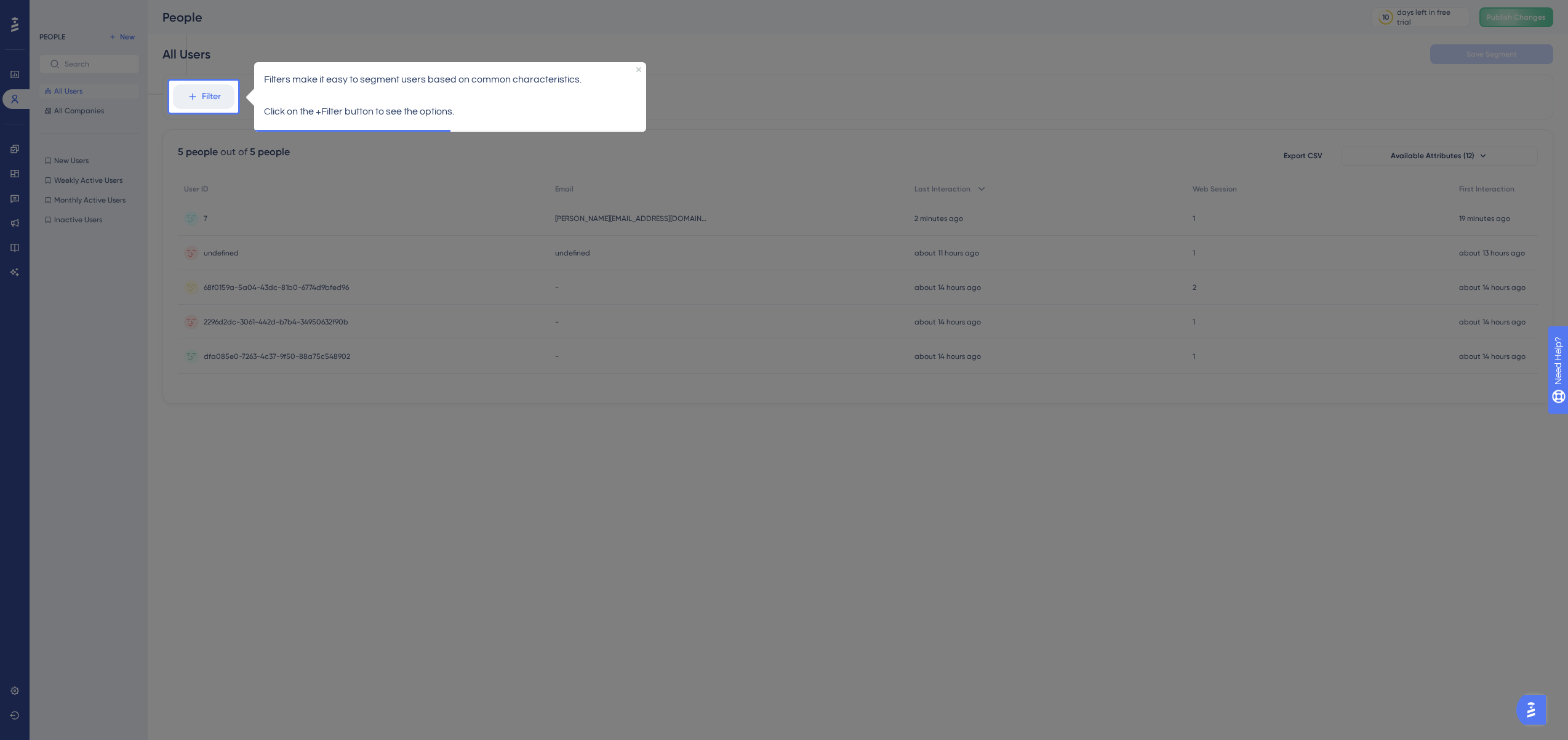
click at [224, 79] on div at bounding box center [203, 40] width 69 height 81
click at [217, 98] on span "Filter" at bounding box center [211, 96] width 19 height 15
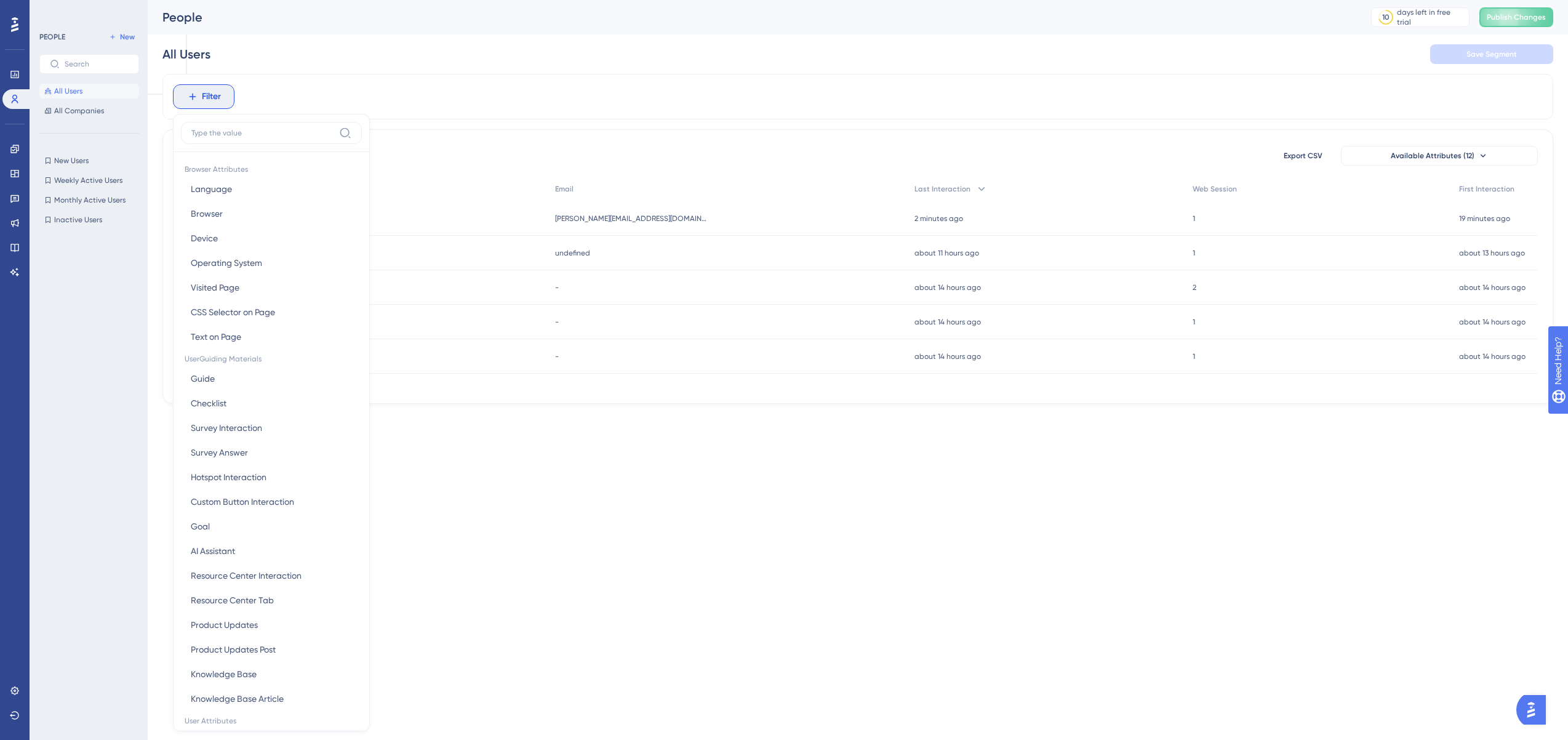
scroll to position [52, 0]
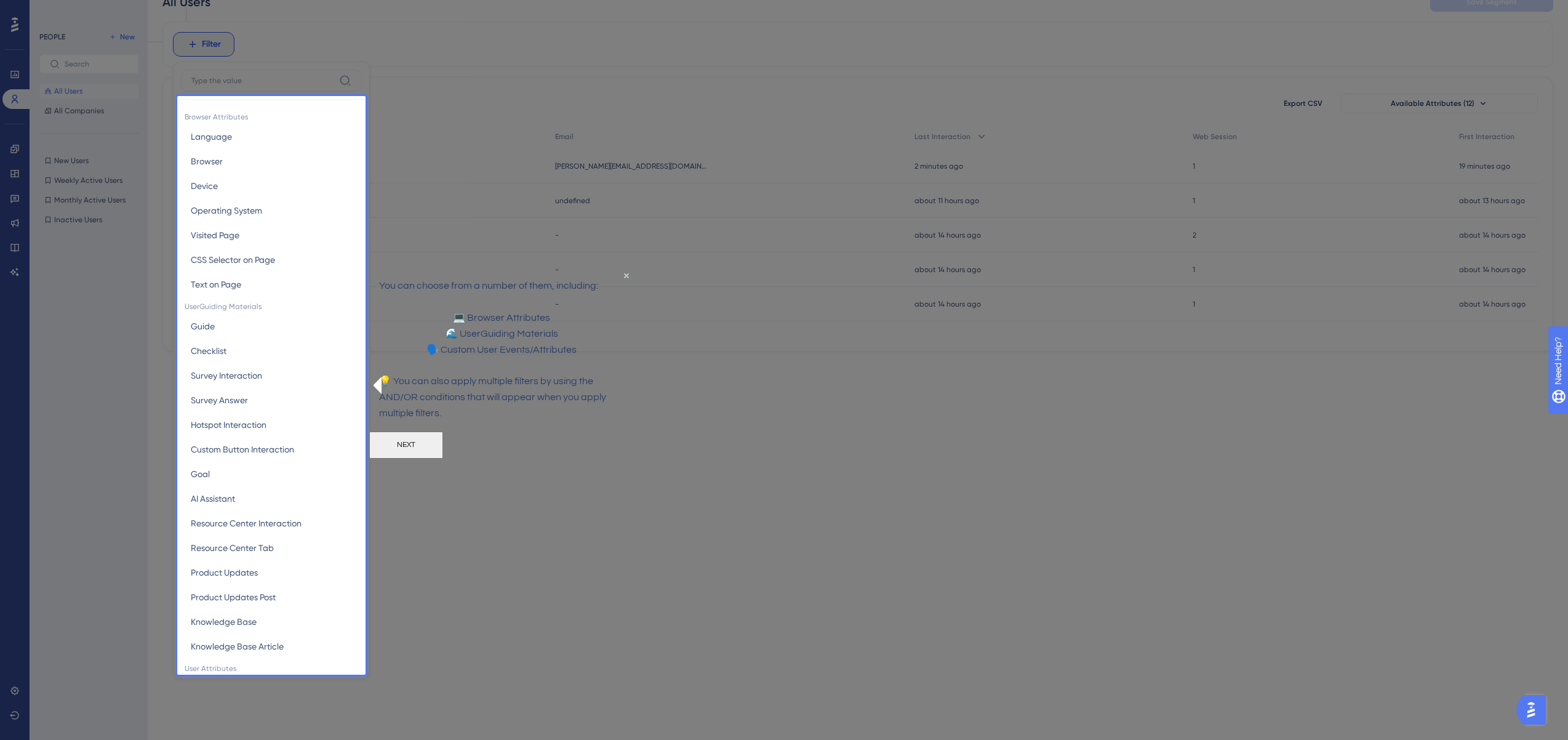
click at [443, 458] on button "NEXT" at bounding box center [406, 446] width 74 height 28
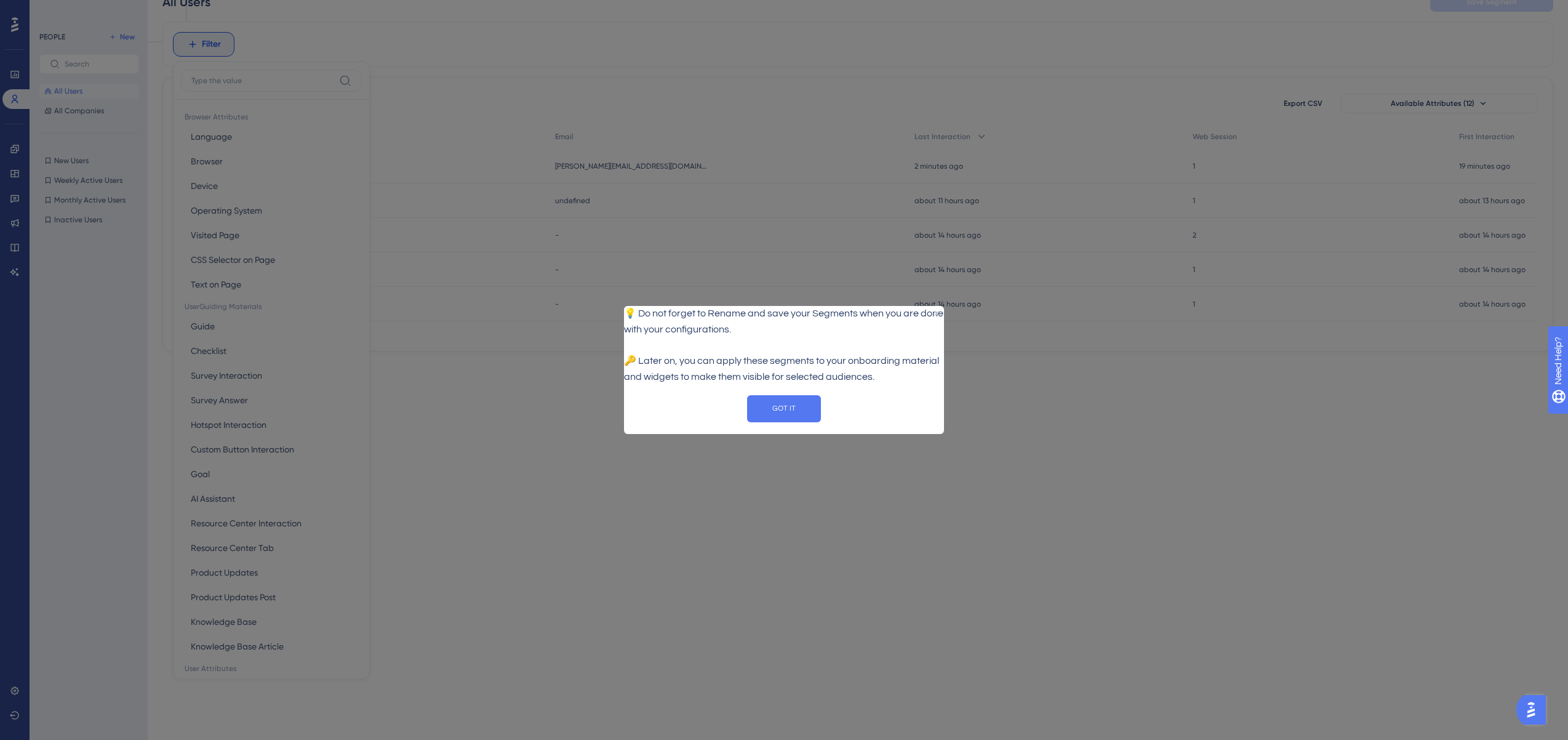
click at [793, 404] on div "GOT IT" at bounding box center [784, 408] width 320 height 47
click at [792, 415] on button "GOT IT" at bounding box center [784, 408] width 74 height 28
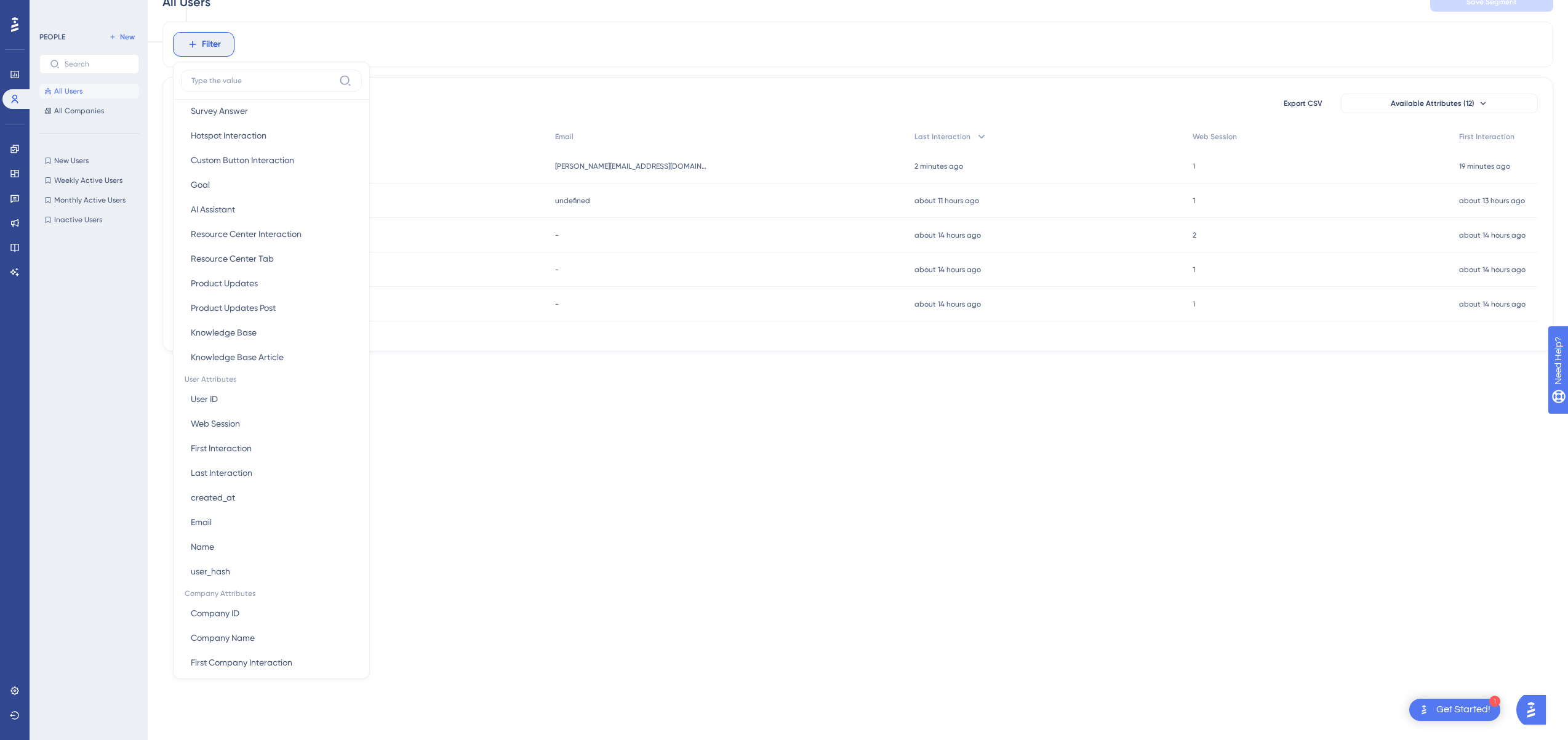
scroll to position [293, 0]
click at [223, 619] on button "Company ID Company ID" at bounding box center [270, 609] width 181 height 25
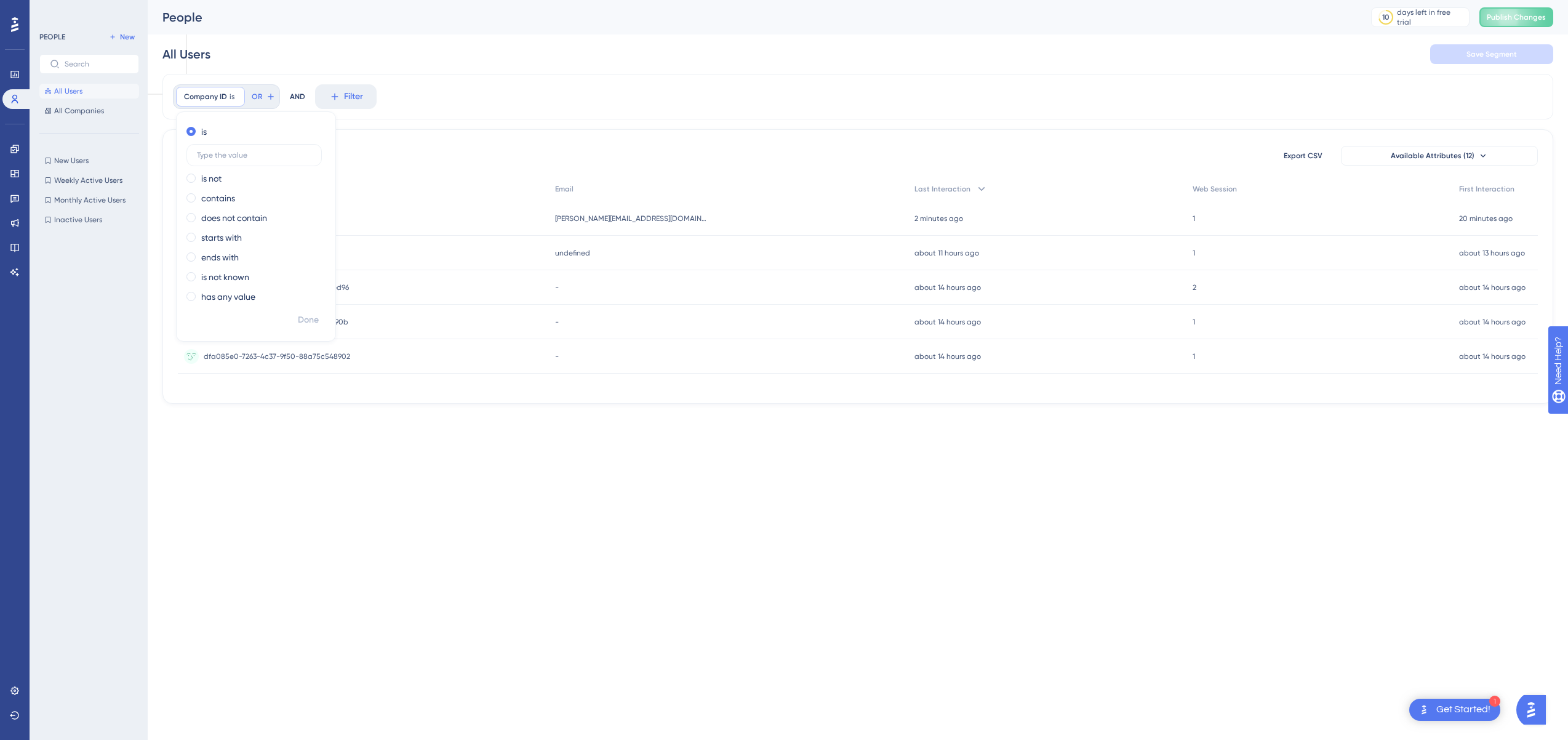
scroll to position [0, 0]
click at [317, 432] on div "Performance Users Engagement Widgets Feedback Product Updates Knowledge Base AI…" at bounding box center [784, 221] width 1568 height 443
click at [67, 114] on span "All Companies" at bounding box center [79, 110] width 49 height 10
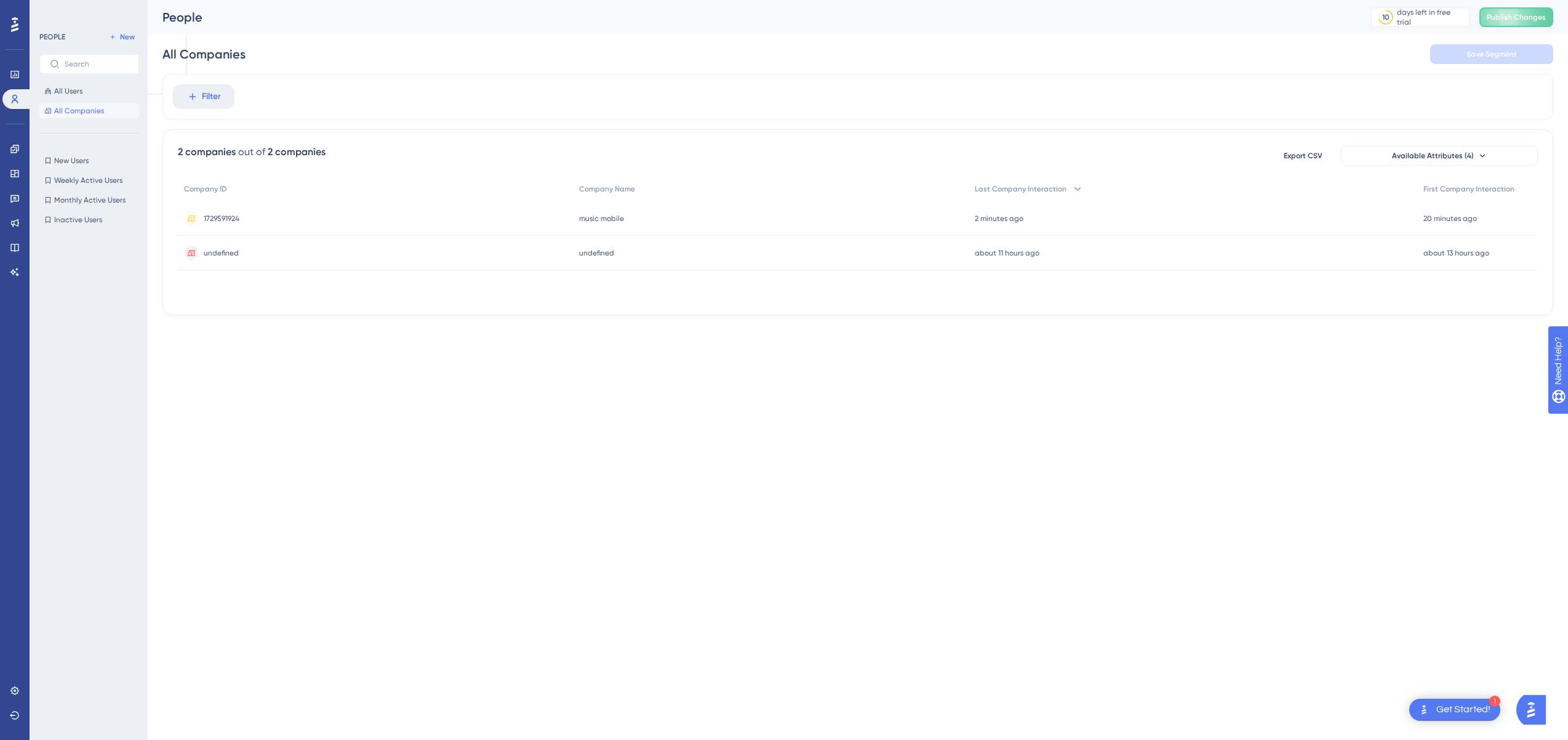
click at [763, 219] on div "music mobile music mobile" at bounding box center [771, 219] width 396 height 35
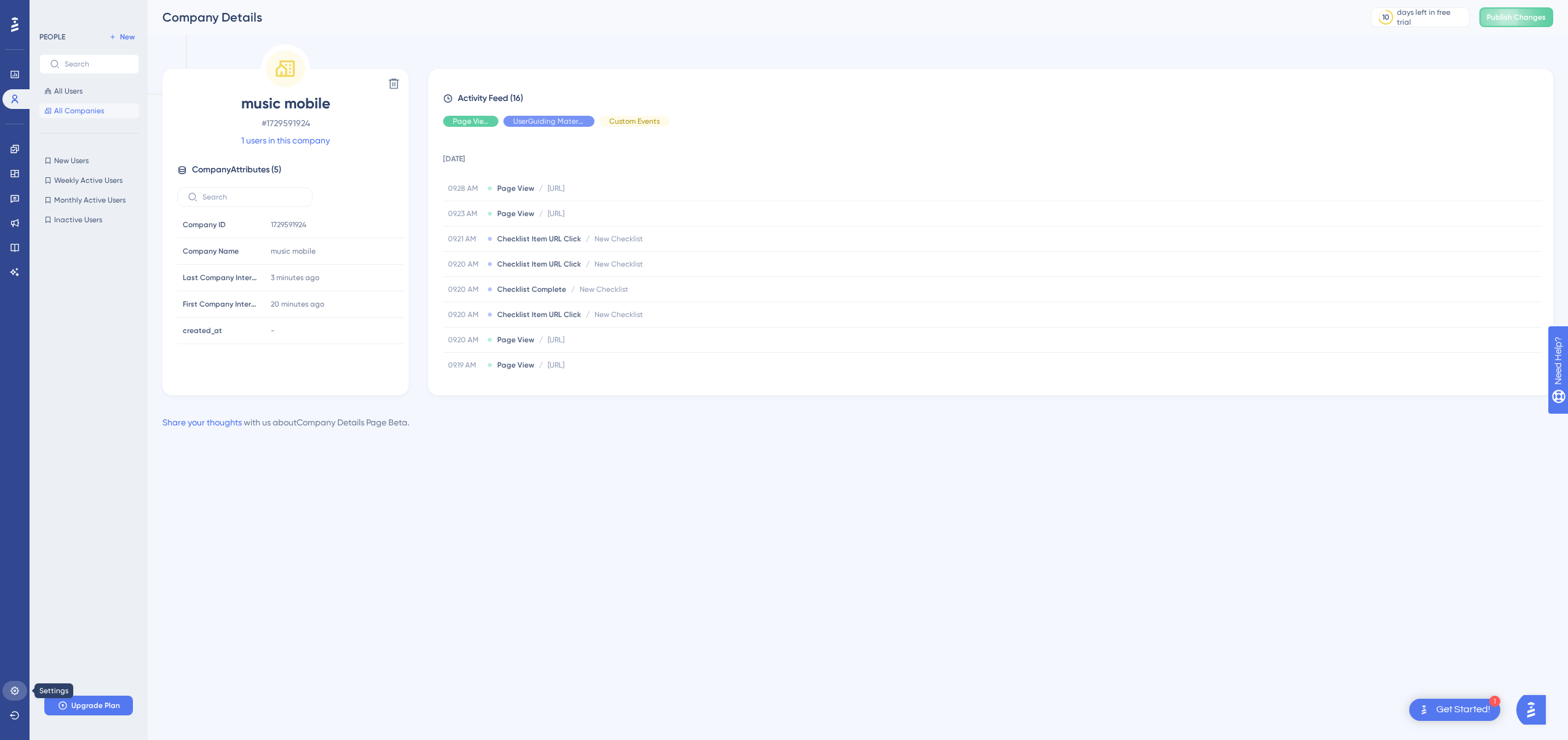
click at [14, 692] on icon at bounding box center [15, 690] width 10 height 10
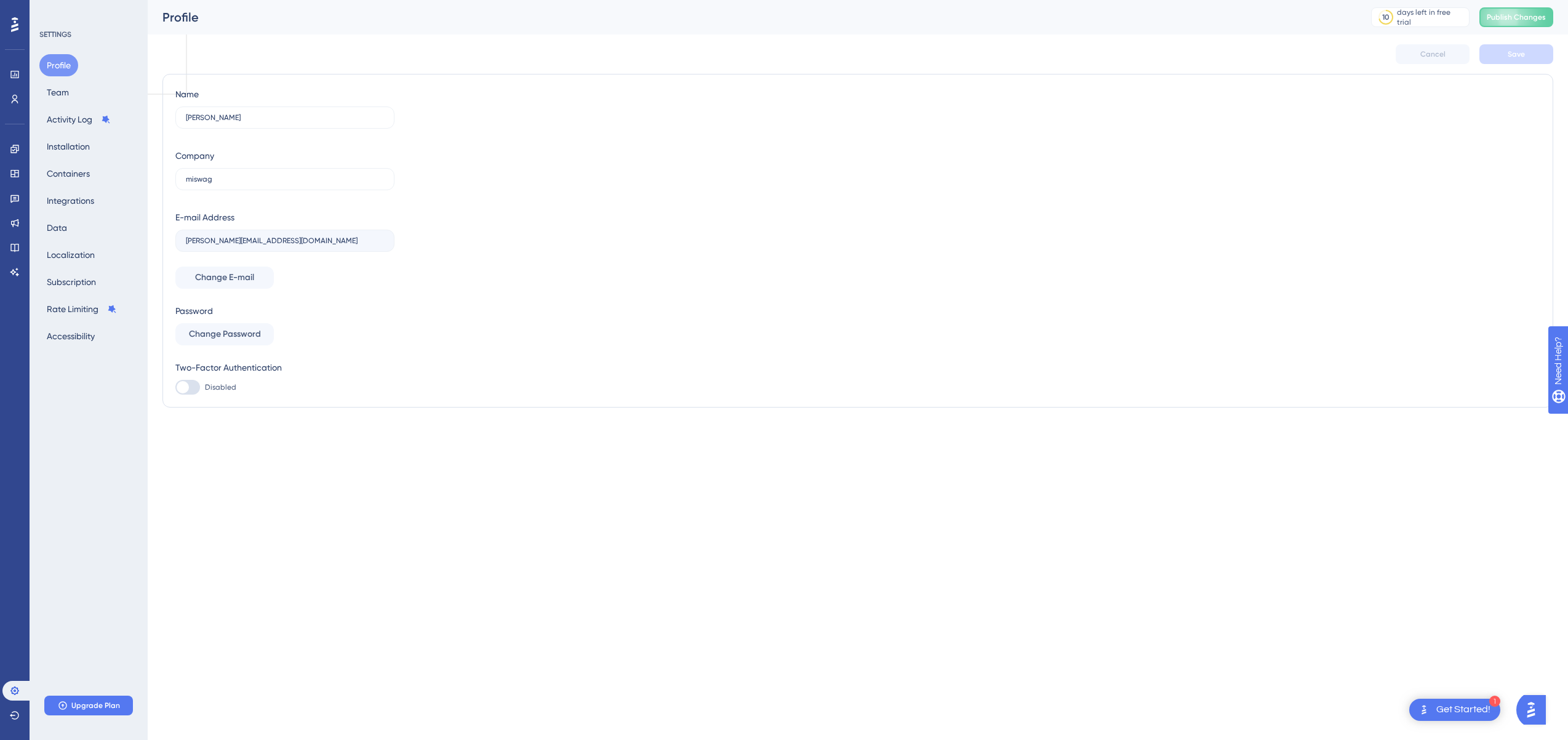
click at [83, 186] on div "Profile Team Activity Log Installation Containers Integrations Data Localizatio…" at bounding box center [89, 201] width 100 height 293
click at [83, 194] on button "Integrations" at bounding box center [71, 201] width 62 height 22
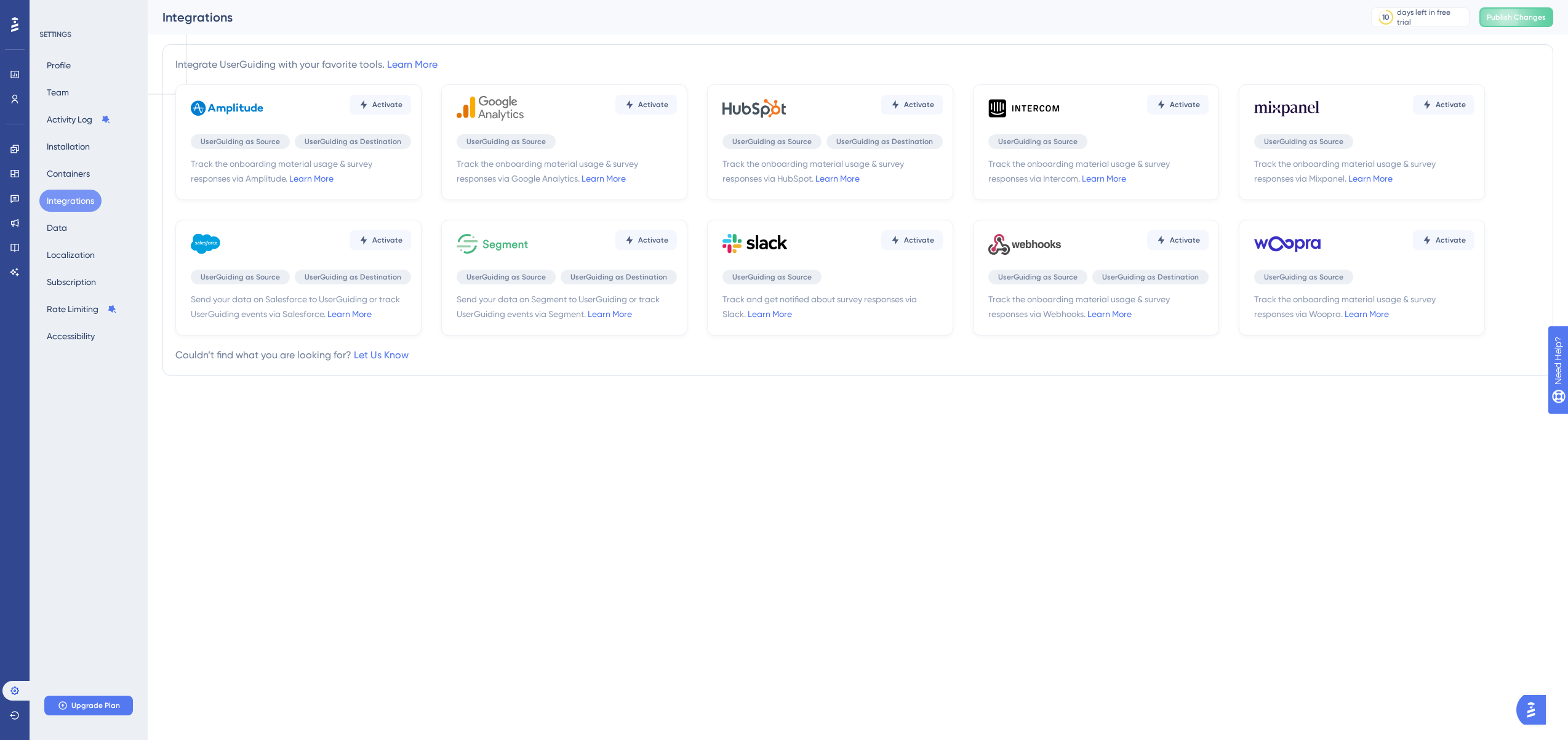
click at [486, 359] on div "Couldn’t find what you are looking for? Let Us Know" at bounding box center [857, 355] width 1365 height 15
click at [833, 301] on span "Track and get notified about survey responses via Slack. Learn More" at bounding box center [832, 306] width 220 height 29
drag, startPoint x: 833, startPoint y: 301, endPoint x: 894, endPoint y: 301, distance: 61.0
click at [894, 301] on span "Track and get notified about survey responses via Slack. Learn More" at bounding box center [832, 306] width 220 height 29
click at [83, 282] on button "Subscription" at bounding box center [71, 282] width 64 height 22
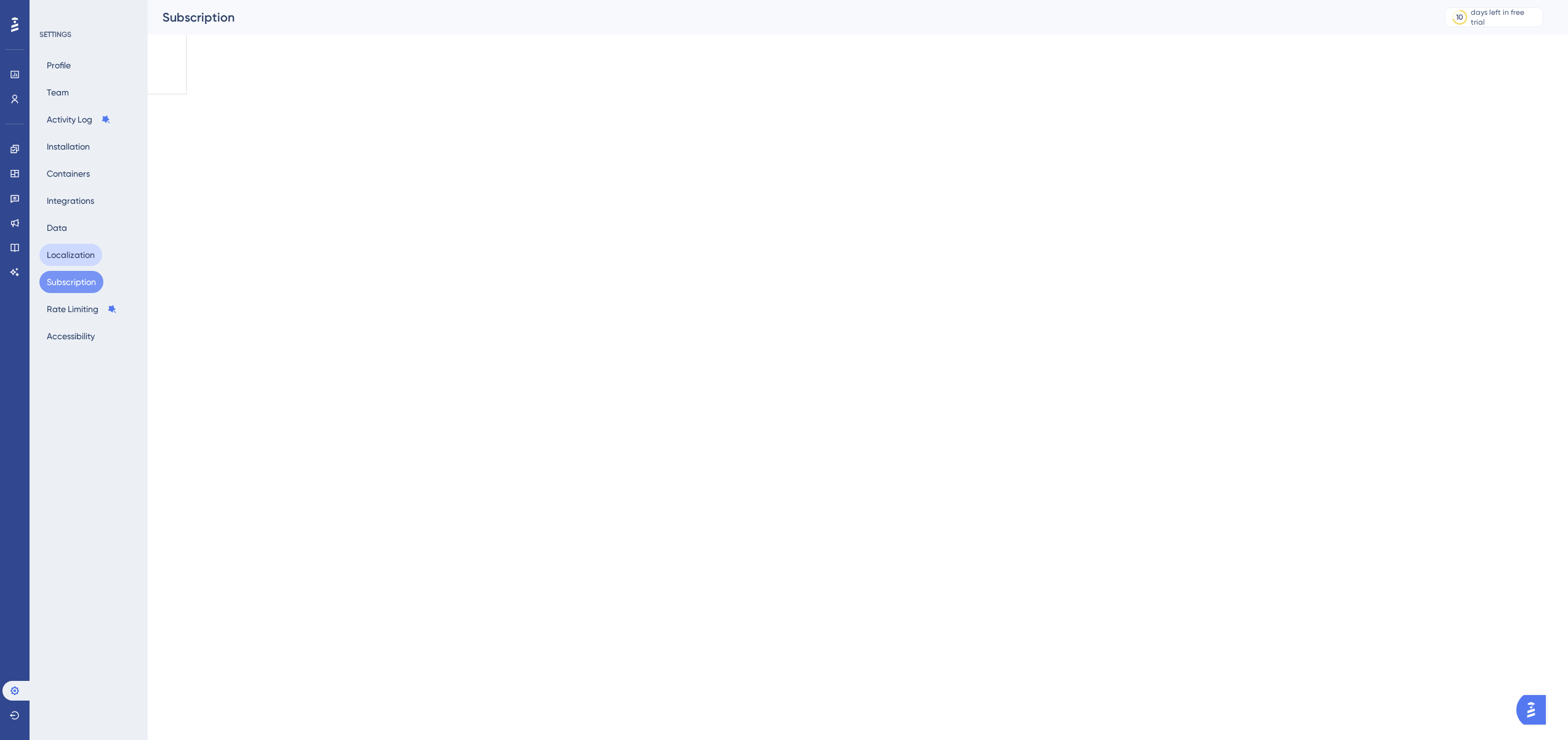
click at [79, 256] on button "Localization" at bounding box center [71, 255] width 62 height 22
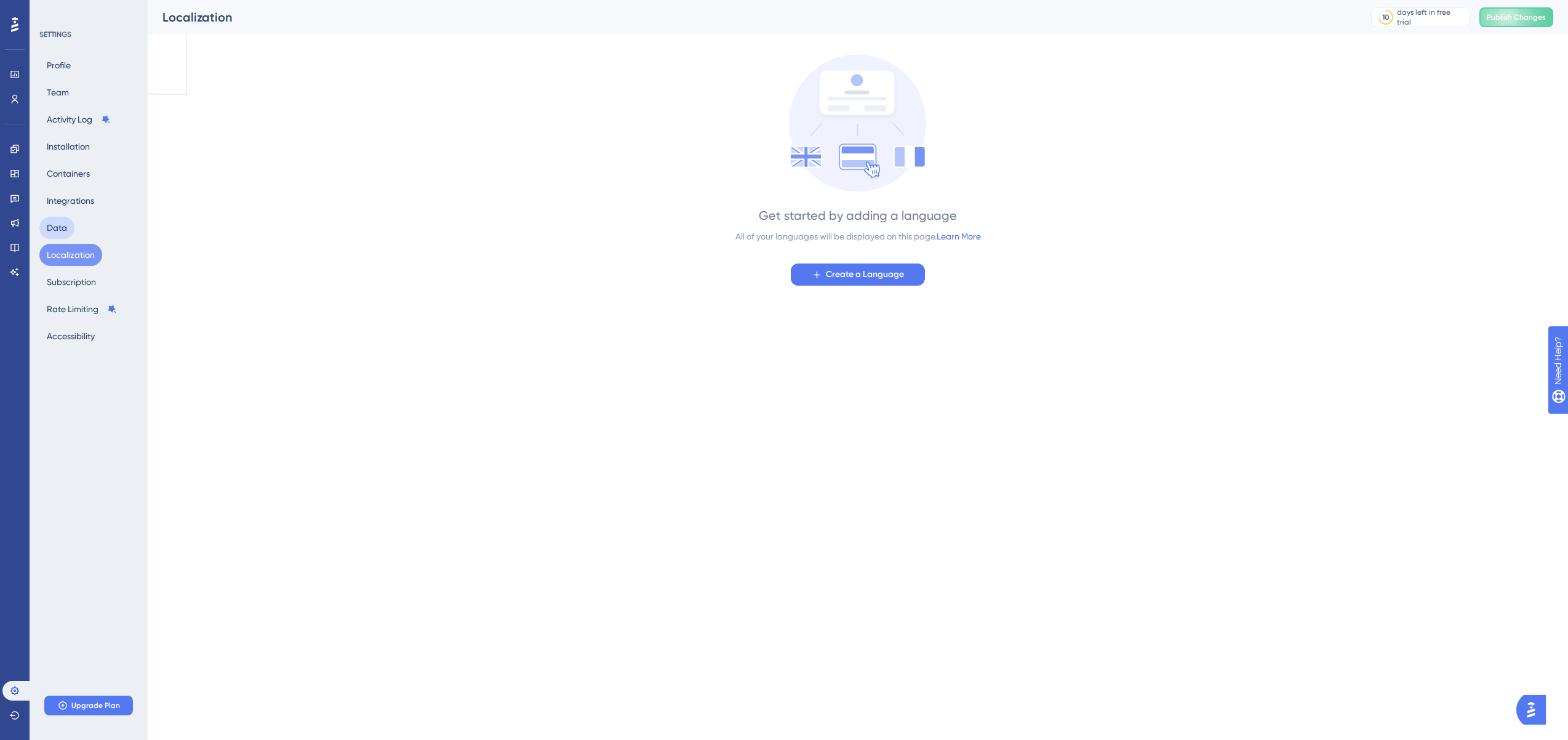
click at [65, 221] on button "Data" at bounding box center [57, 227] width 35 height 22
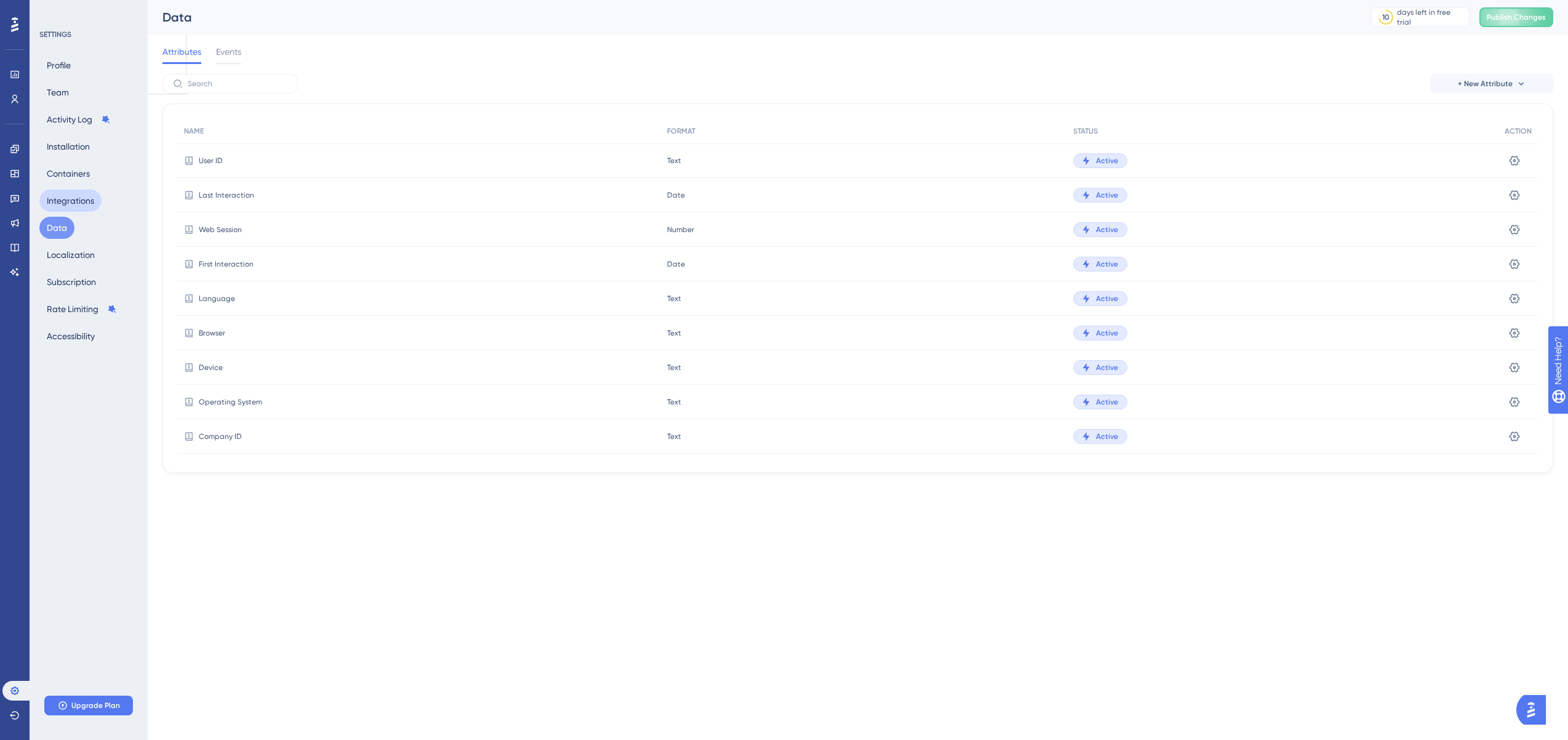
click at [81, 196] on button "Integrations" at bounding box center [71, 201] width 62 height 22
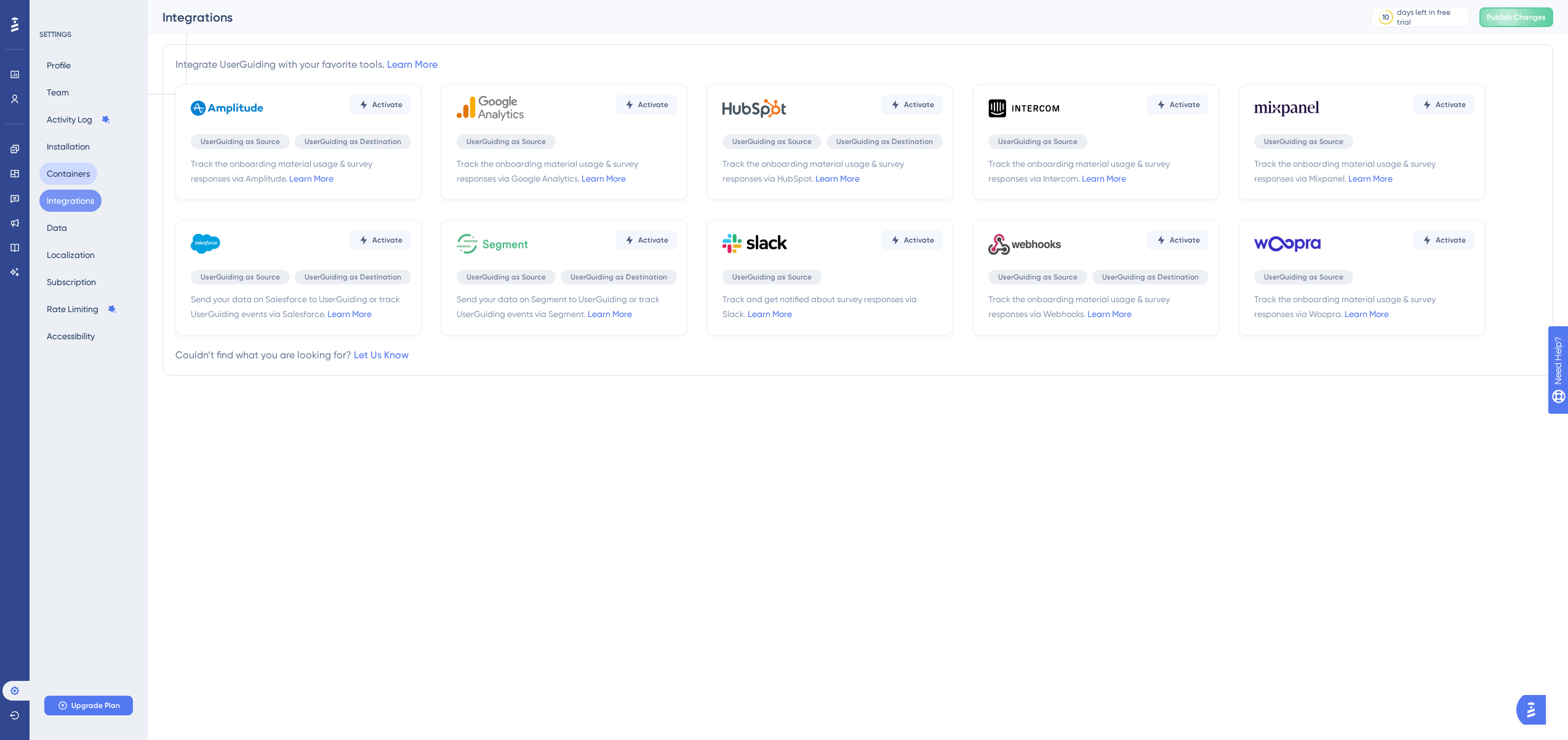
click at [74, 168] on button "Containers" at bounding box center [68, 173] width 58 height 22
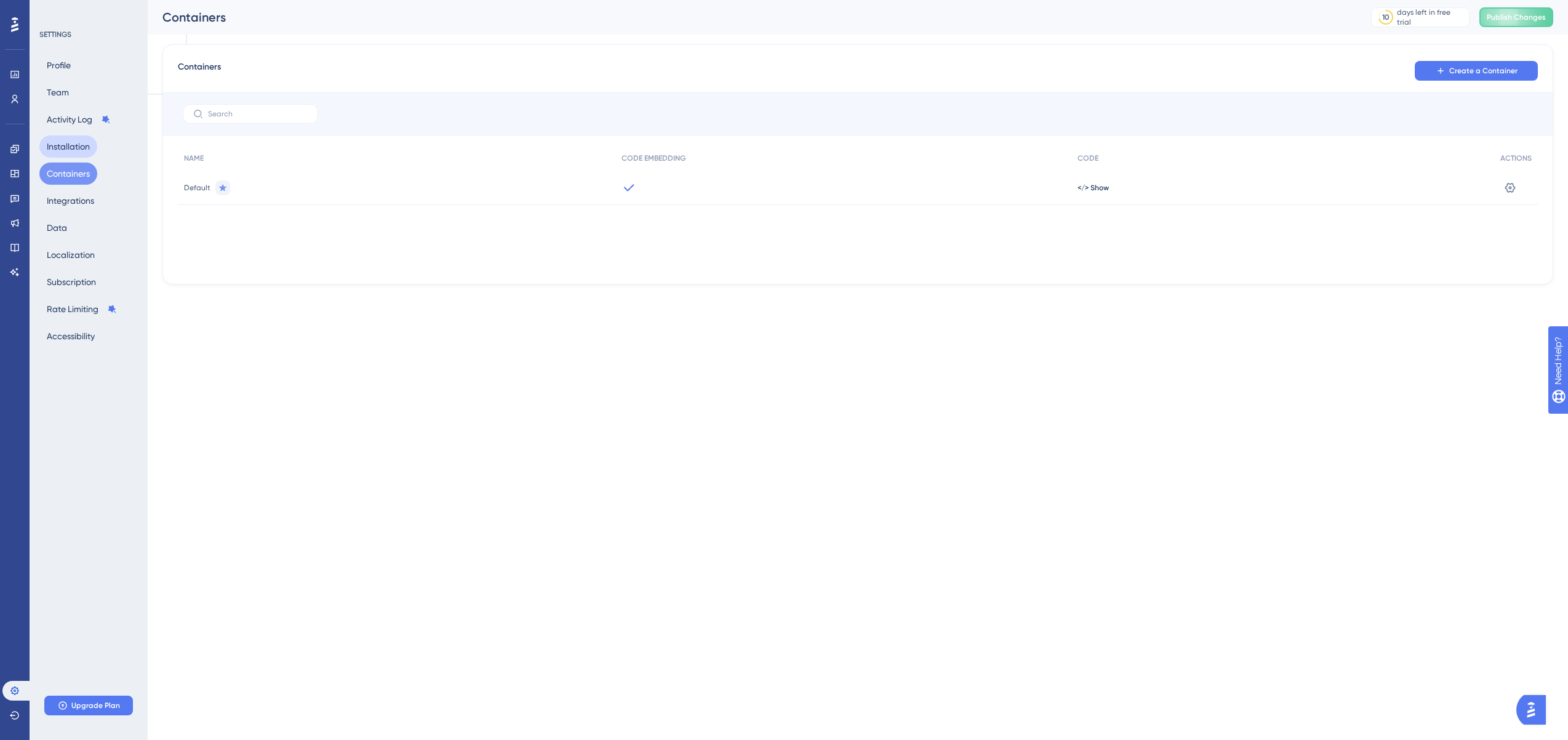
click at [68, 141] on button "Installation" at bounding box center [68, 147] width 58 height 22
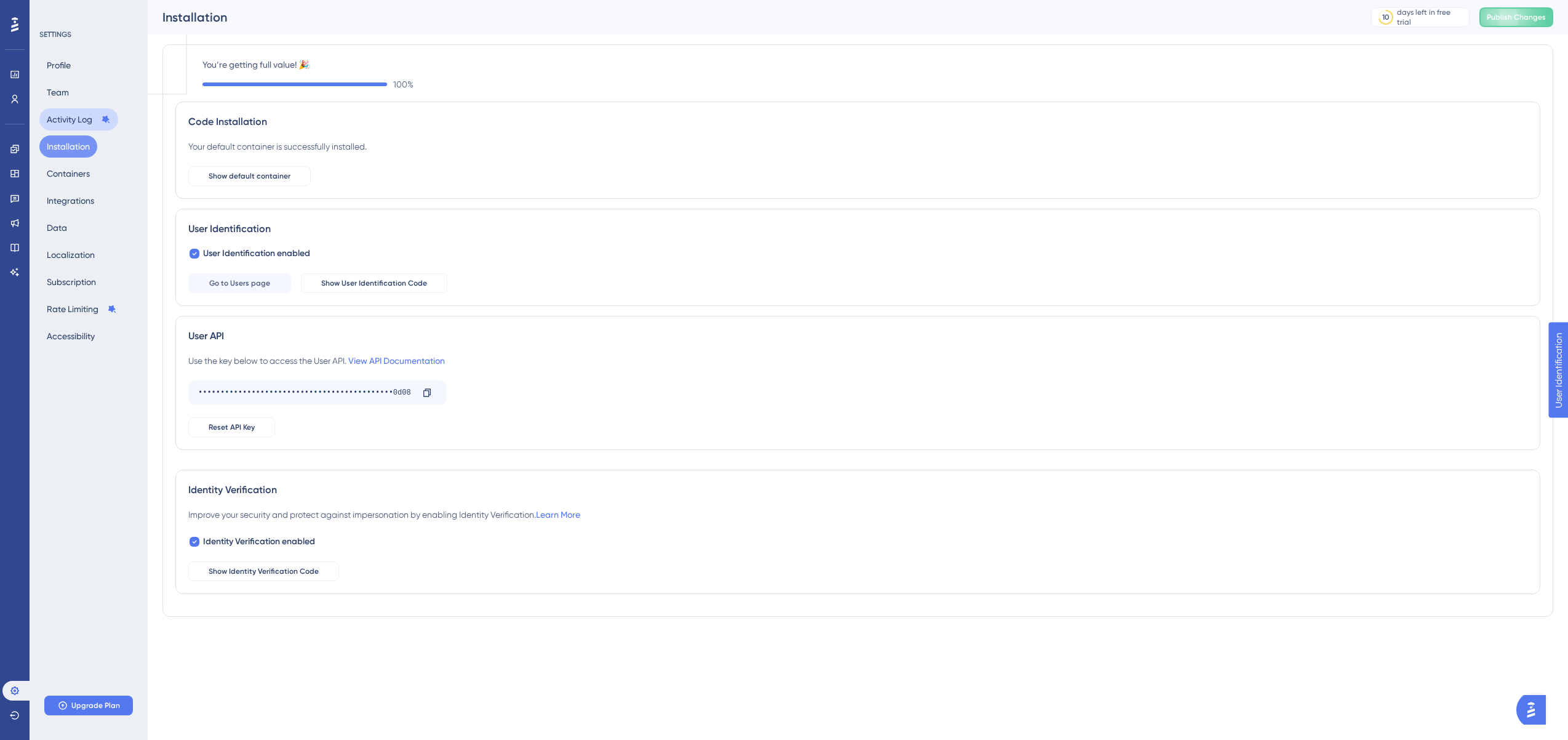
click at [65, 117] on button "Activity Log" at bounding box center [79, 119] width 79 height 22
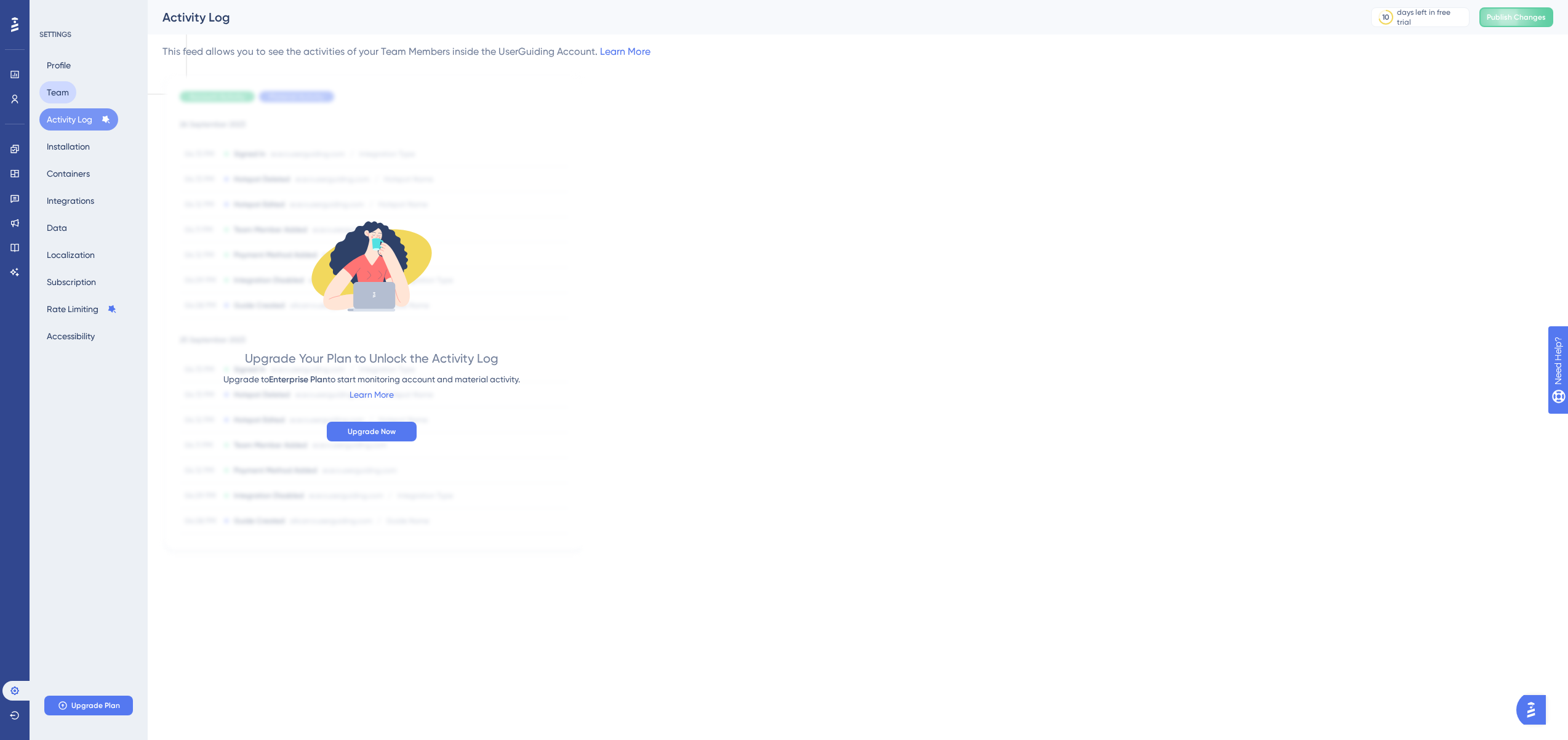
click at [57, 93] on button "Team" at bounding box center [58, 93] width 37 height 22
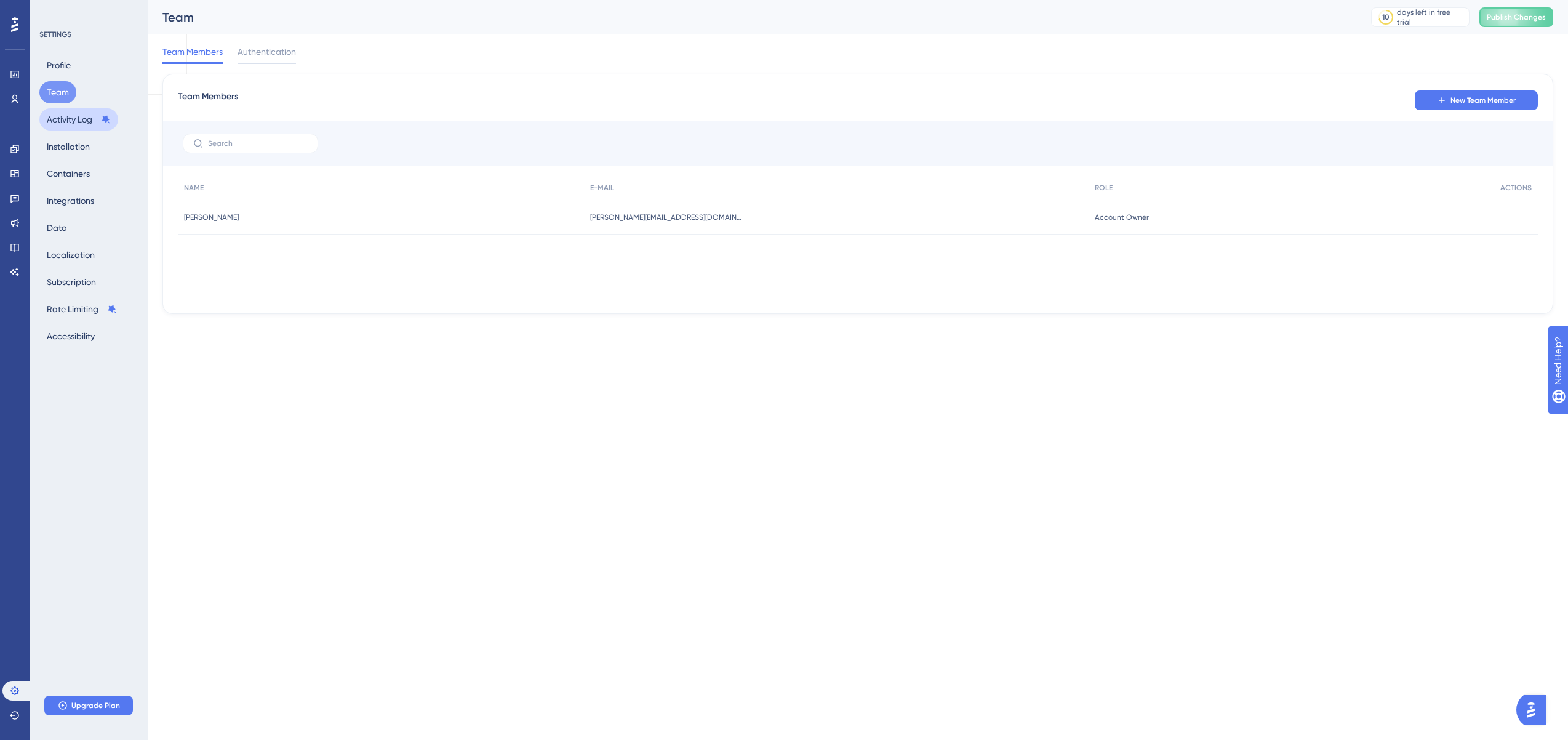
click at [67, 122] on button "Activity Log" at bounding box center [79, 119] width 79 height 22
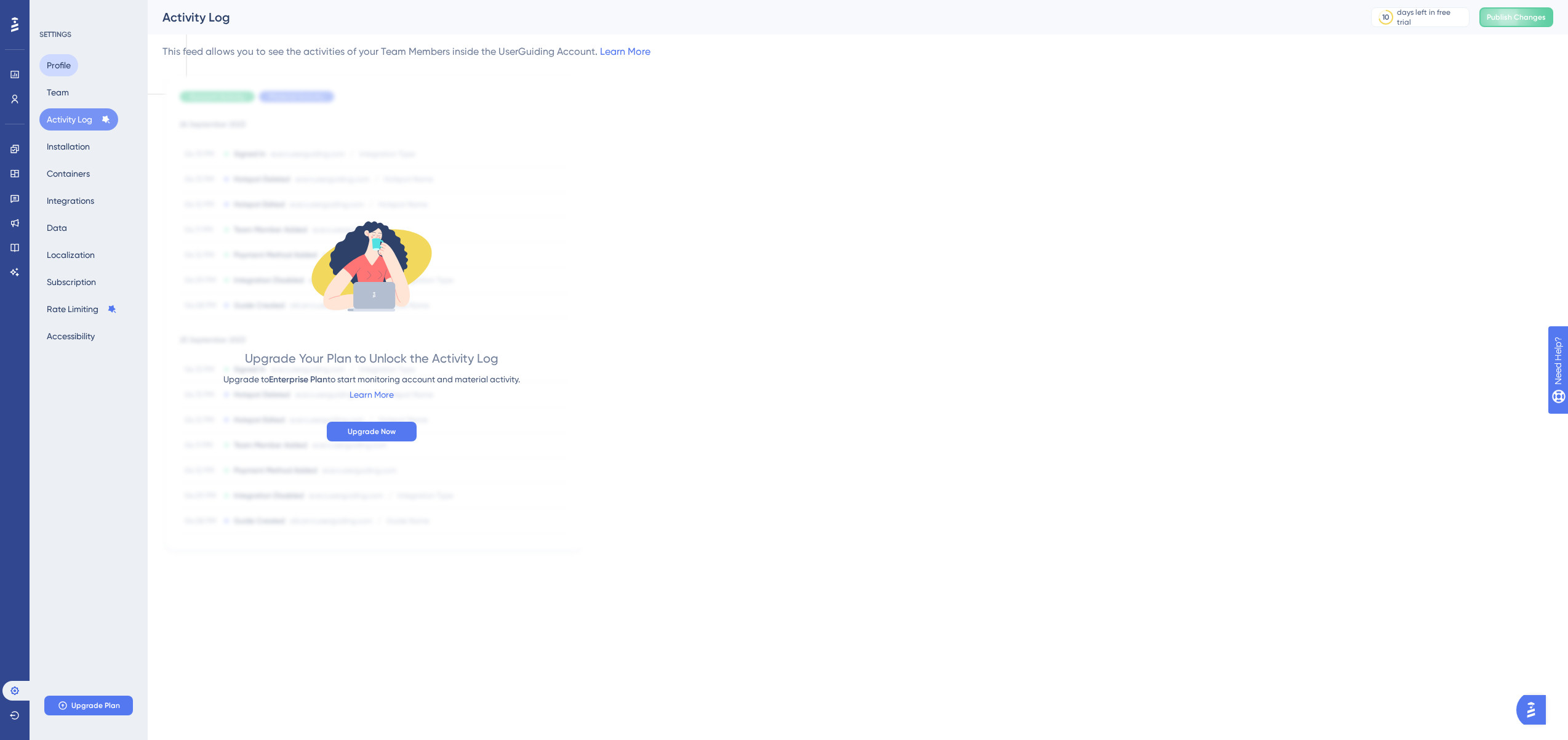
click at [69, 65] on button "Profile" at bounding box center [59, 65] width 38 height 22
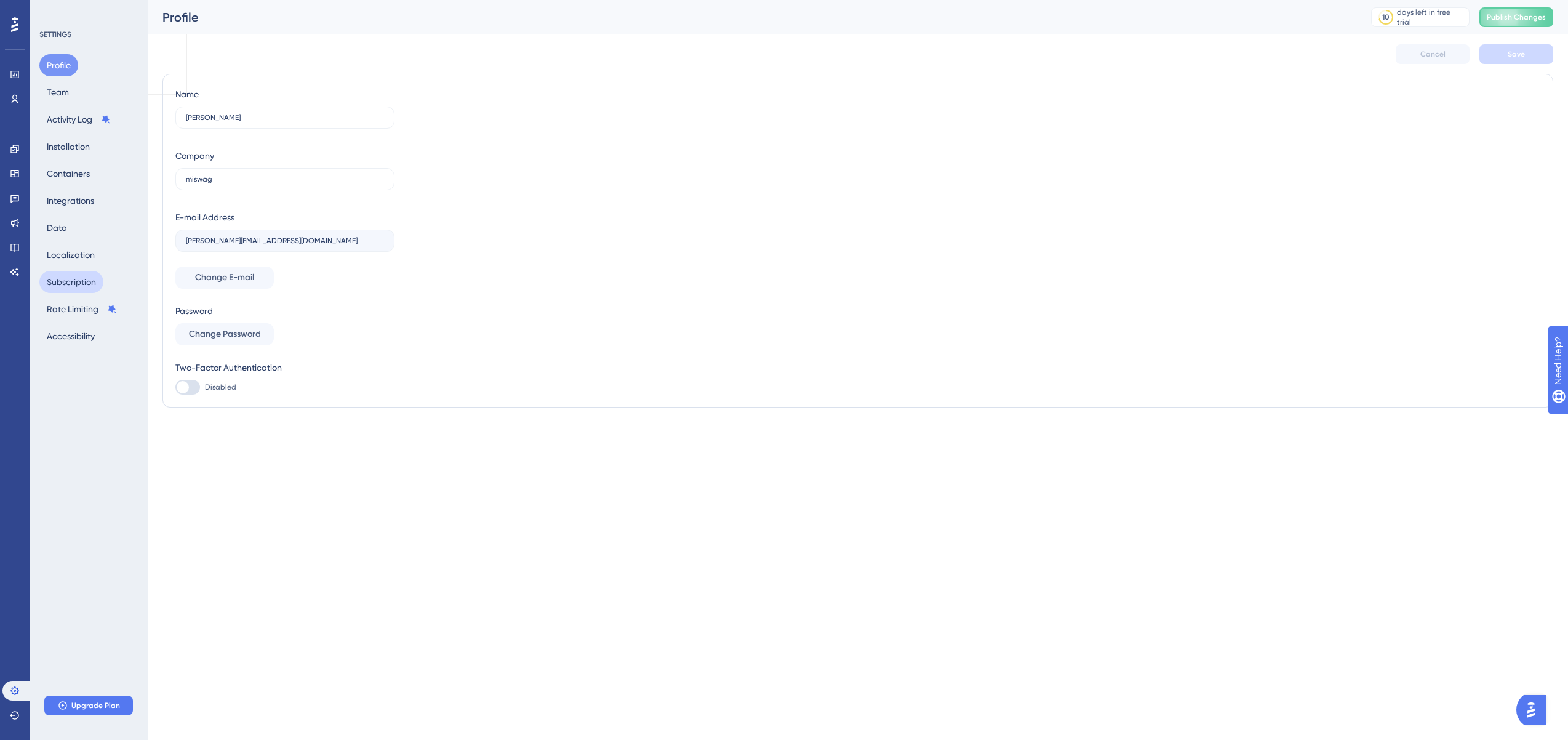
click at [79, 282] on button "Subscription" at bounding box center [71, 282] width 64 height 22
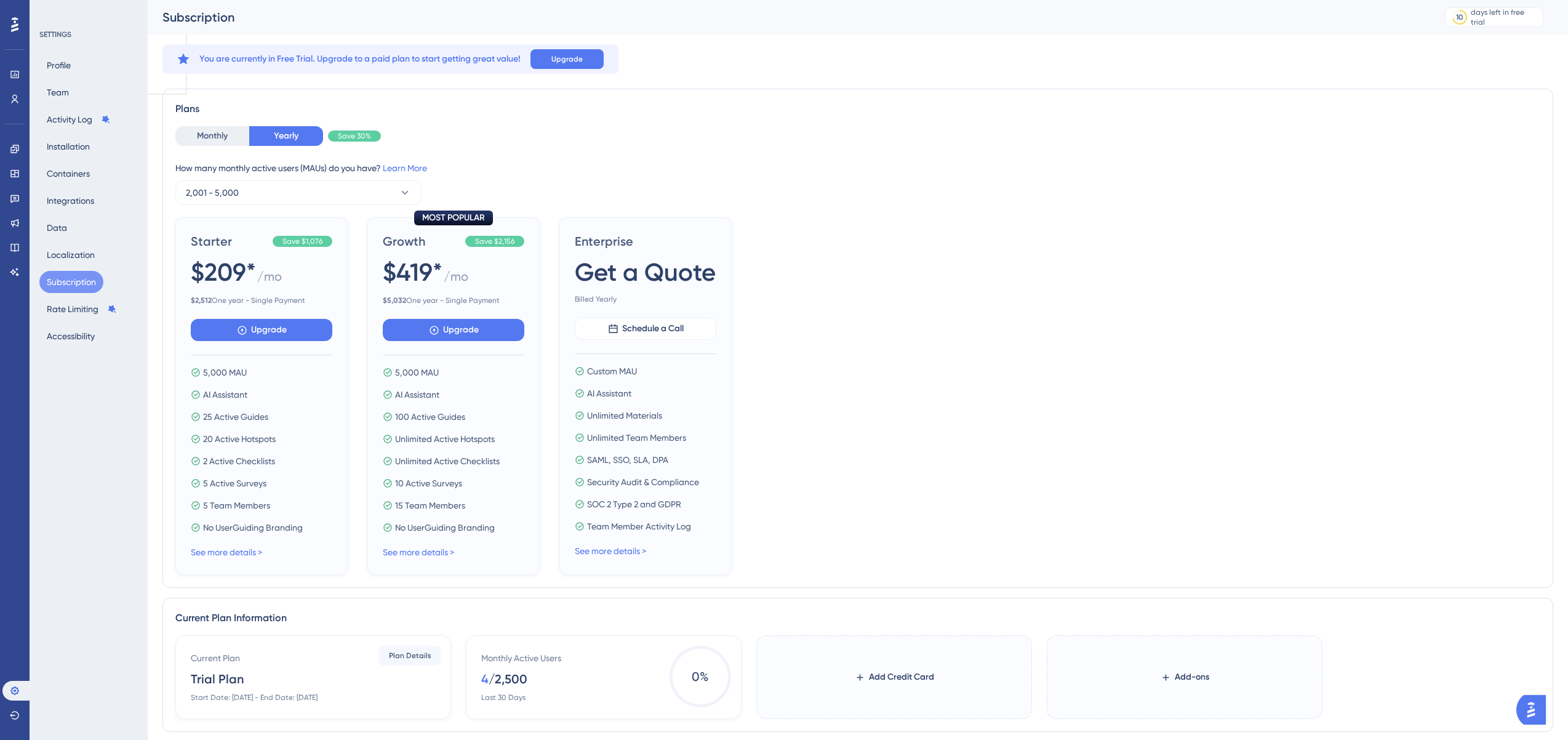
click at [1131, 689] on label "Add-ons" at bounding box center [1184, 677] width 276 height 83
click at [1131, 689] on button "Add-ons" at bounding box center [1185, 678] width 88 height 22
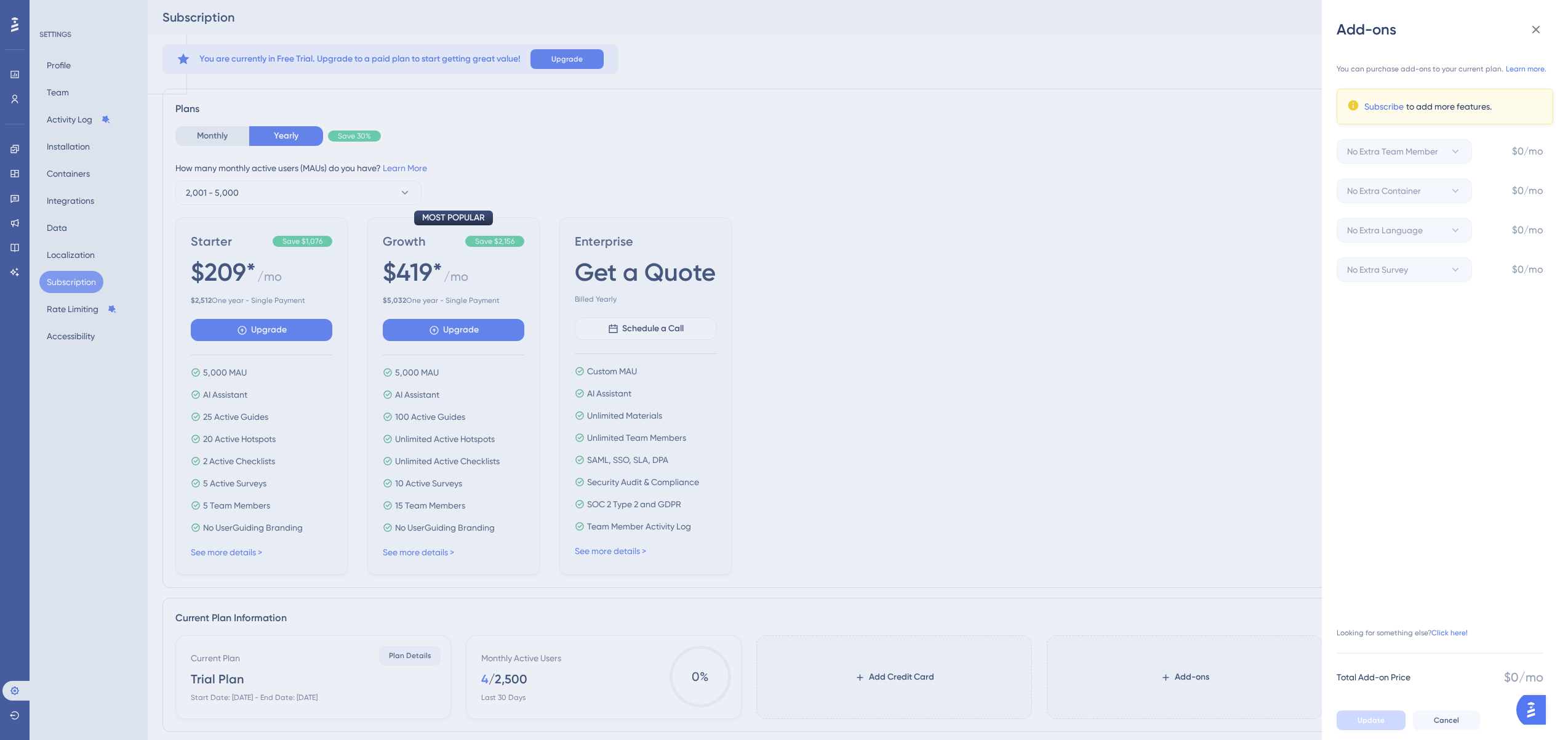
click at [1131, 206] on div "Add-ons You can purchase add-ons to your current plan. Learn more. Subscribe to…" at bounding box center [784, 370] width 1568 height 740
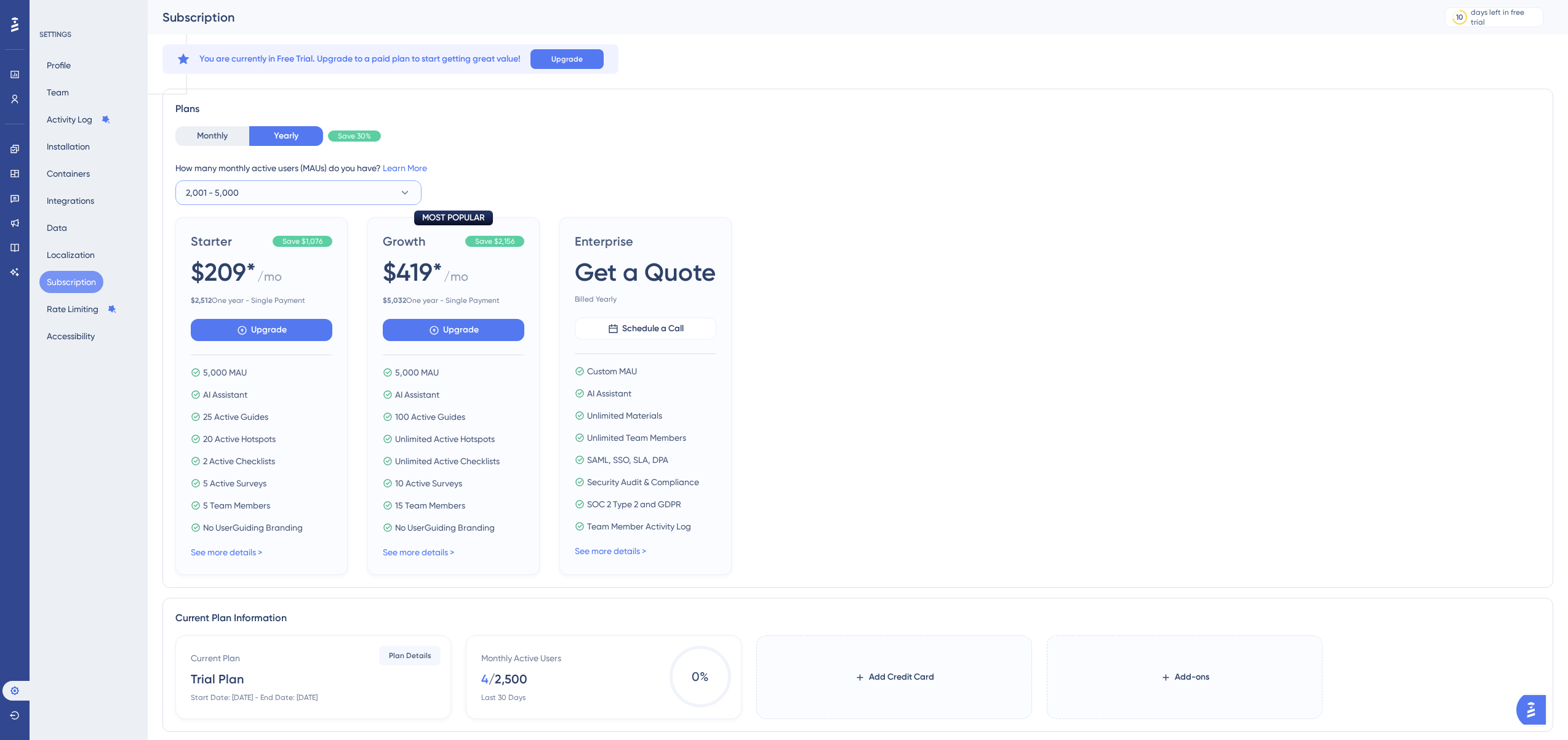
click at [227, 190] on span "2,001 - 5,000" at bounding box center [213, 193] width 53 height 15
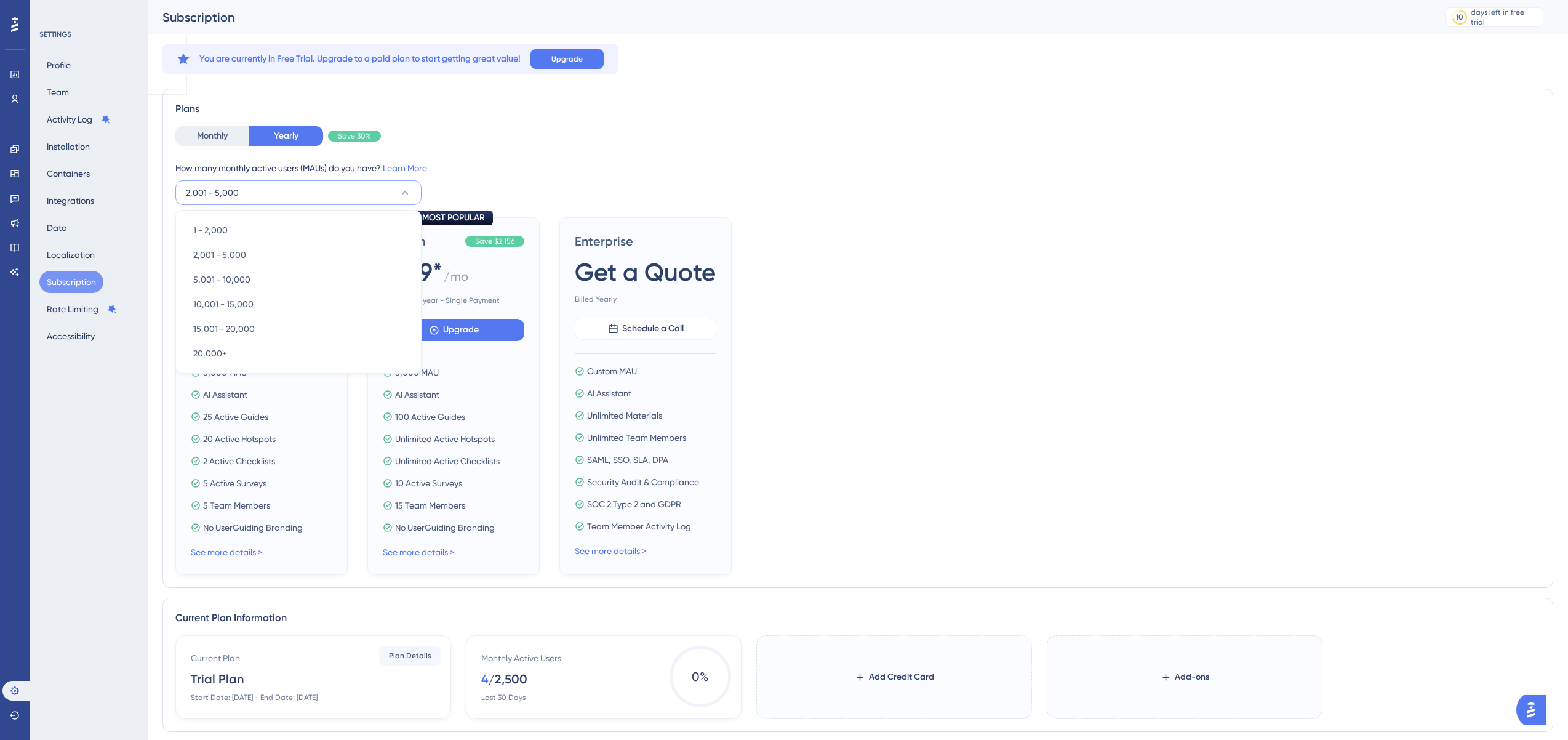
click at [550, 136] on div "Monthly Yearly Save 30%" at bounding box center [857, 136] width 1365 height 19
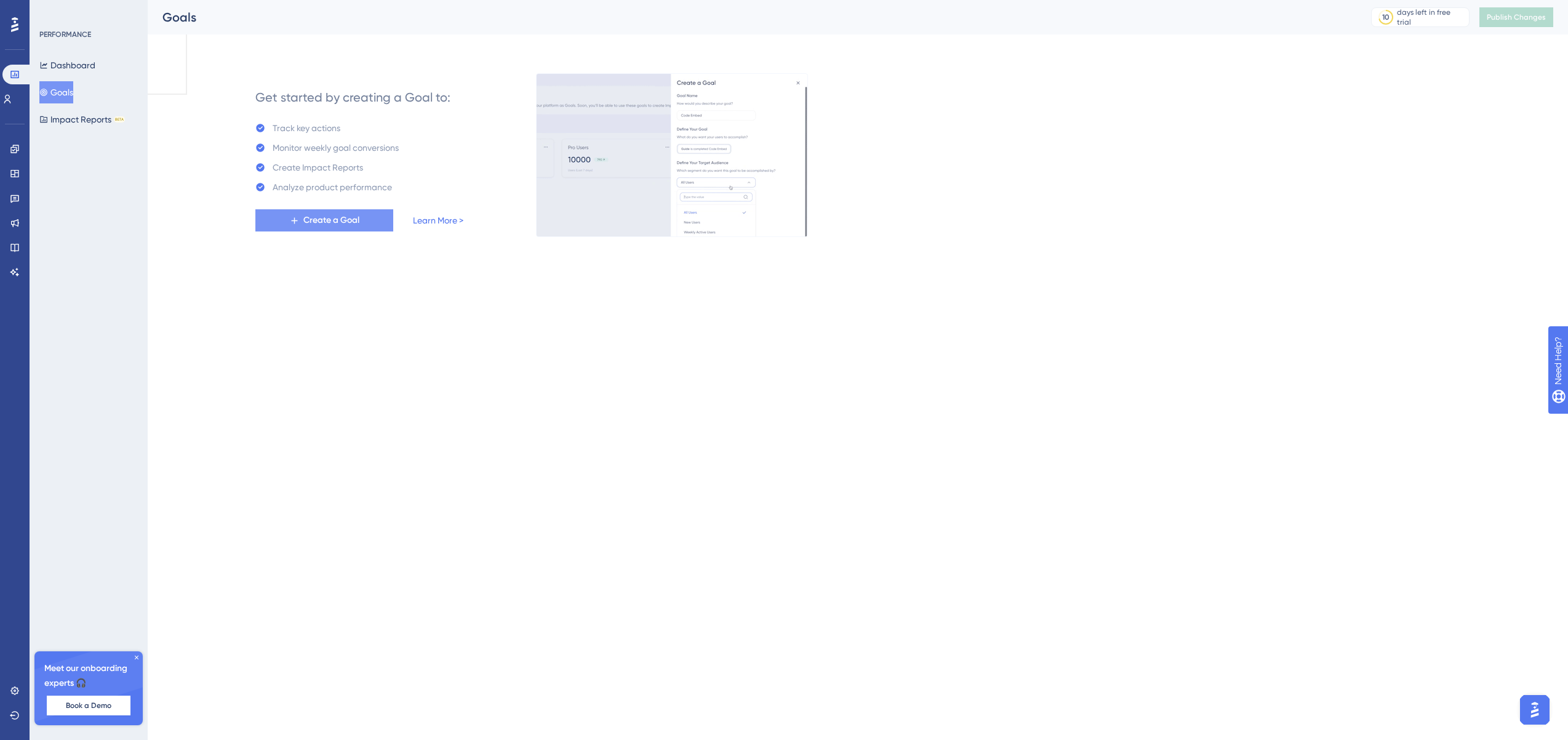
click at [352, 223] on span "Create a Goal" at bounding box center [331, 220] width 56 height 15
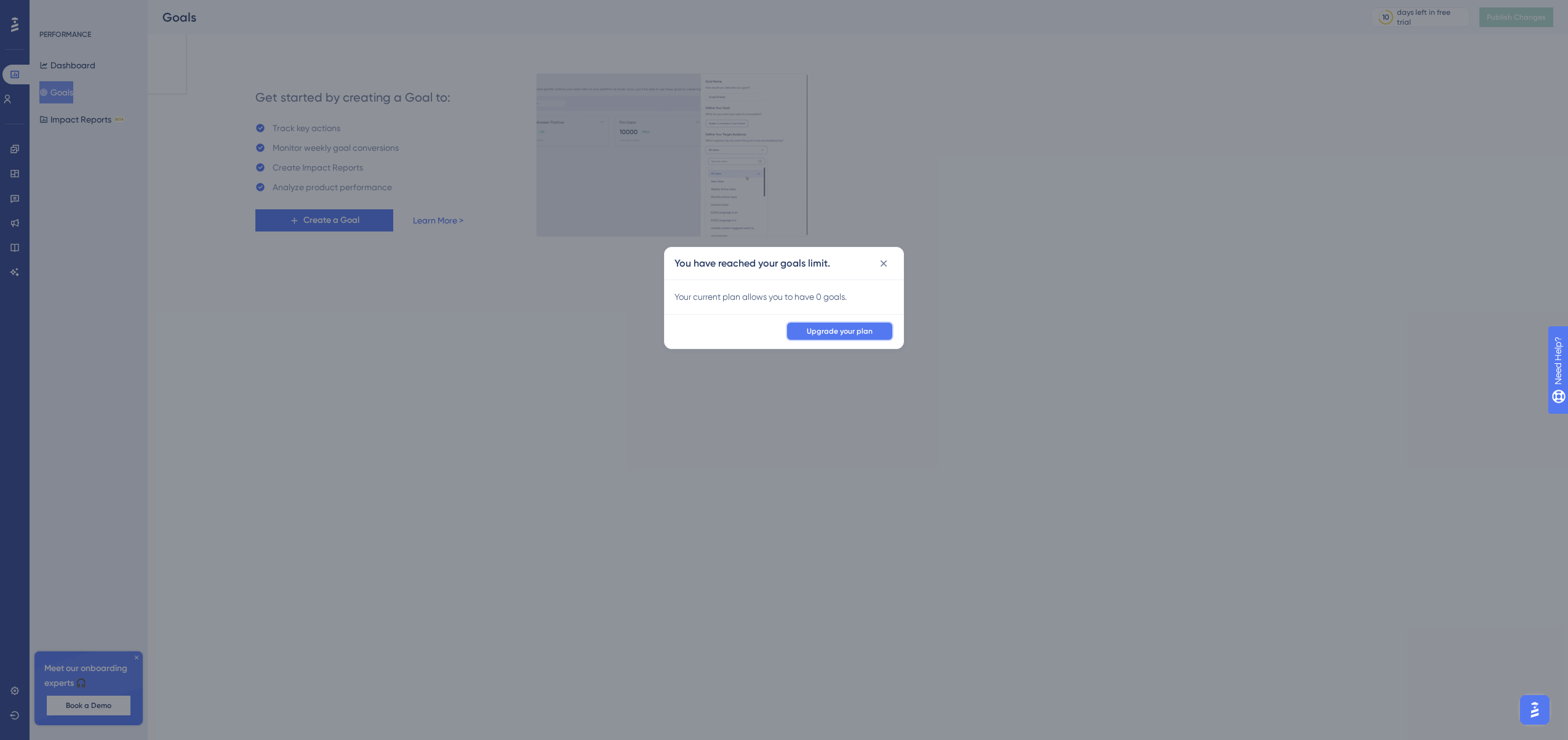
click at [851, 337] on button "Upgrade your plan" at bounding box center [840, 331] width 108 height 19
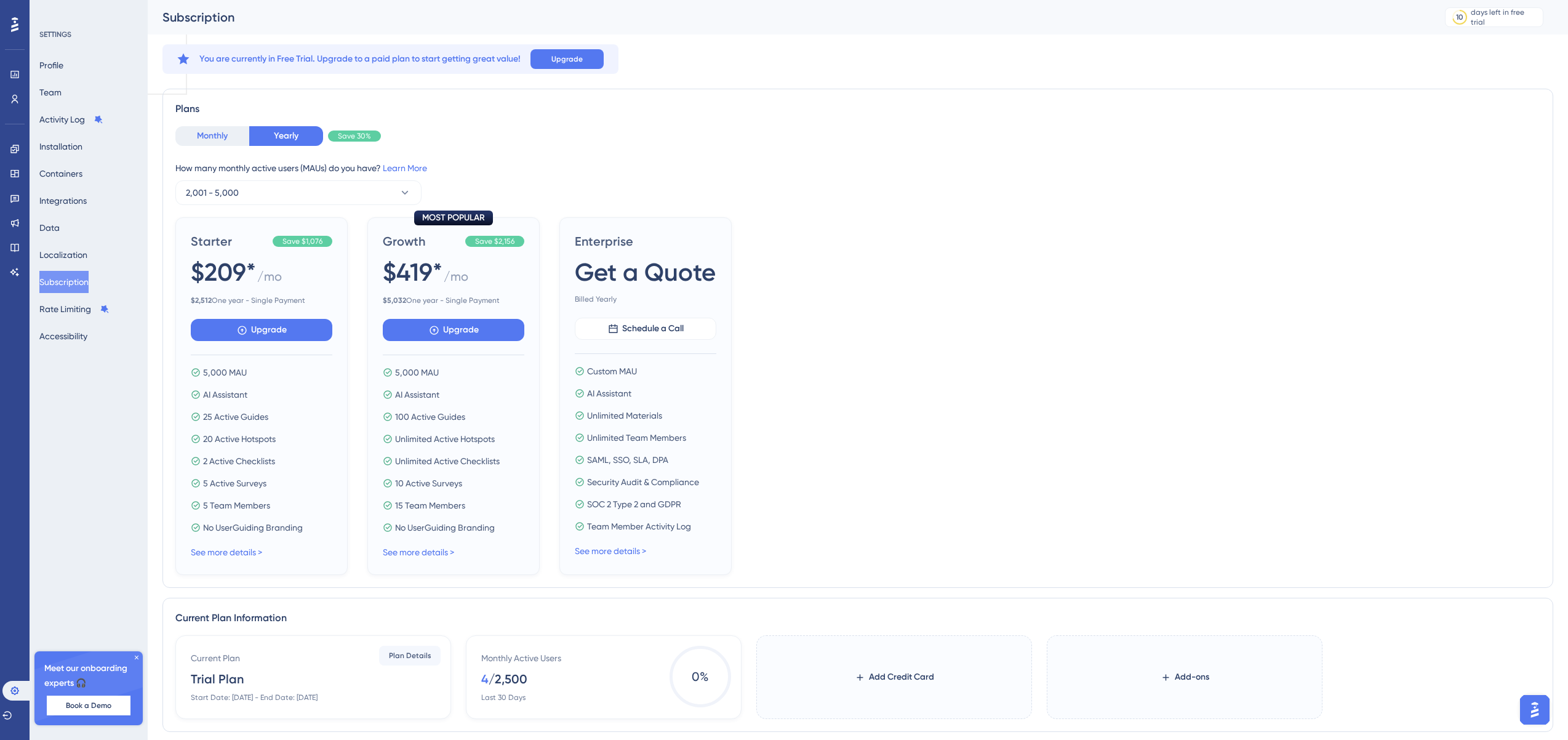
click at [221, 129] on button "Monthly" at bounding box center [212, 136] width 74 height 19
click at [350, 183] on button "2,001 - 5,000" at bounding box center [298, 193] width 247 height 25
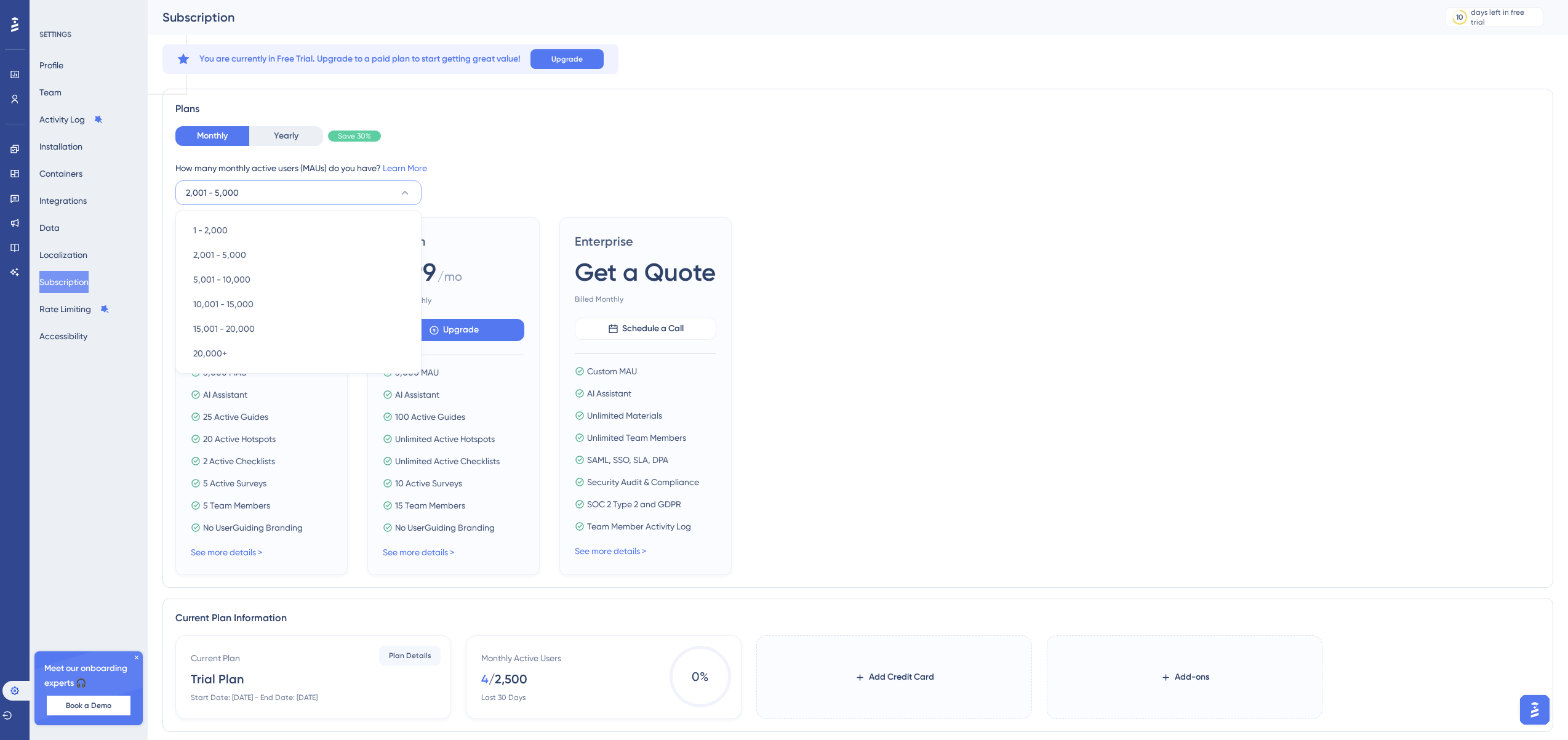
click at [356, 150] on div "Monthly Yearly Save 30% How many monthly active users ([PERSON_NAME]) do you ha…" at bounding box center [857, 166] width 1365 height 79
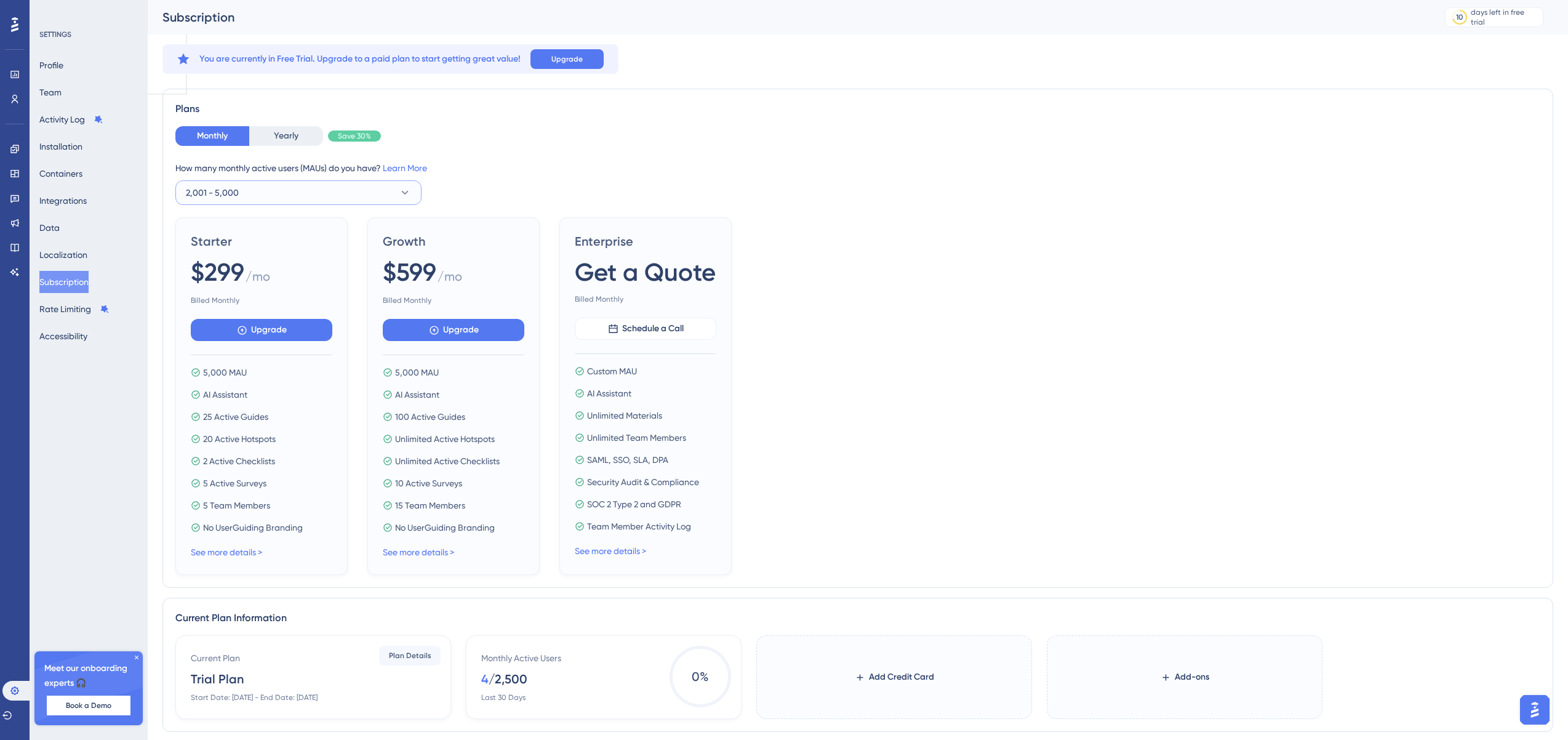
click at [316, 197] on button "2,001 - 5,000" at bounding box center [298, 193] width 247 height 25
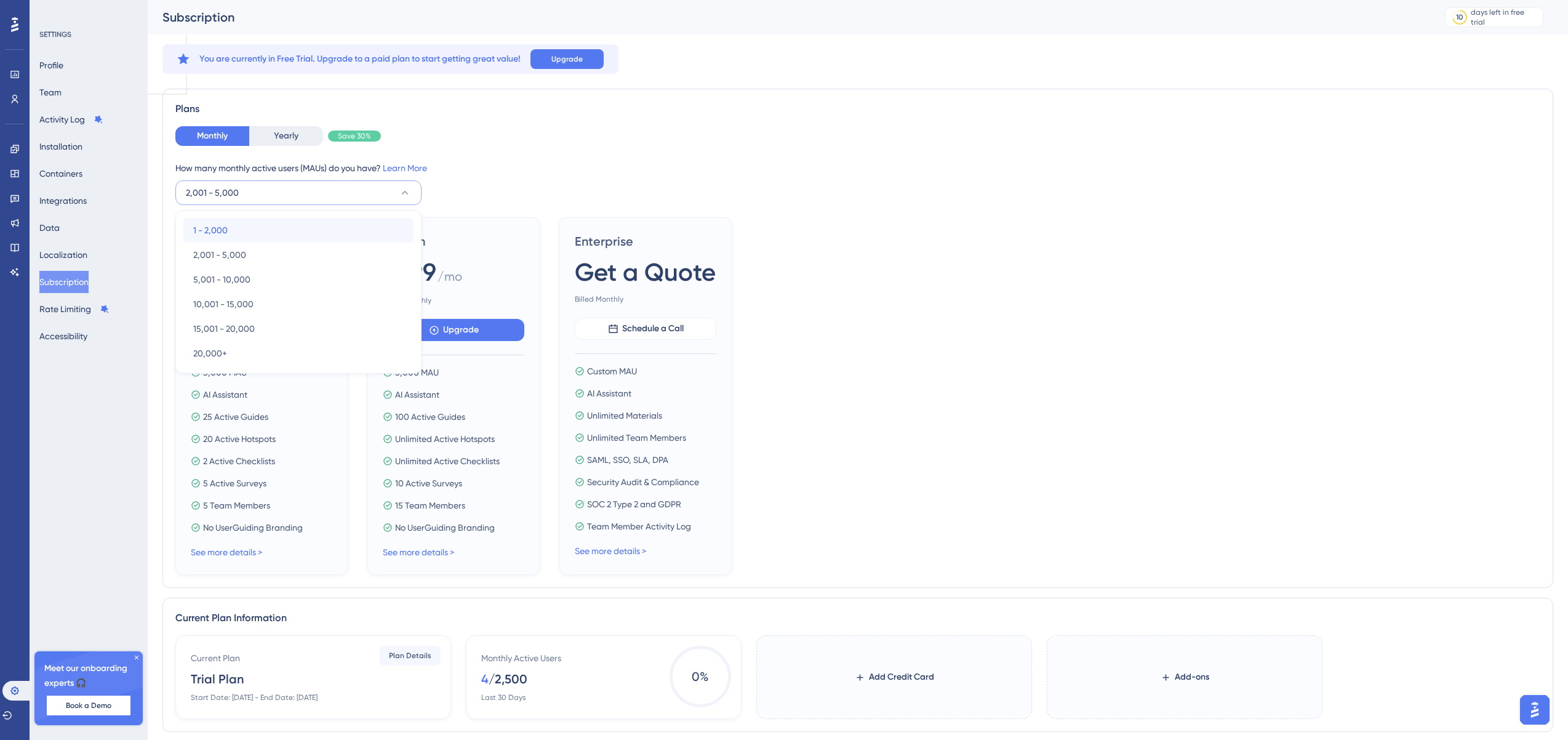
click at [275, 224] on div "1 - 2,000 1 - 2,000" at bounding box center [299, 230] width 211 height 25
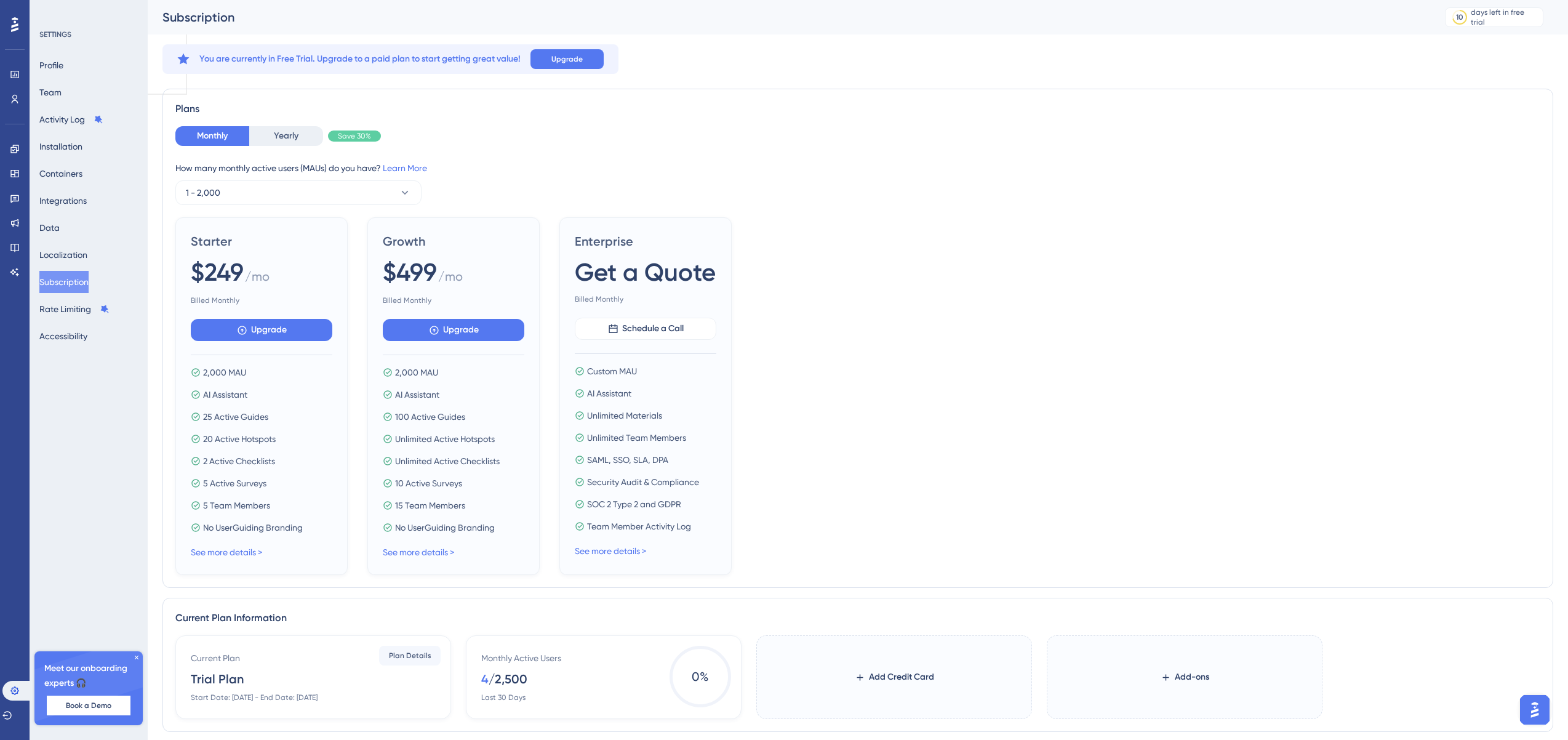
click at [466, 151] on div "Monthly Yearly Save 30% How many monthly active users ([PERSON_NAME]) do you ha…" at bounding box center [857, 166] width 1365 height 79
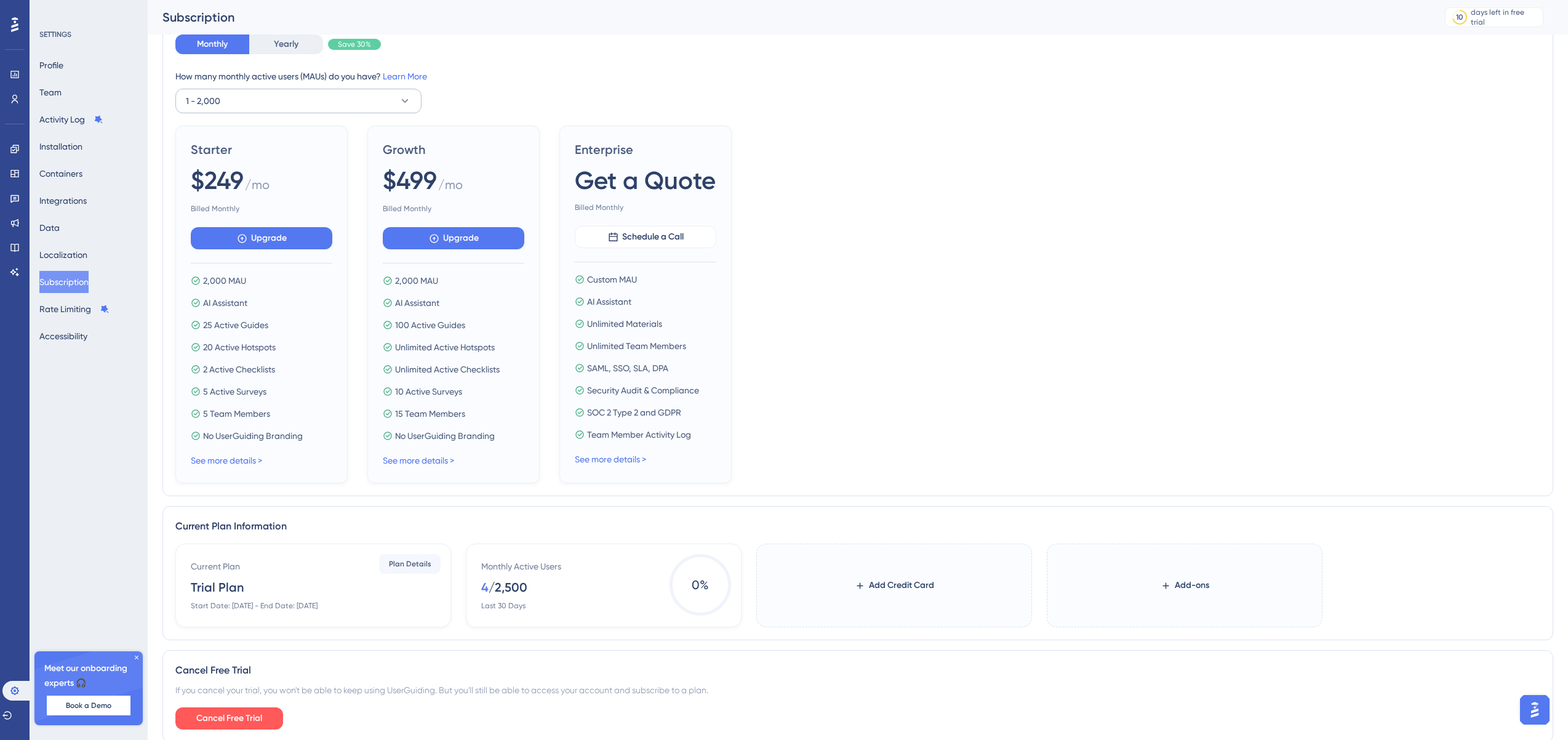
scroll to position [102, 0]
click at [225, 278] on span "2,000 MAU" at bounding box center [225, 280] width 43 height 15
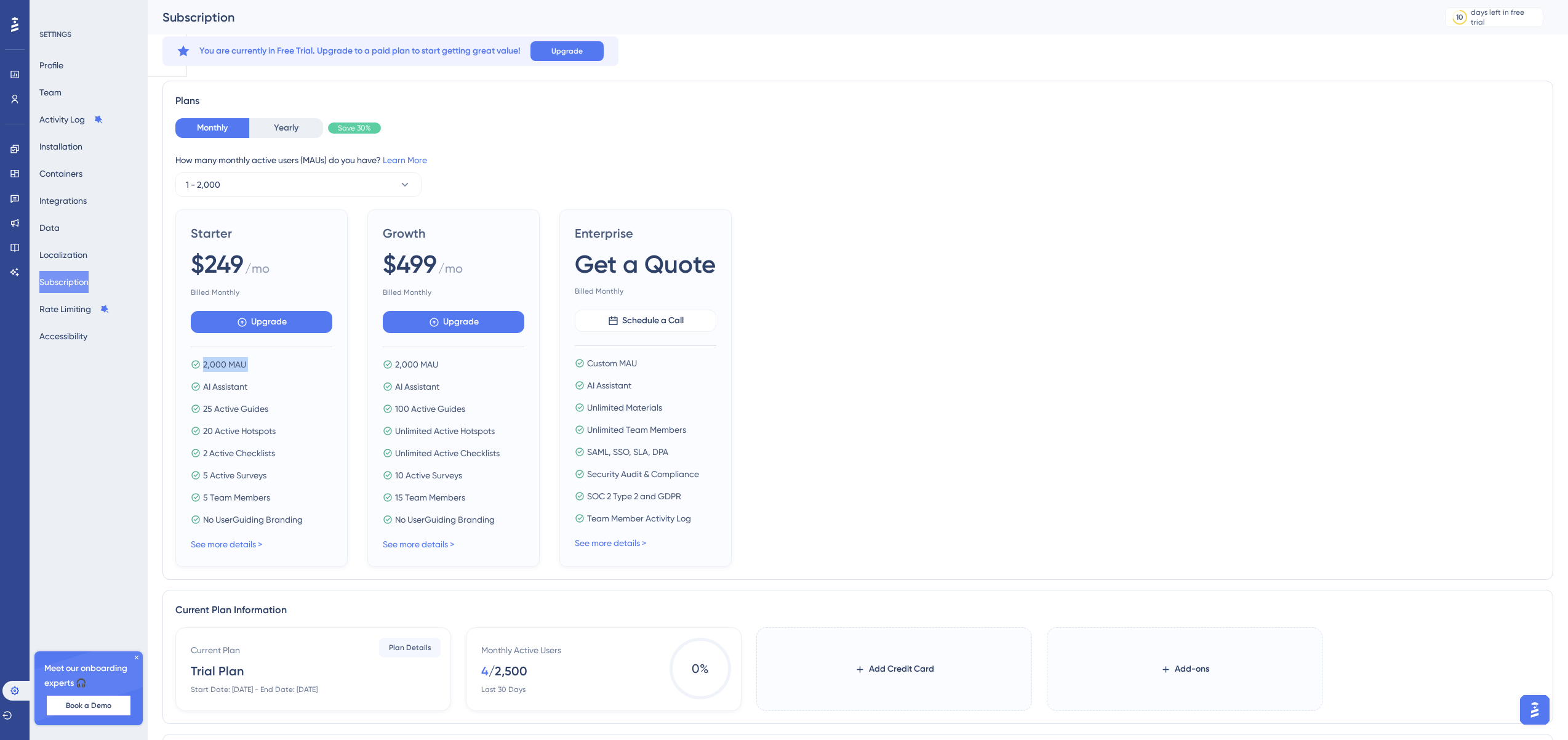
scroll to position [0, 0]
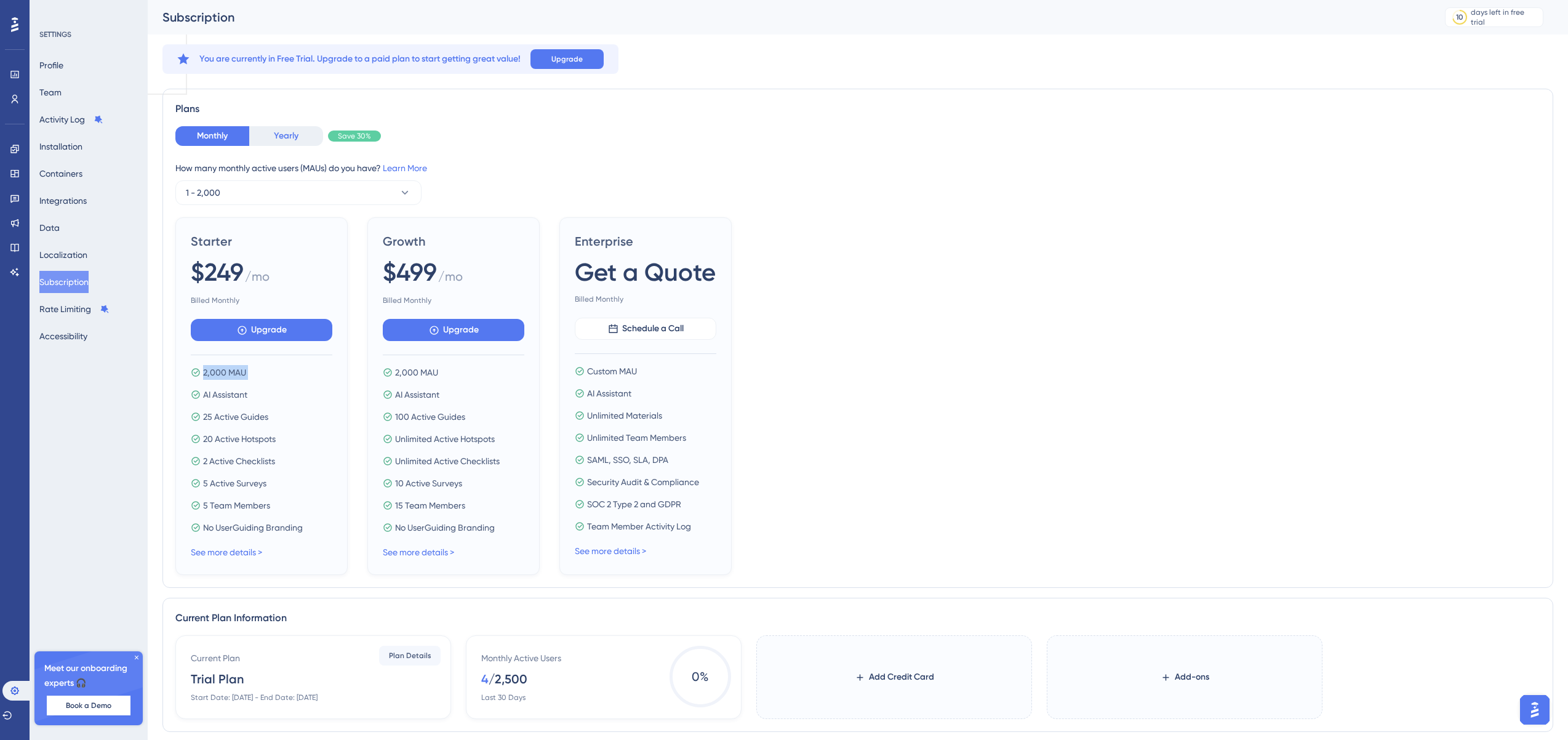
click at [293, 132] on button "Yearly" at bounding box center [286, 136] width 74 height 19
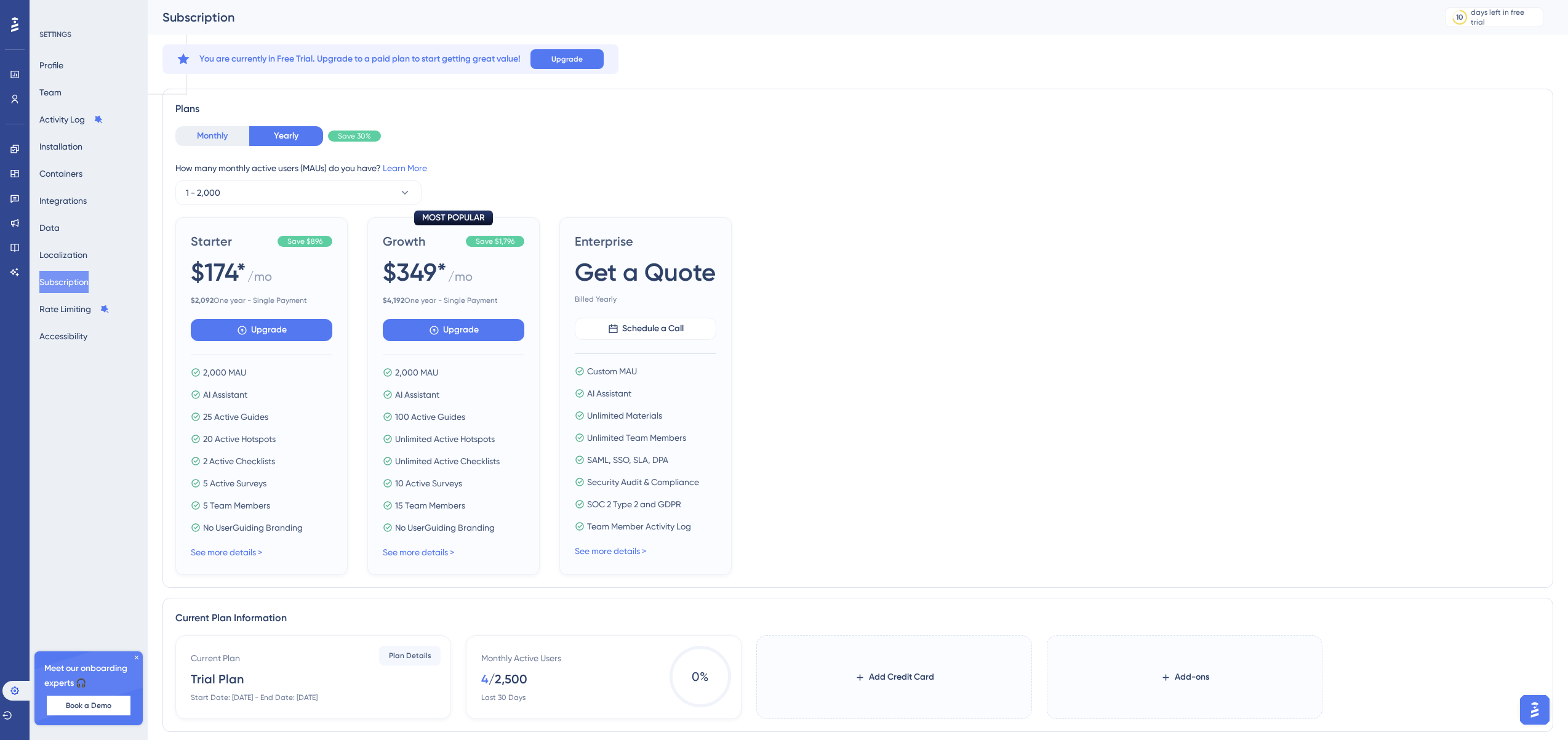
click at [194, 132] on button "Monthly" at bounding box center [212, 136] width 74 height 19
click at [269, 138] on button "Yearly" at bounding box center [286, 136] width 74 height 19
click at [233, 182] on button "1 - 2,000" at bounding box center [298, 193] width 247 height 25
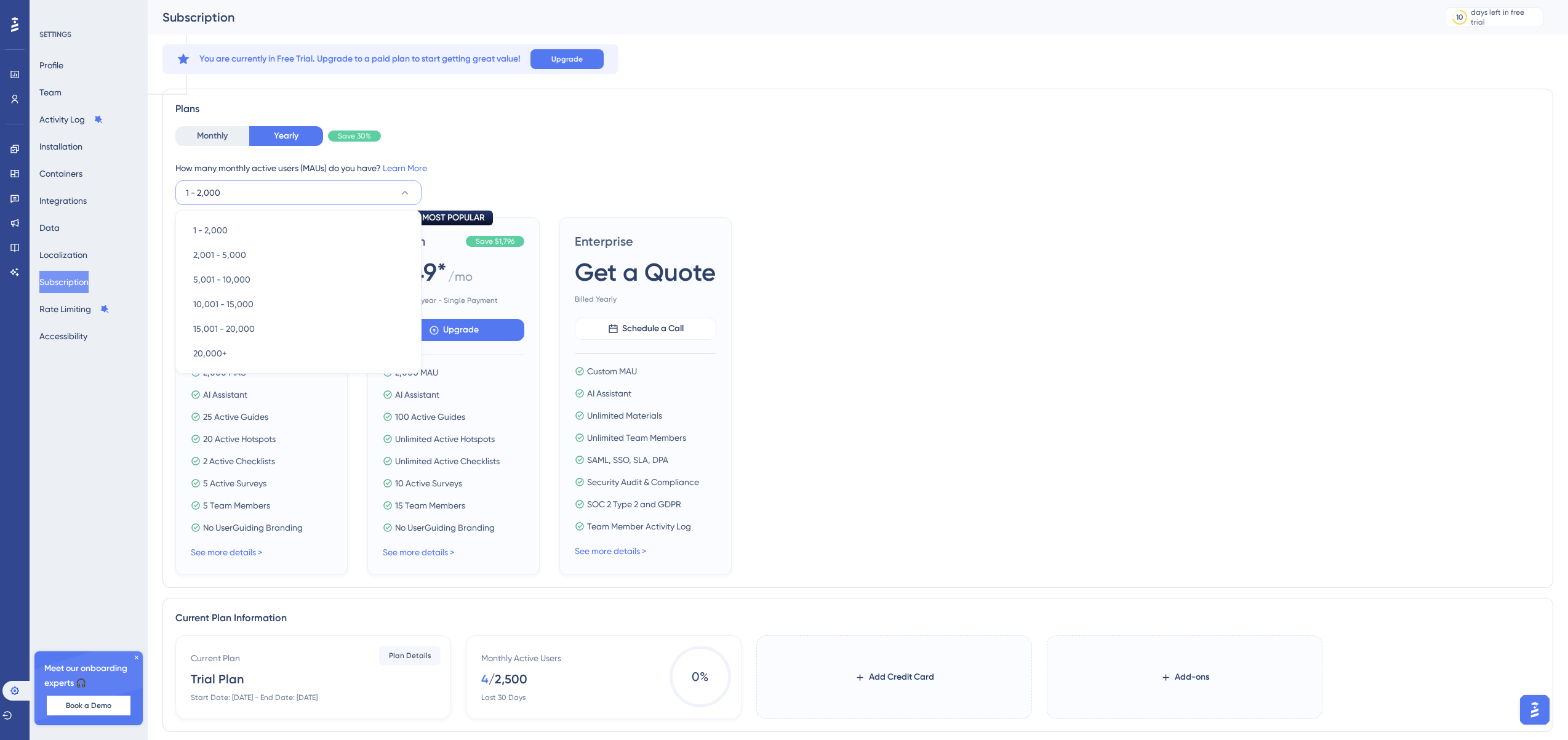
click at [434, 125] on div "Plans Monthly Yearly Save 30% How many monthly active users ([PERSON_NAME]) do …" at bounding box center [858, 338] width 1391 height 500
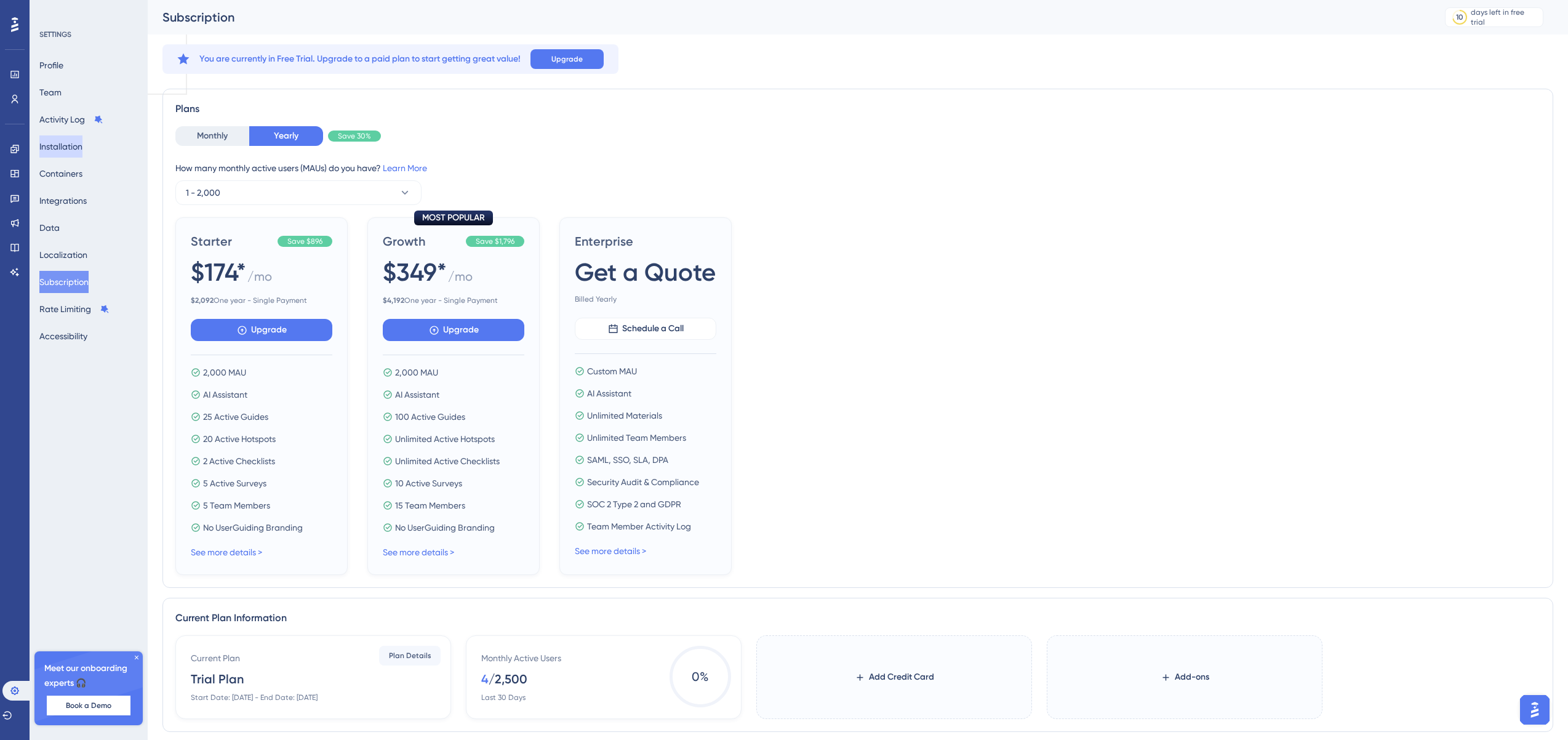
click at [73, 147] on button "Installation" at bounding box center [60, 147] width 43 height 22
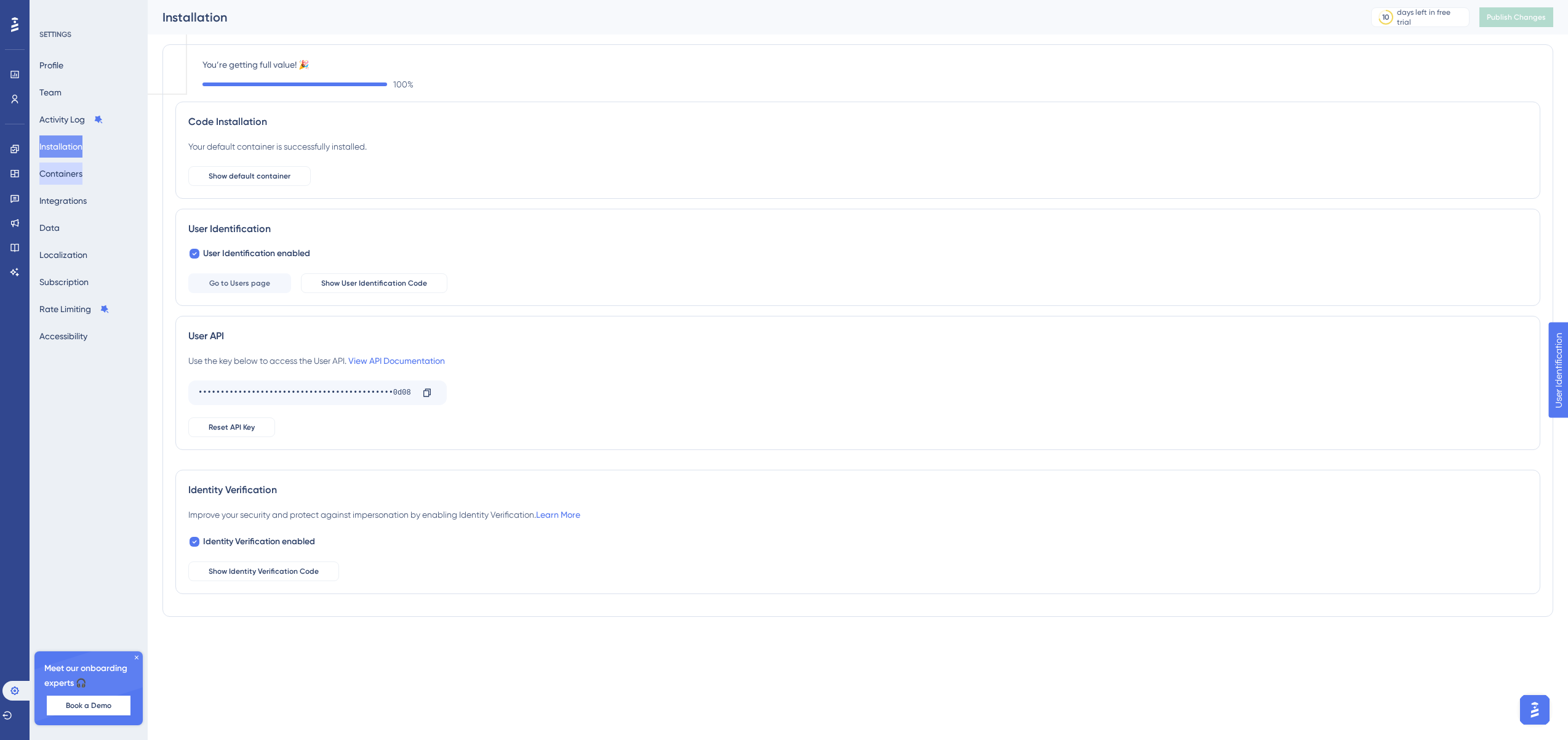
click at [72, 173] on button "Containers" at bounding box center [60, 173] width 43 height 22
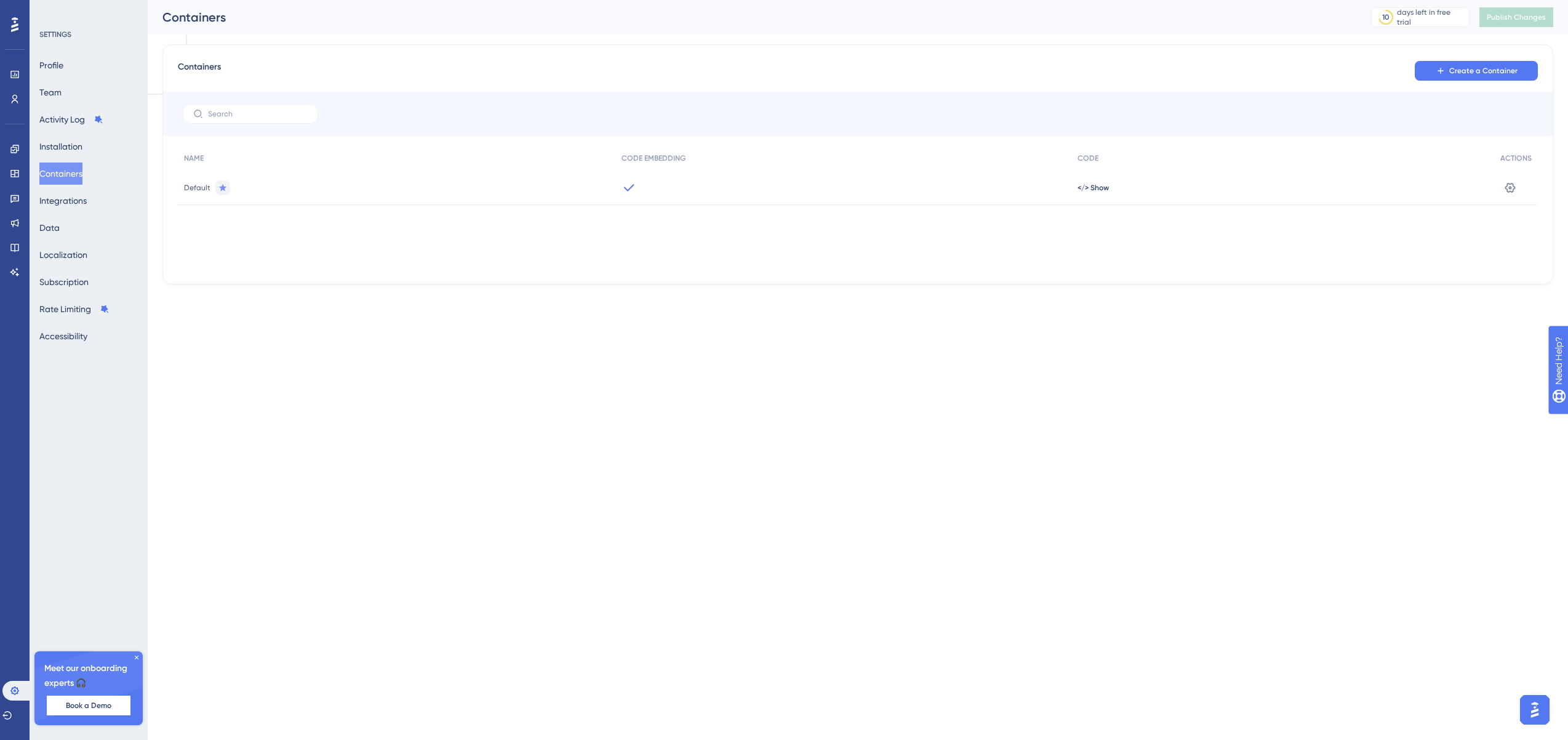
click at [76, 57] on div "Profile Team Activity Log Installation Containers Integrations Data Localizatio…" at bounding box center [89, 201] width 100 height 293
click at [63, 65] on button "Profile" at bounding box center [51, 65] width 24 height 22
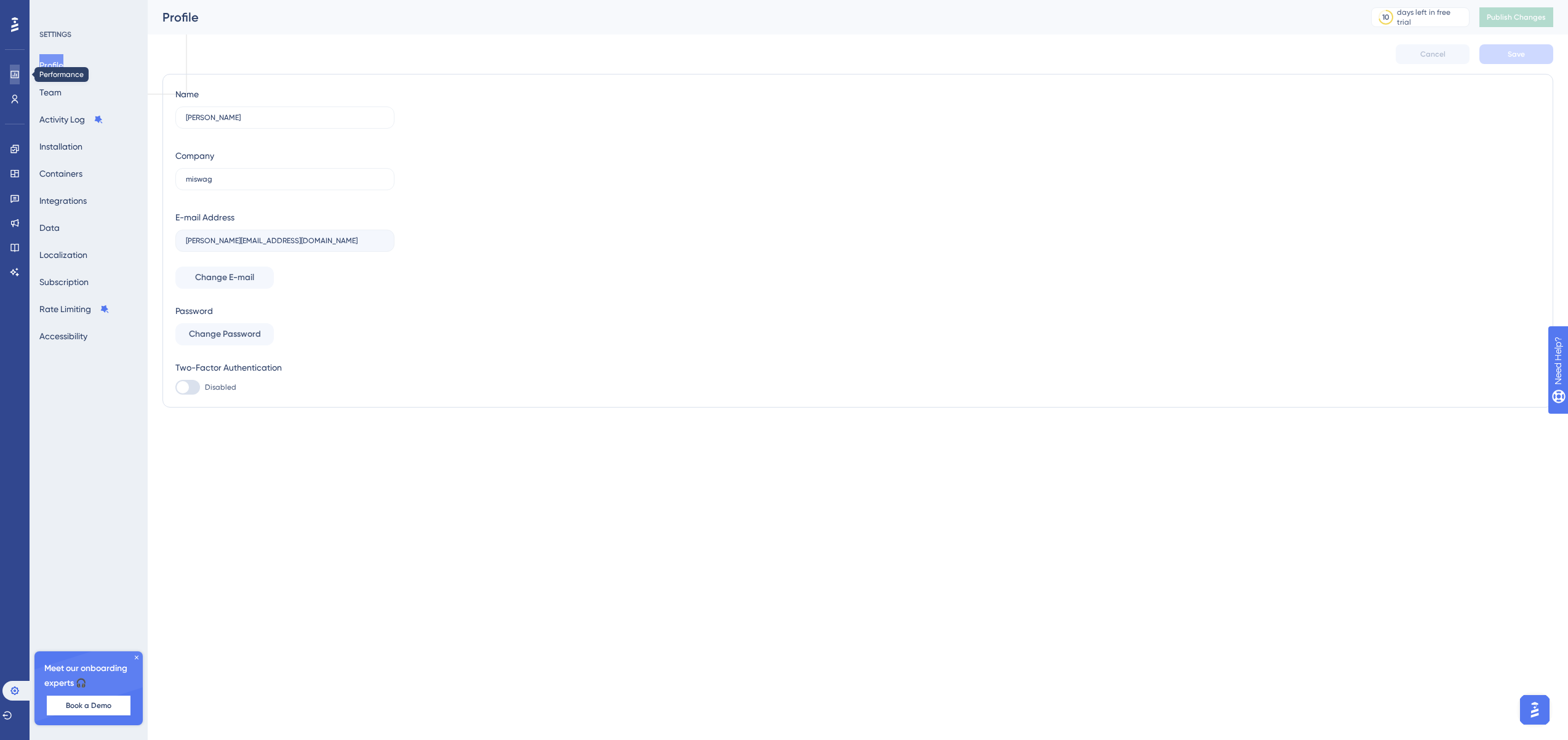
click at [16, 75] on icon at bounding box center [15, 74] width 10 height 10
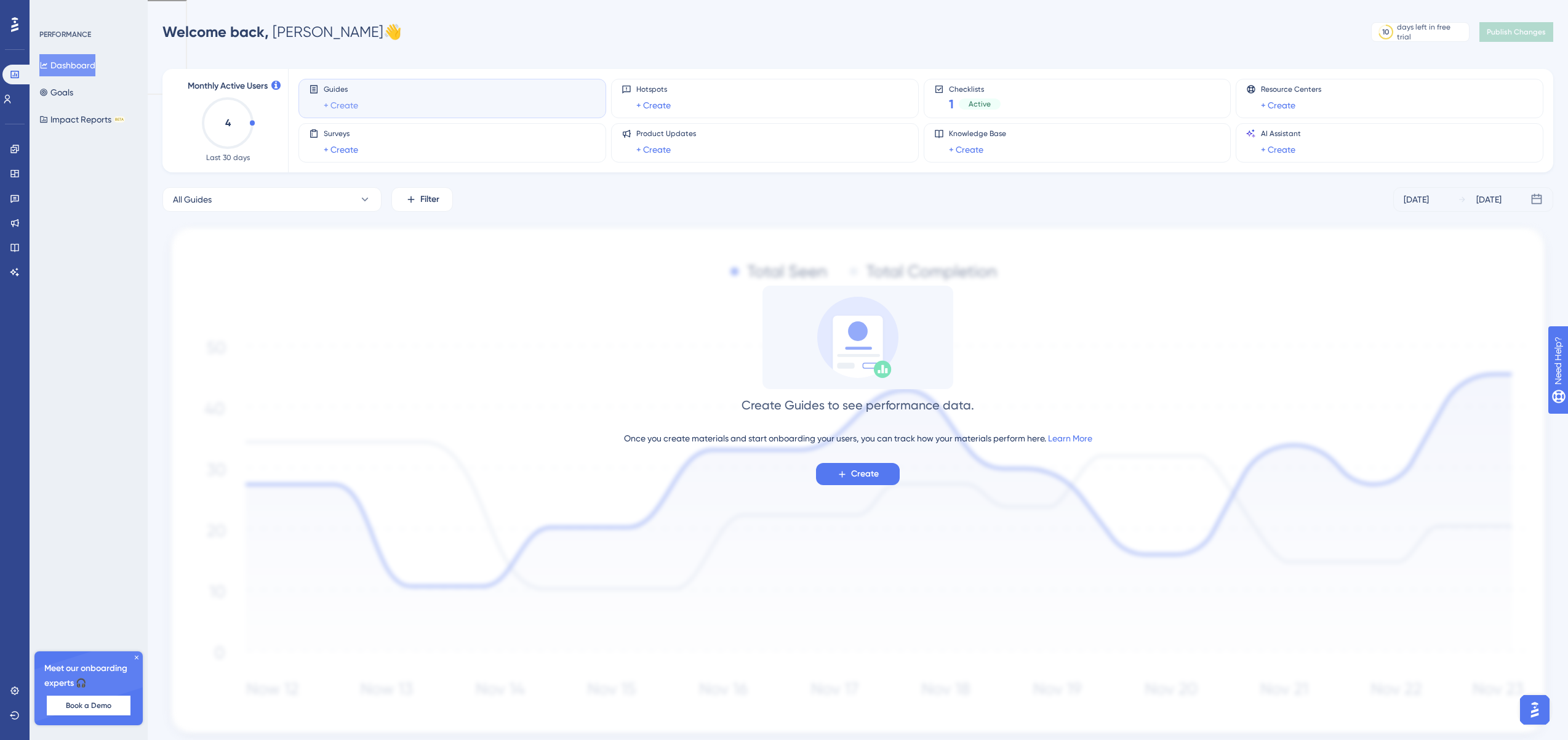
click at [338, 101] on link "+ Create" at bounding box center [341, 105] width 35 height 15
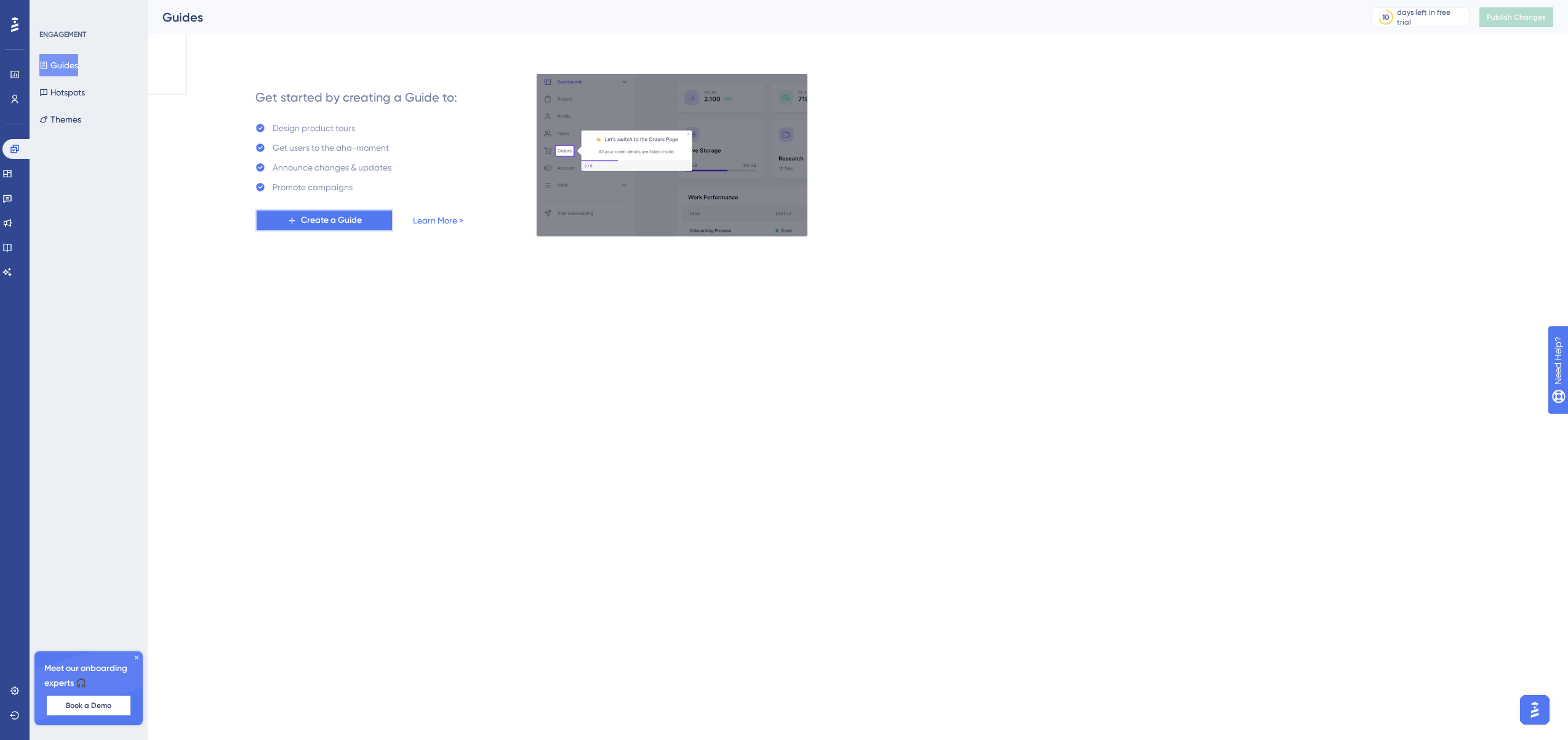
click at [345, 226] on span "Create a Guide" at bounding box center [331, 220] width 60 height 15
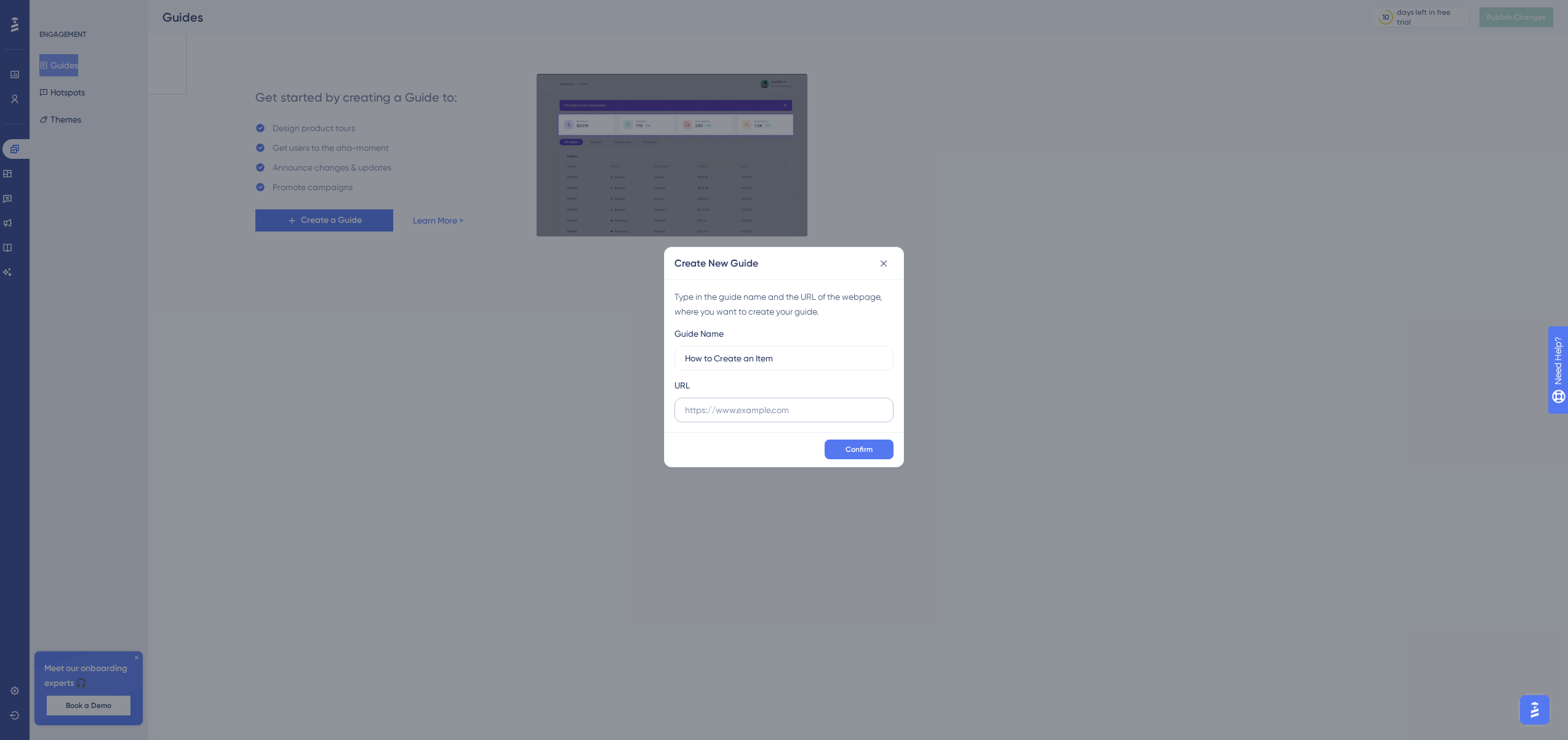
type input "How to Create an Item"
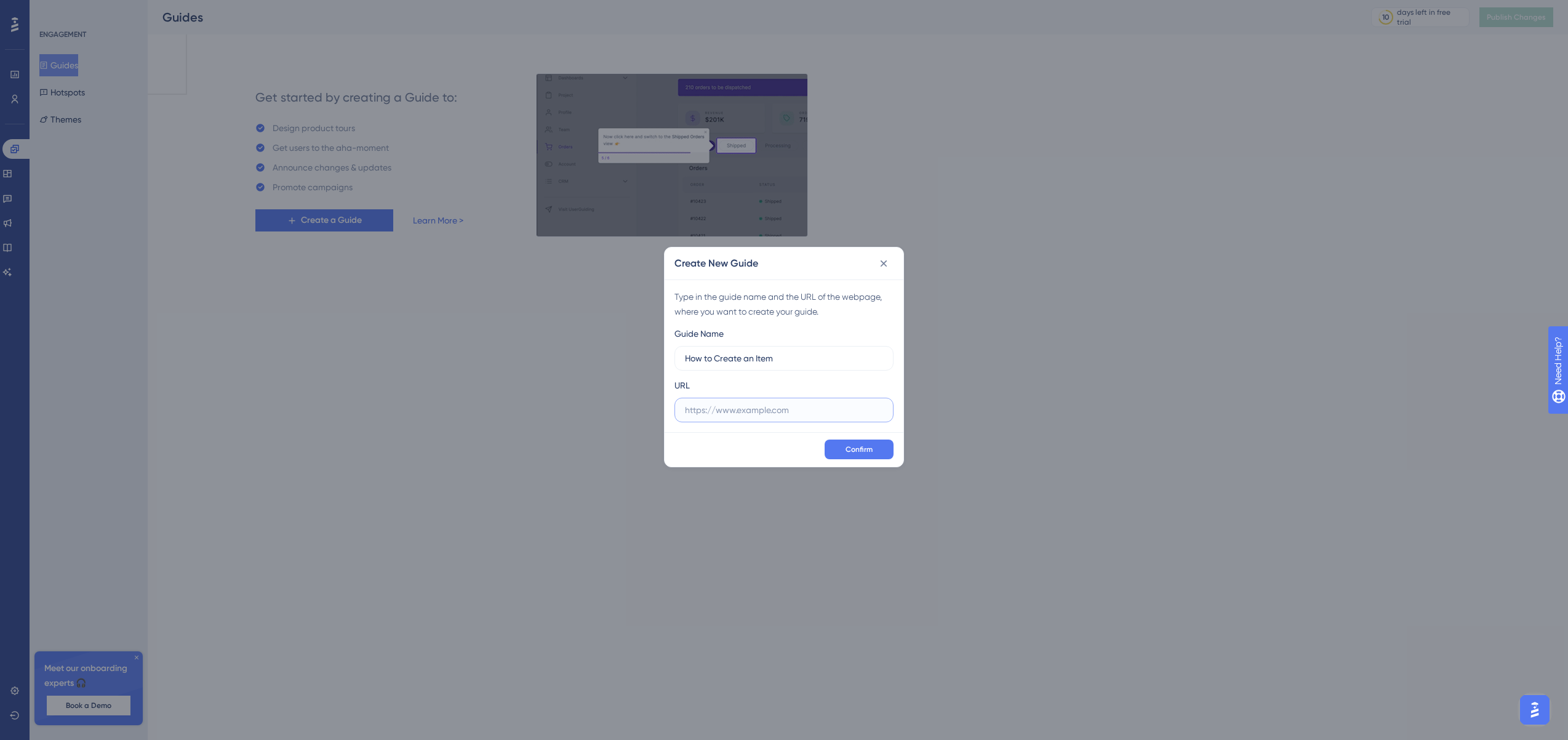
click at [817, 414] on input "text" at bounding box center [784, 410] width 198 height 14
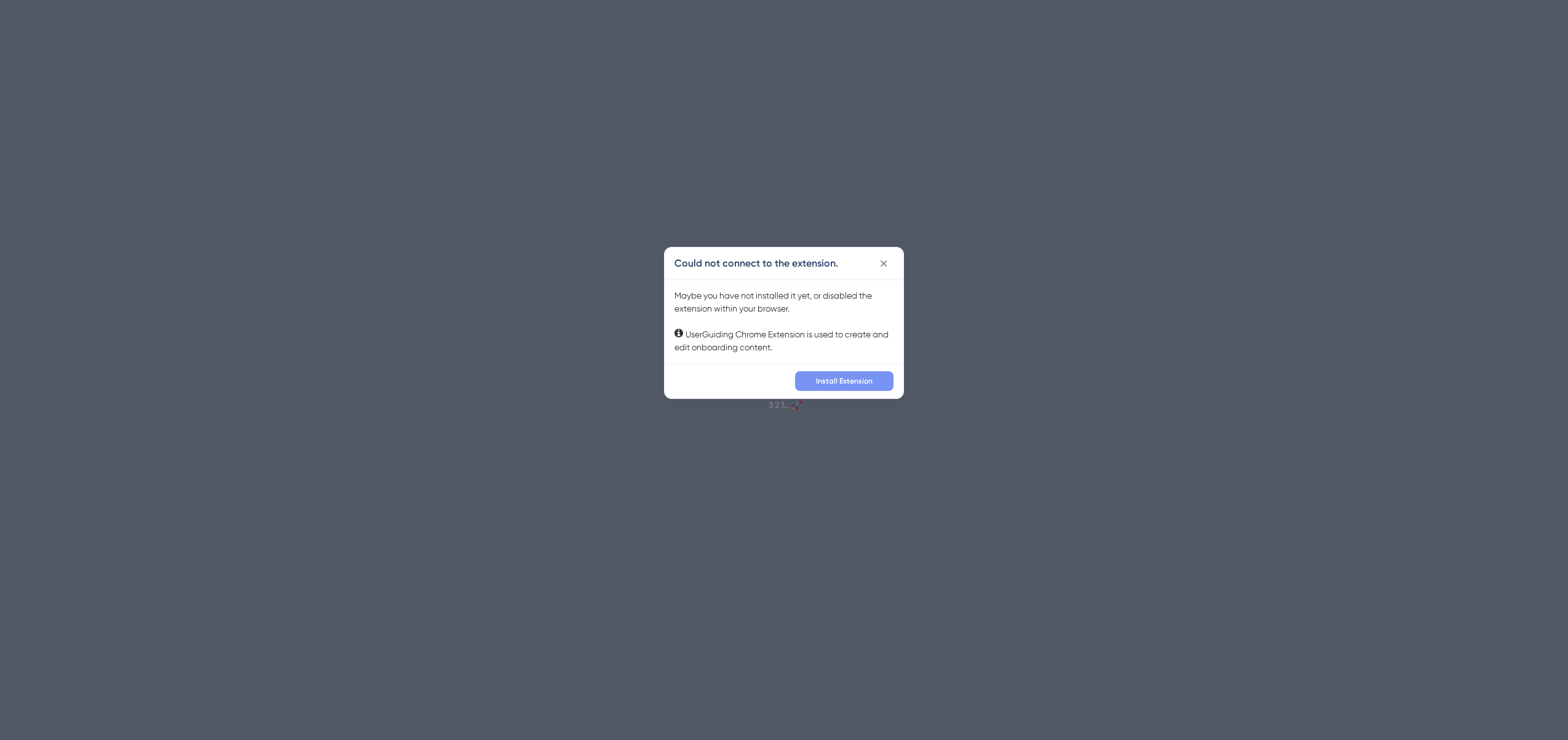
click at [872, 380] on span "Install Extension" at bounding box center [844, 381] width 57 height 10
